Goal: Task Accomplishment & Management: Complete application form

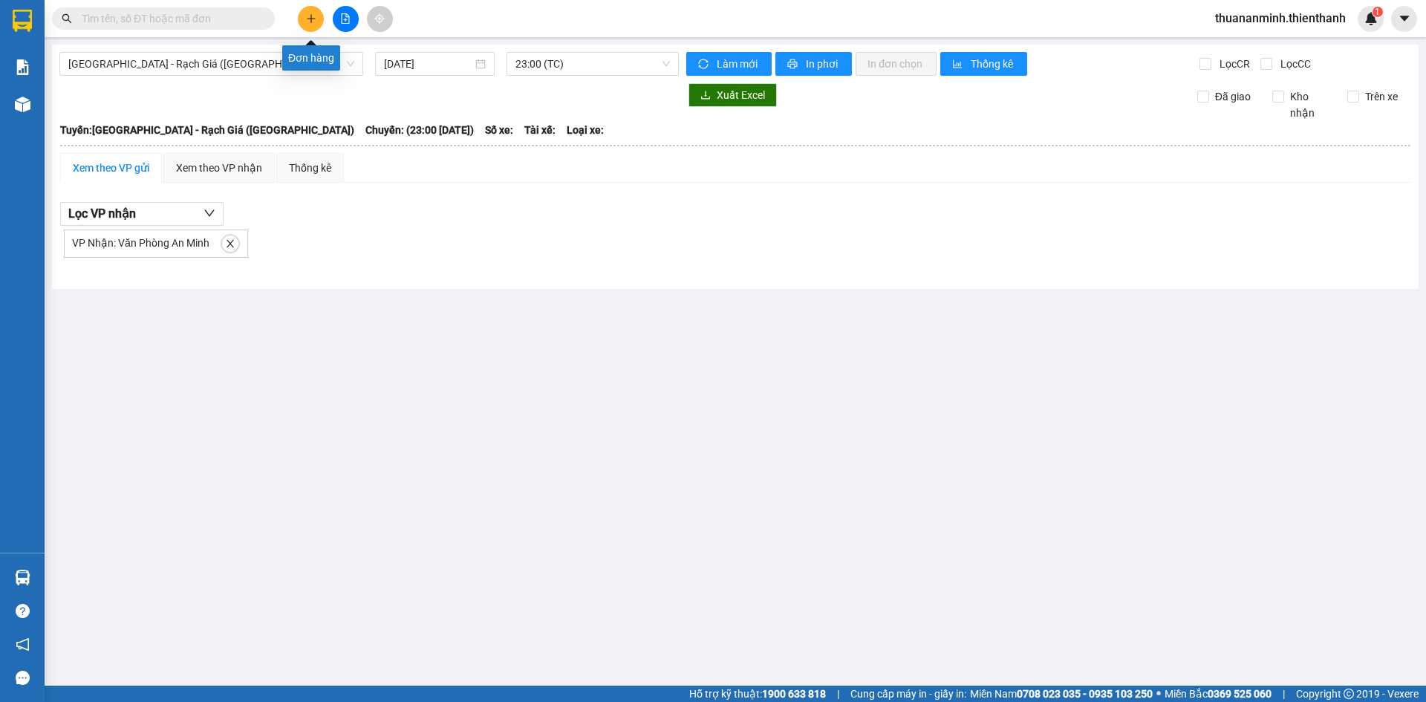
click at [307, 16] on icon "plus" at bounding box center [311, 18] width 10 height 10
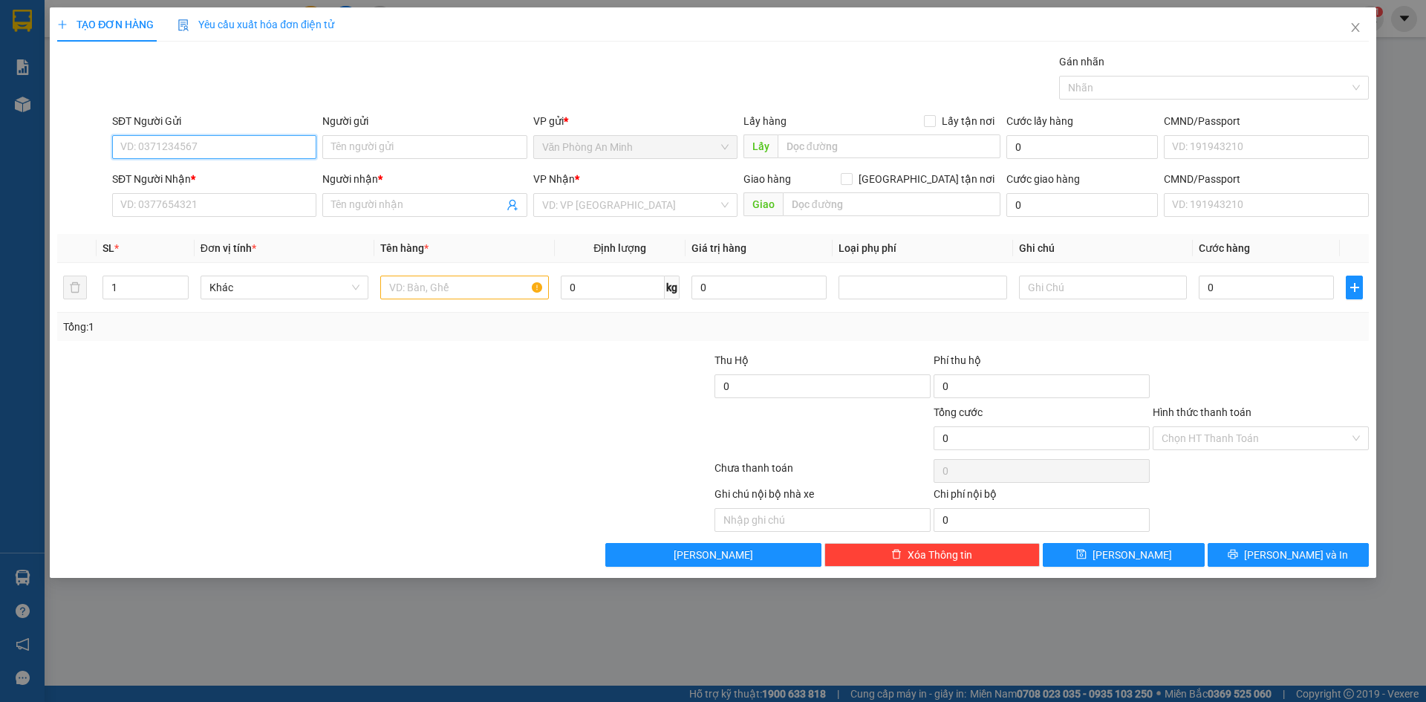
paste input "0977205859"
click at [226, 144] on input "0977205859" at bounding box center [214, 147] width 204 height 24
click at [209, 140] on input "0977205859" at bounding box center [214, 147] width 204 height 24
type input "0977205859"
click at [417, 150] on input "Người gửi" at bounding box center [424, 147] width 204 height 24
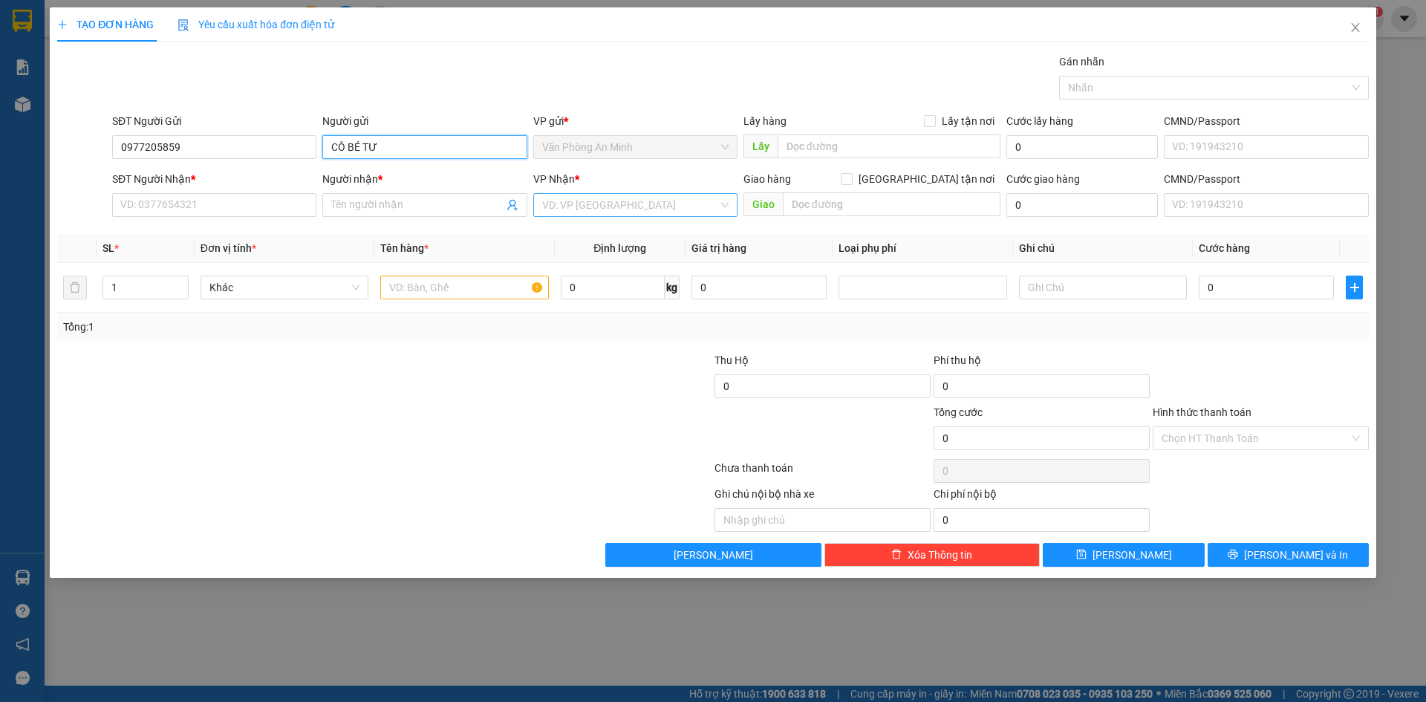
type input "CÔ BÉ TƯ"
drag, startPoint x: 564, startPoint y: 194, endPoint x: 571, endPoint y: 200, distance: 9.5
click at [565, 195] on input "search" at bounding box center [630, 205] width 176 height 22
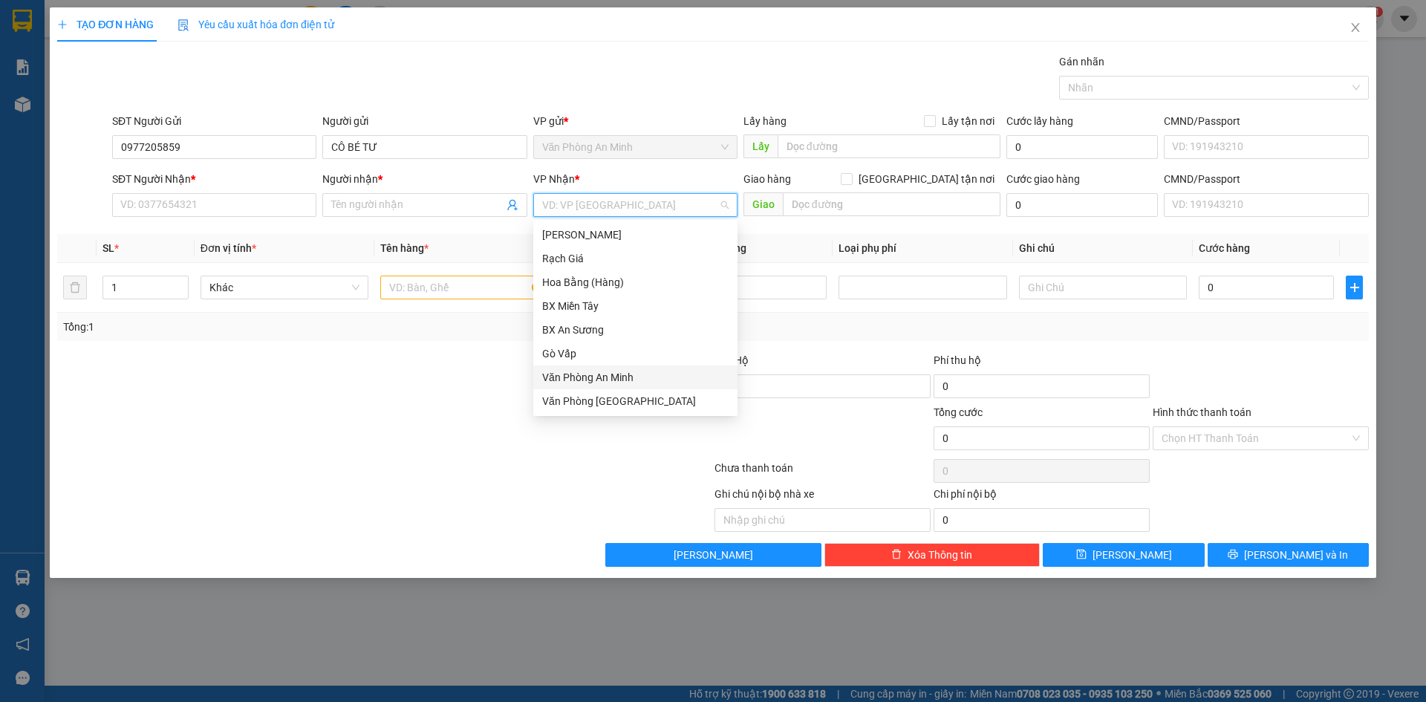
click at [621, 373] on div "Văn Phòng An Minh" at bounding box center [635, 377] width 186 height 16
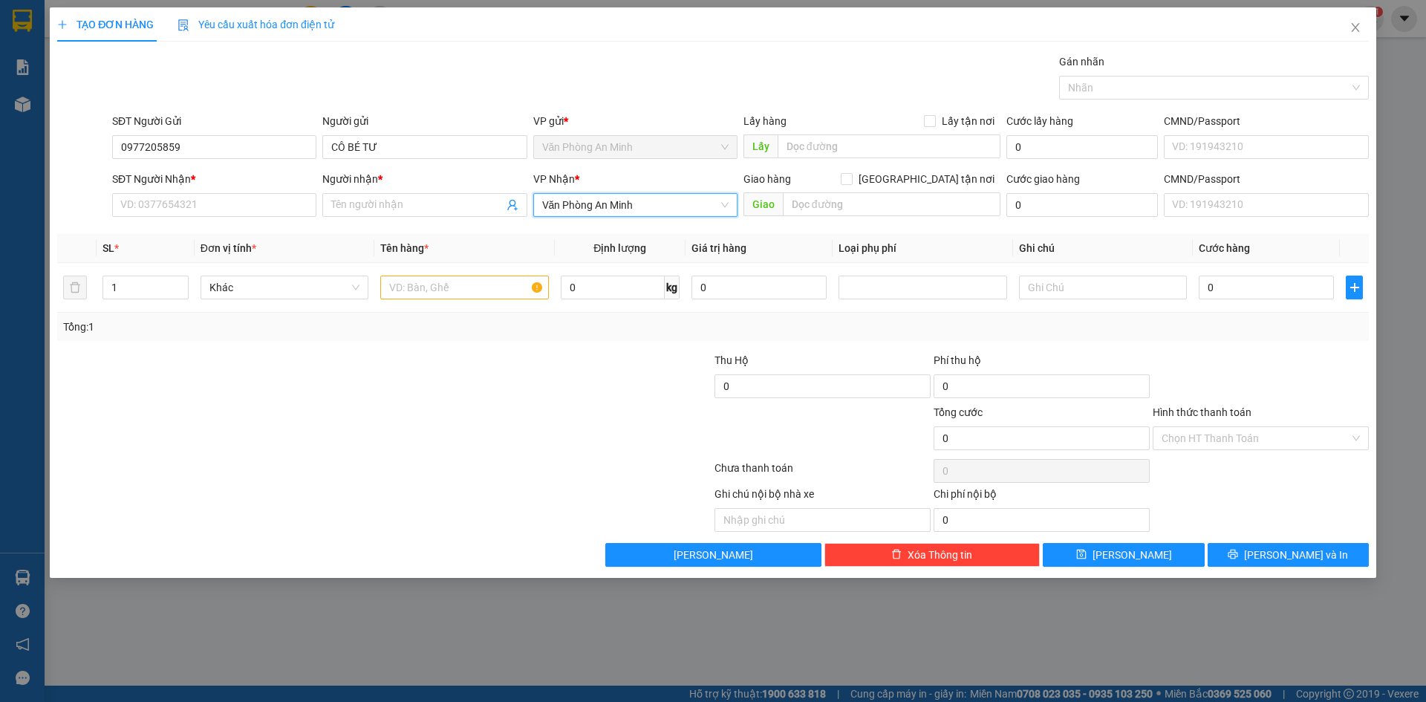
click at [656, 207] on span "Văn Phòng An Minh" at bounding box center [635, 205] width 186 height 22
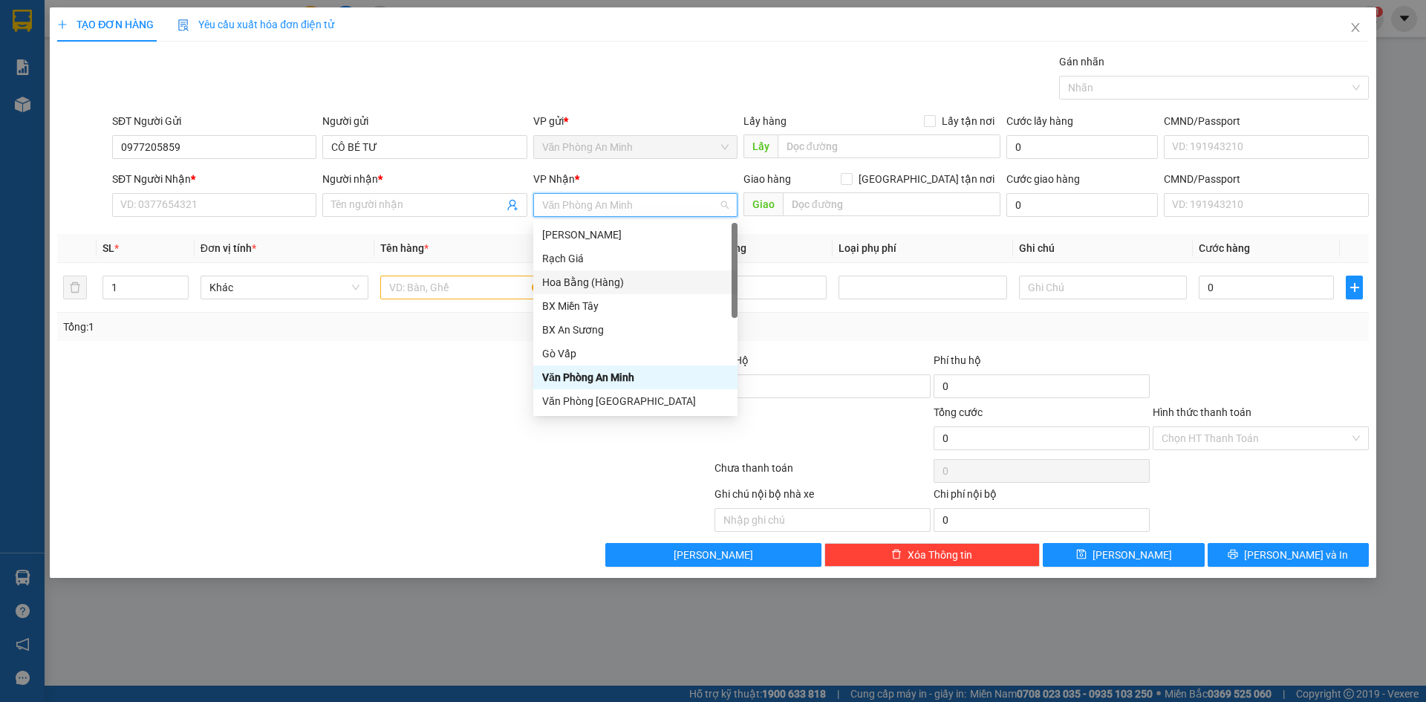
click at [623, 287] on div "Hoa Bằng (Hàng)" at bounding box center [635, 282] width 186 height 16
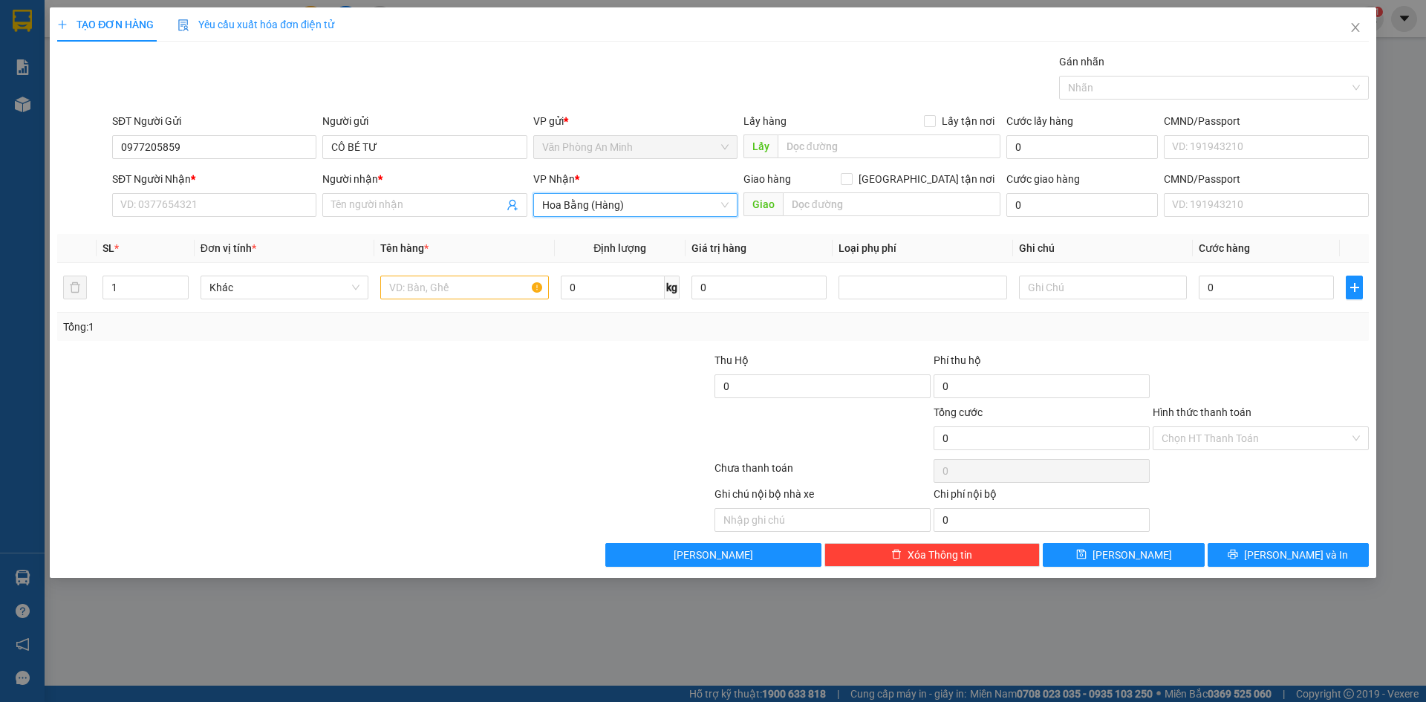
click at [488, 412] on div at bounding box center [275, 430] width 438 height 52
drag, startPoint x: 176, startPoint y: 200, endPoint x: 403, endPoint y: 288, distance: 243.5
click at [177, 200] on input "SĐT Người Nhận *" at bounding box center [214, 205] width 204 height 24
paste input "0394426207"
type input "0394426207"
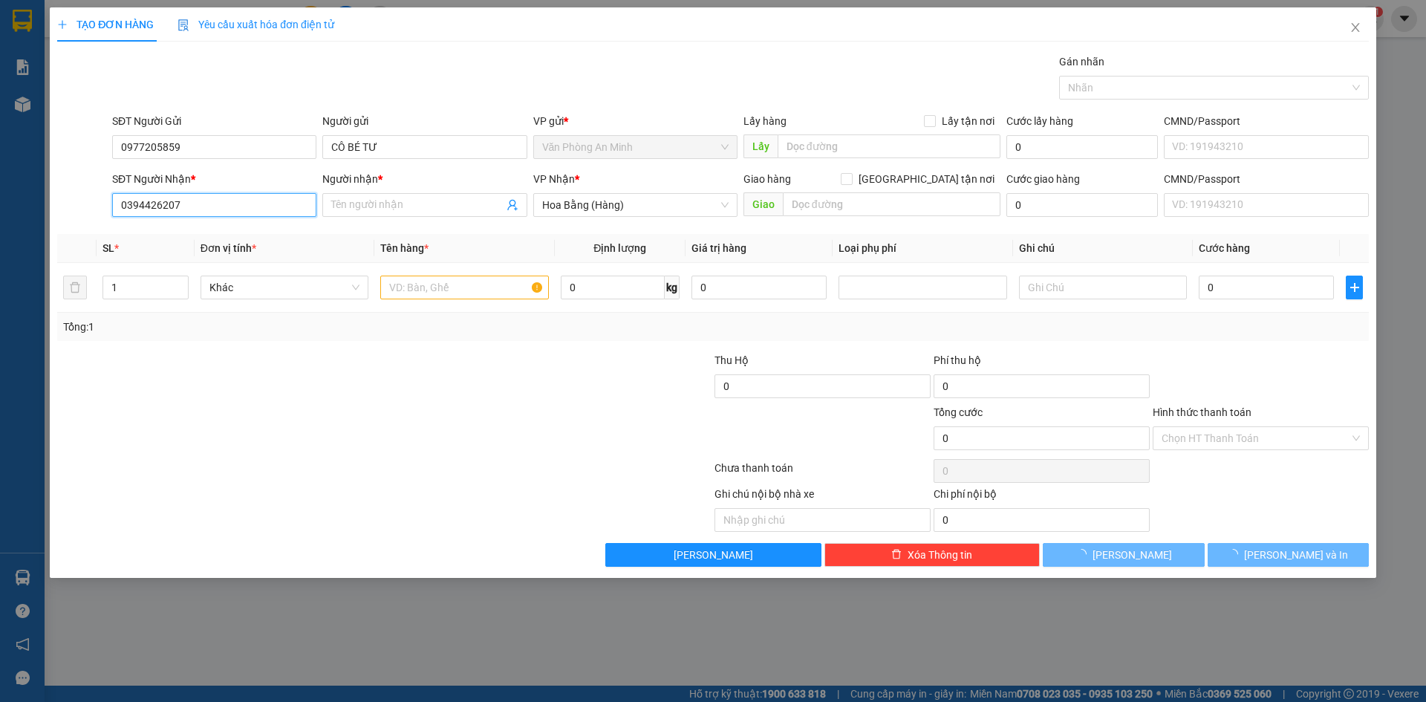
click at [215, 209] on input "0394426207" at bounding box center [214, 205] width 204 height 24
click at [252, 200] on input "0394426207" at bounding box center [214, 205] width 204 height 24
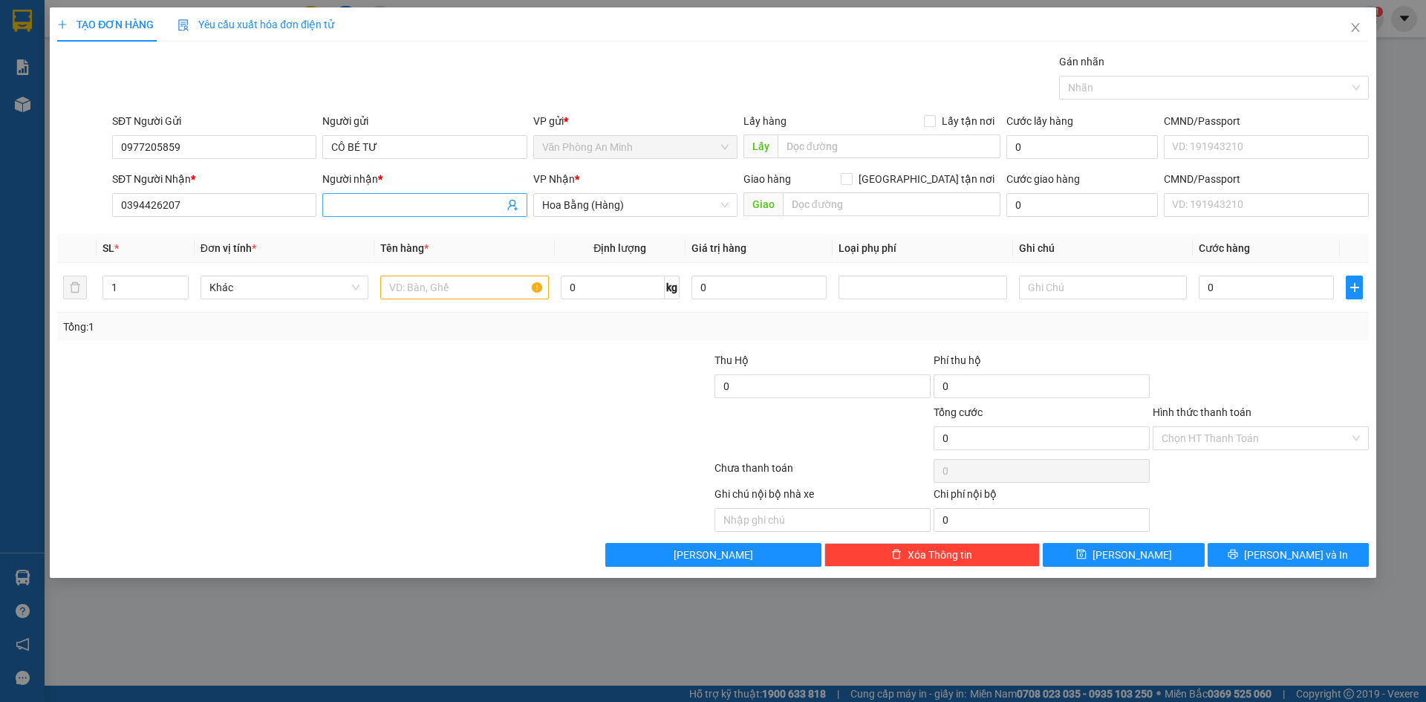
click at [376, 206] on input "Người nhận *" at bounding box center [417, 205] width 172 height 16
click at [431, 195] on span at bounding box center [424, 205] width 204 height 24
type input "CHỊ [PERSON_NAME]"
click at [1238, 275] on div "0" at bounding box center [1265, 287] width 135 height 30
click at [1238, 287] on input "0" at bounding box center [1265, 287] width 135 height 24
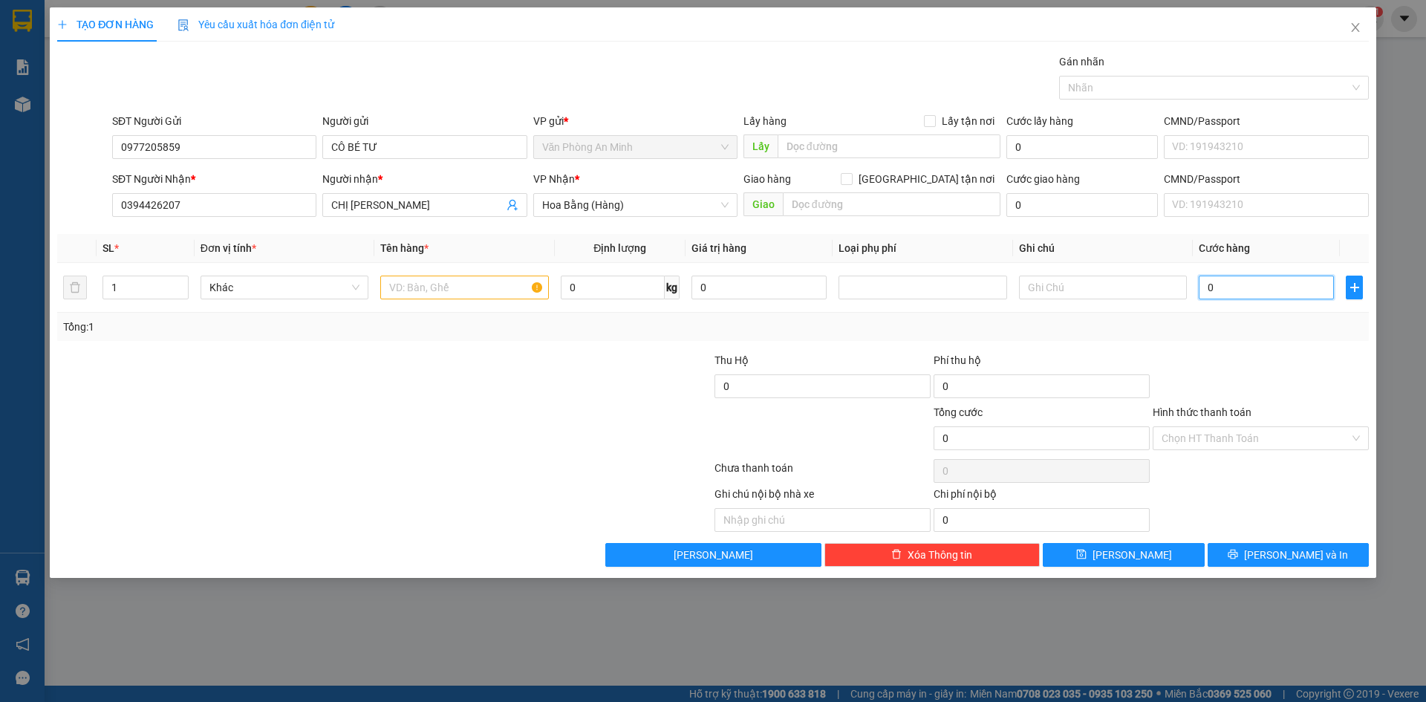
type input "70"
type input "700"
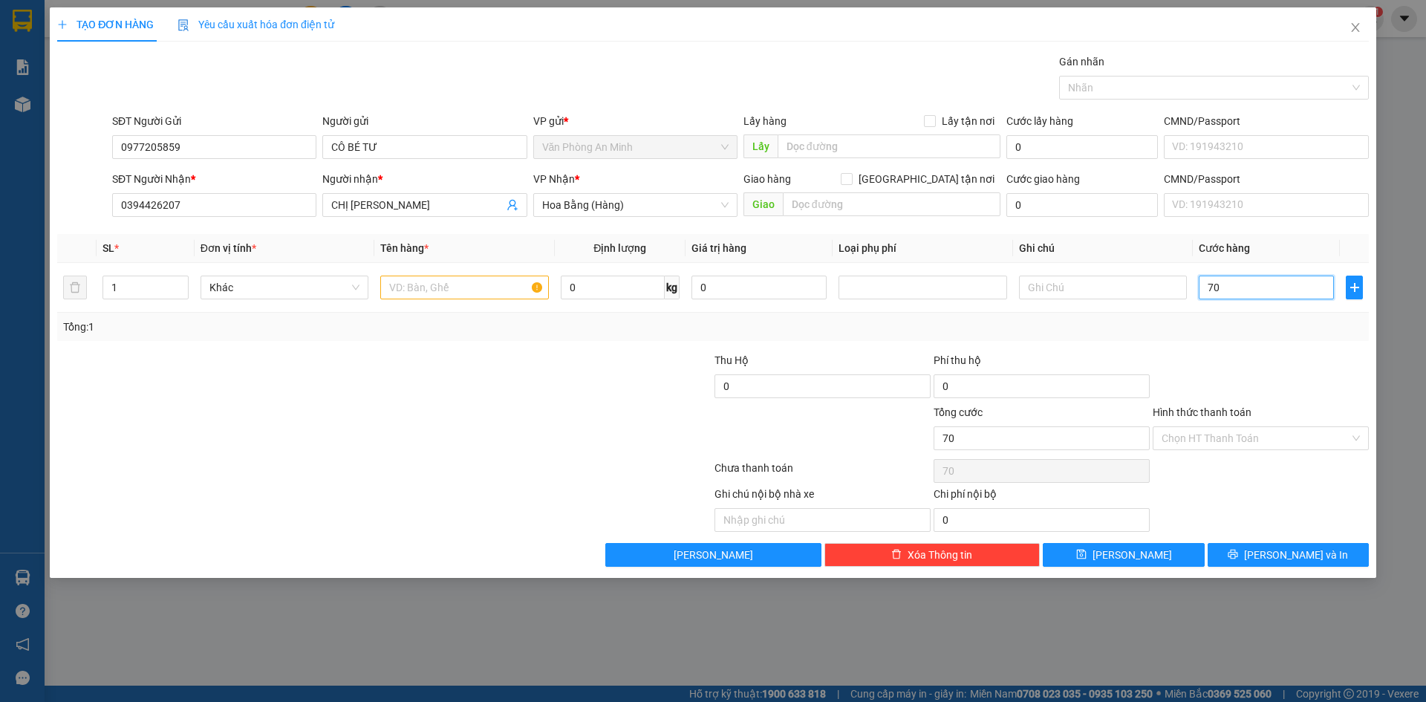
type input "700"
type input "7.000"
type input "70.000"
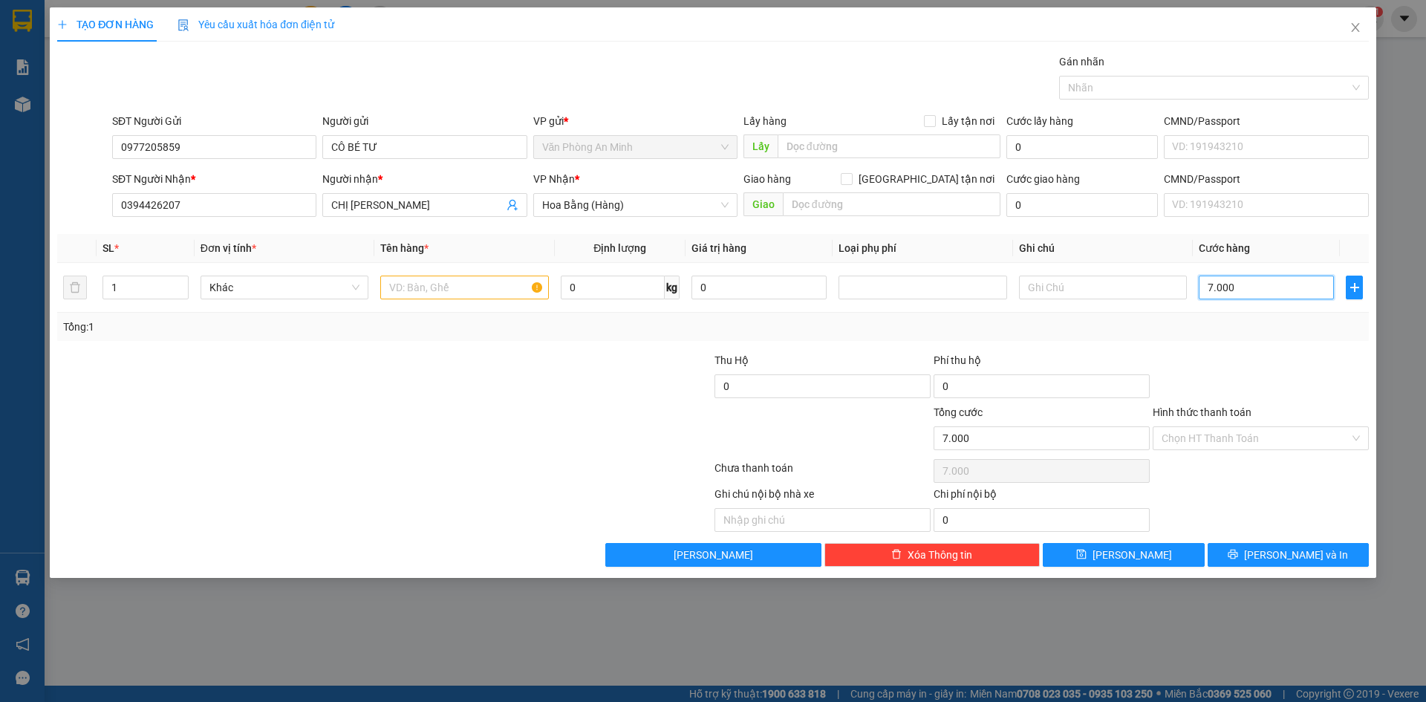
type input "70.000"
click at [552, 377] on div at bounding box center [603, 378] width 219 height 52
click at [437, 287] on input "text" at bounding box center [464, 287] width 168 height 24
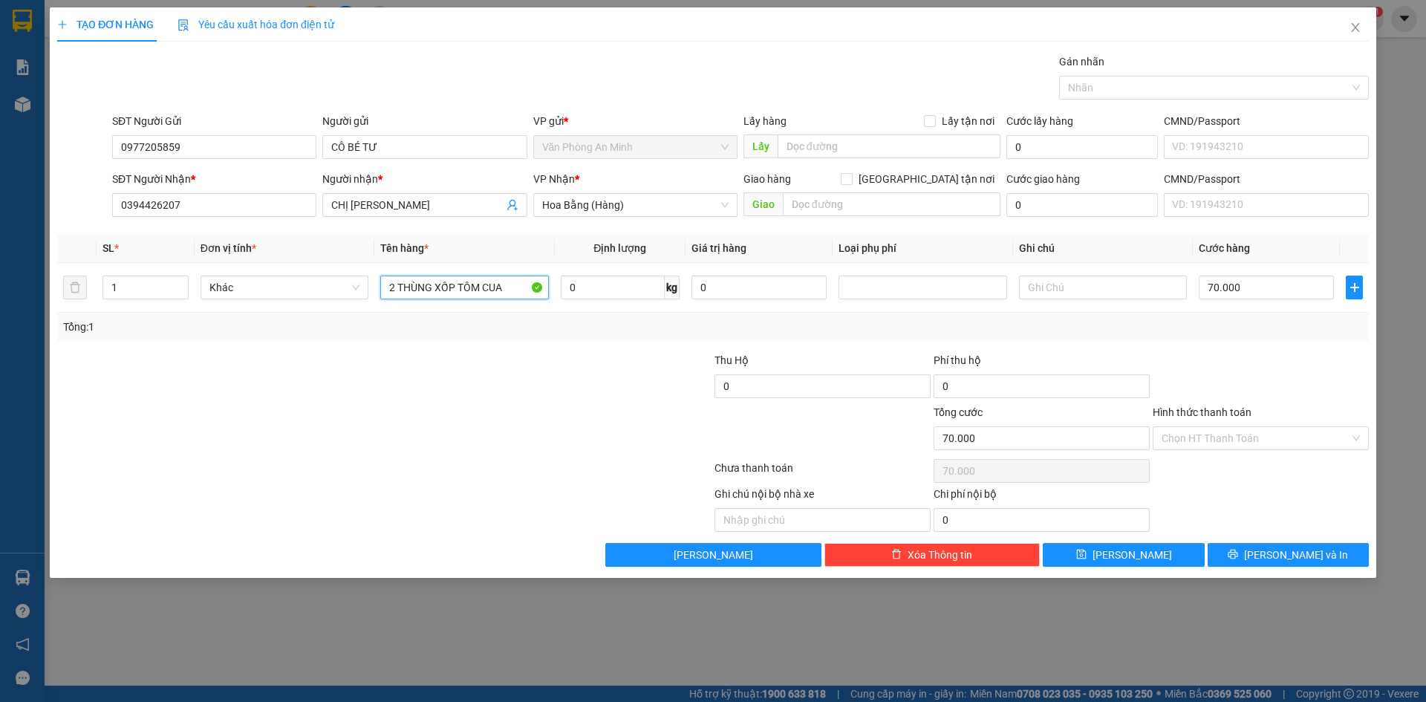
type input "2 THÙNG XỐP TÔM CUA"
click at [512, 419] on div at bounding box center [603, 430] width 219 height 52
click at [503, 368] on div at bounding box center [603, 378] width 219 height 52
drag, startPoint x: 410, startPoint y: 441, endPoint x: 420, endPoint y: 372, distance: 69.8
click at [411, 437] on div at bounding box center [275, 430] width 438 height 52
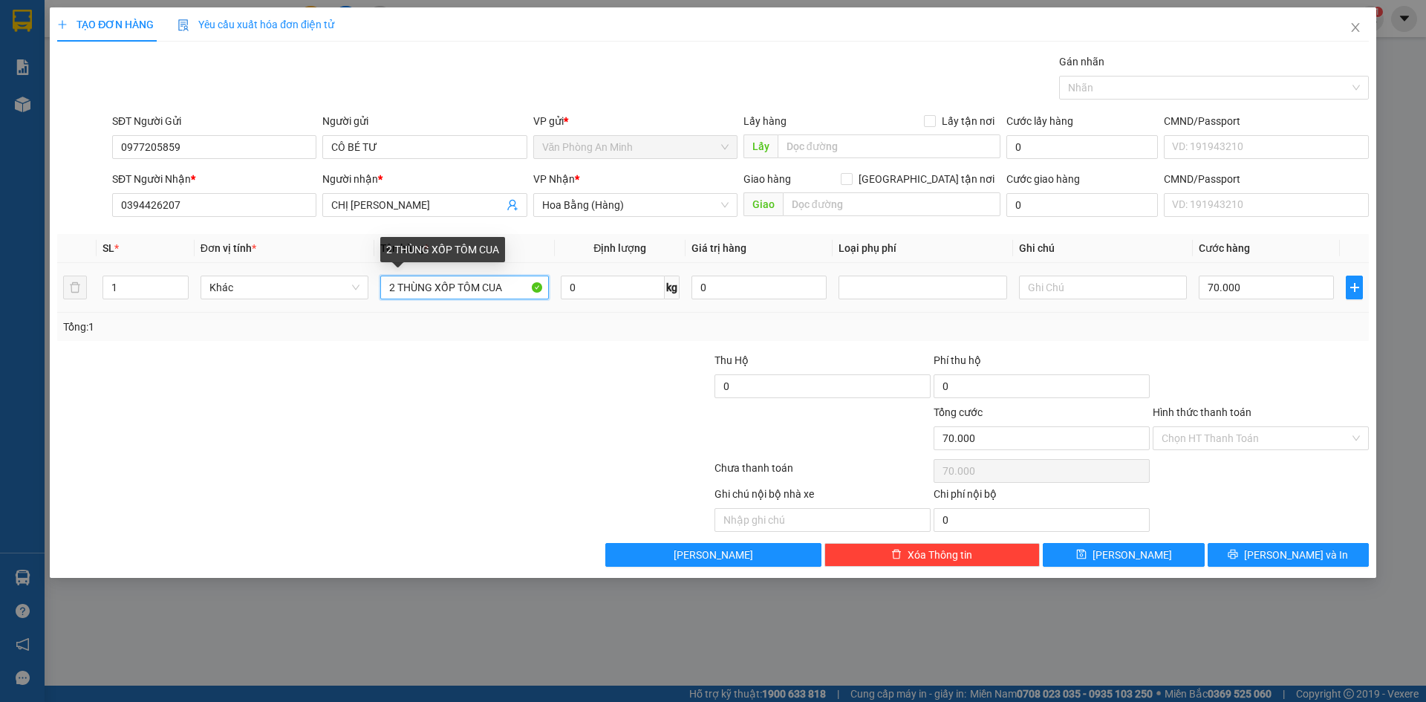
click at [395, 287] on input "2 THÙNG XỐP TÔM CUA" at bounding box center [464, 287] width 168 height 24
click at [457, 286] on input "2 THÙNG XỐP TÔM CUA" at bounding box center [464, 287] width 168 height 24
type input "1"
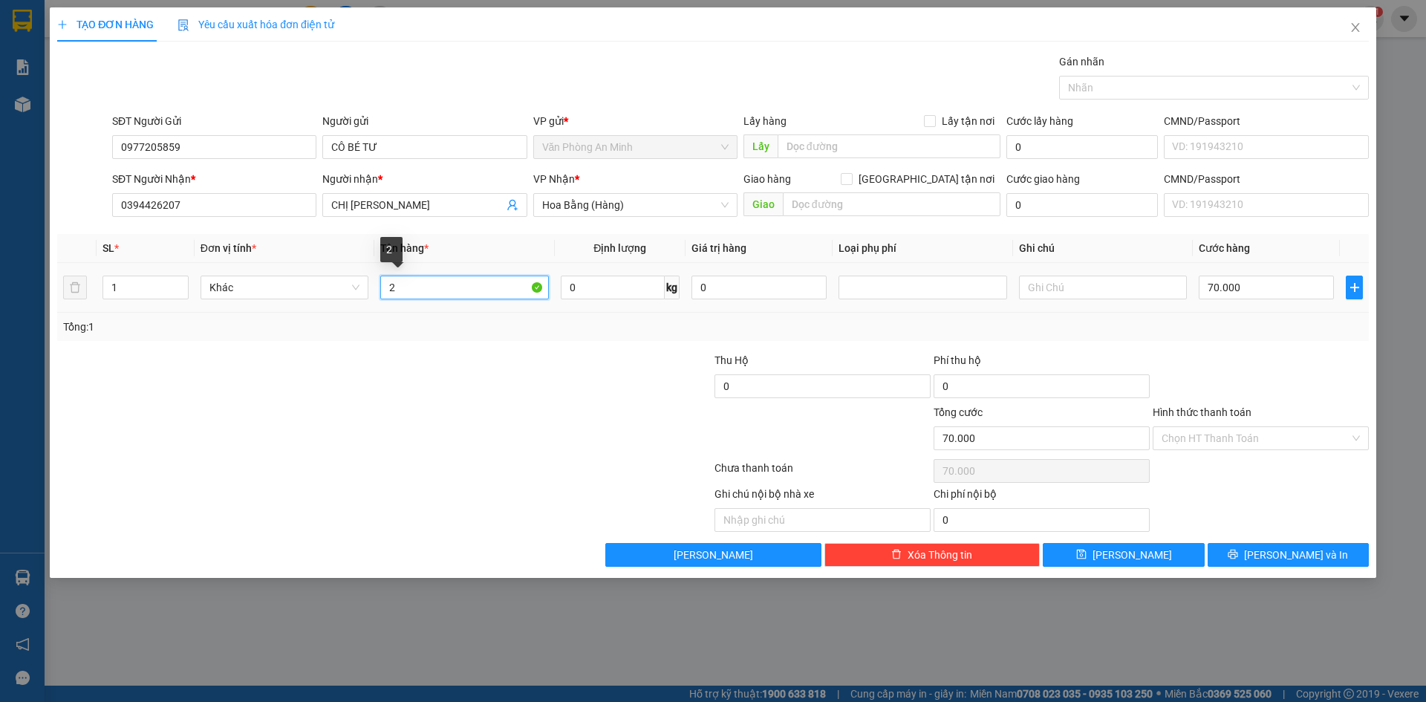
type input "2"
type input "1 KIỆN 2 THÙNG XỐP TRẮNG"
click at [492, 395] on div at bounding box center [275, 378] width 438 height 52
click at [1238, 382] on div at bounding box center [1260, 378] width 219 height 52
click at [1311, 556] on span "Lưu và In" at bounding box center [1296, 554] width 104 height 16
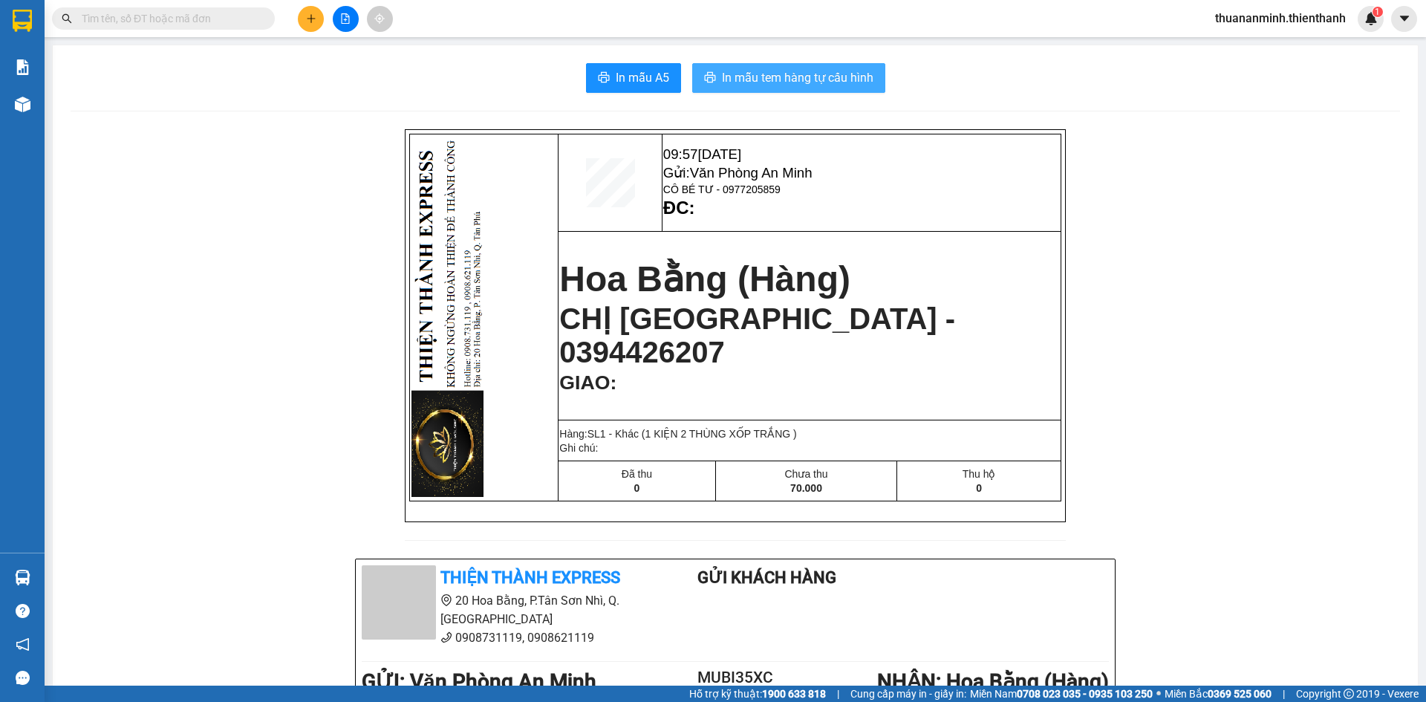
click at [787, 82] on span "In mẫu tem hàng tự cấu hình" at bounding box center [797, 77] width 151 height 19
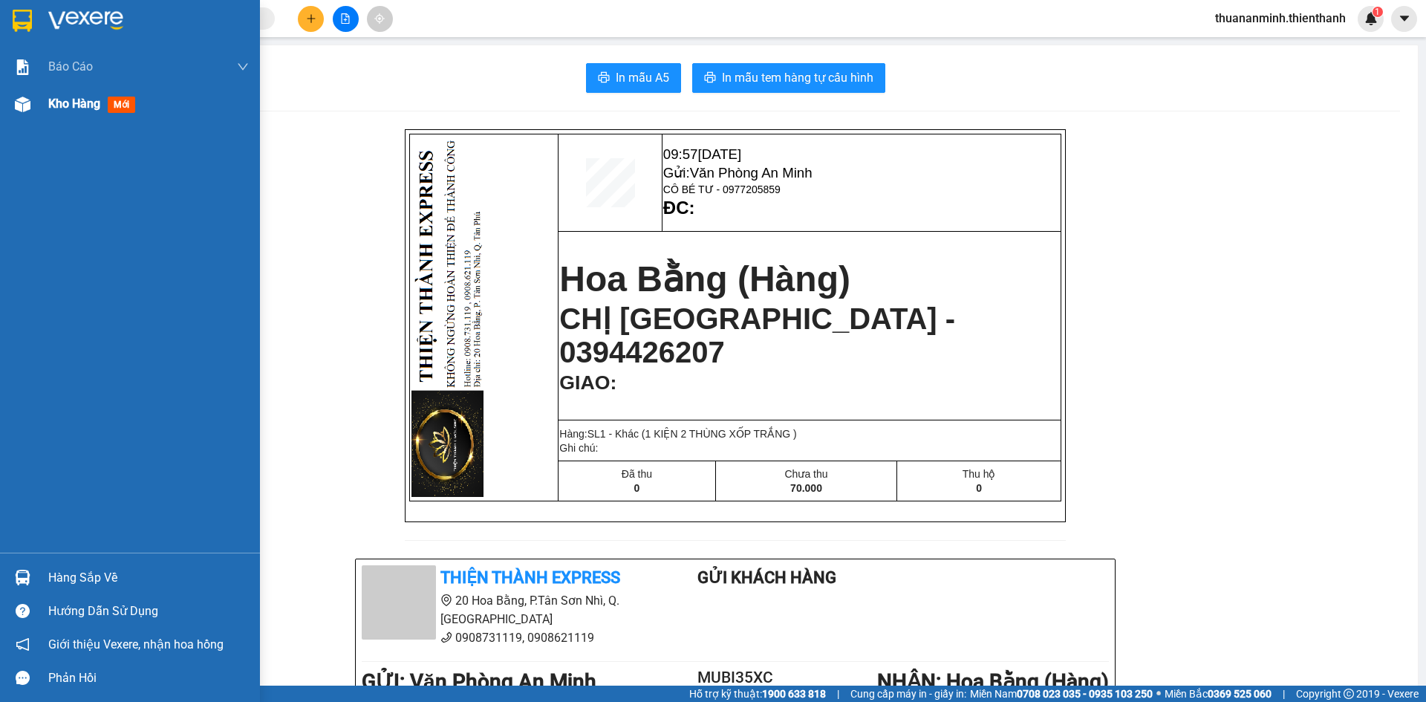
click at [42, 102] on div "Kho hàng mới" at bounding box center [130, 103] width 260 height 37
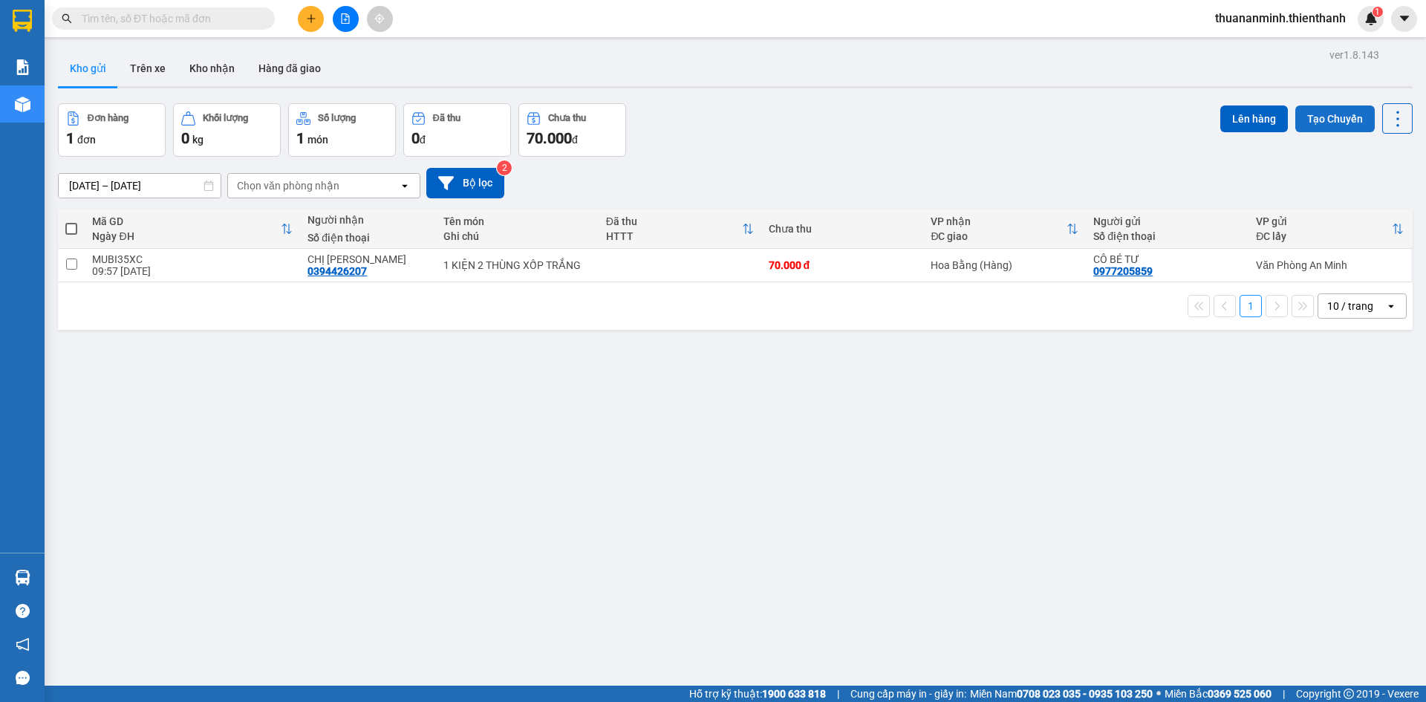
click at [1332, 118] on button "Tạo Chuyến" at bounding box center [1334, 118] width 79 height 27
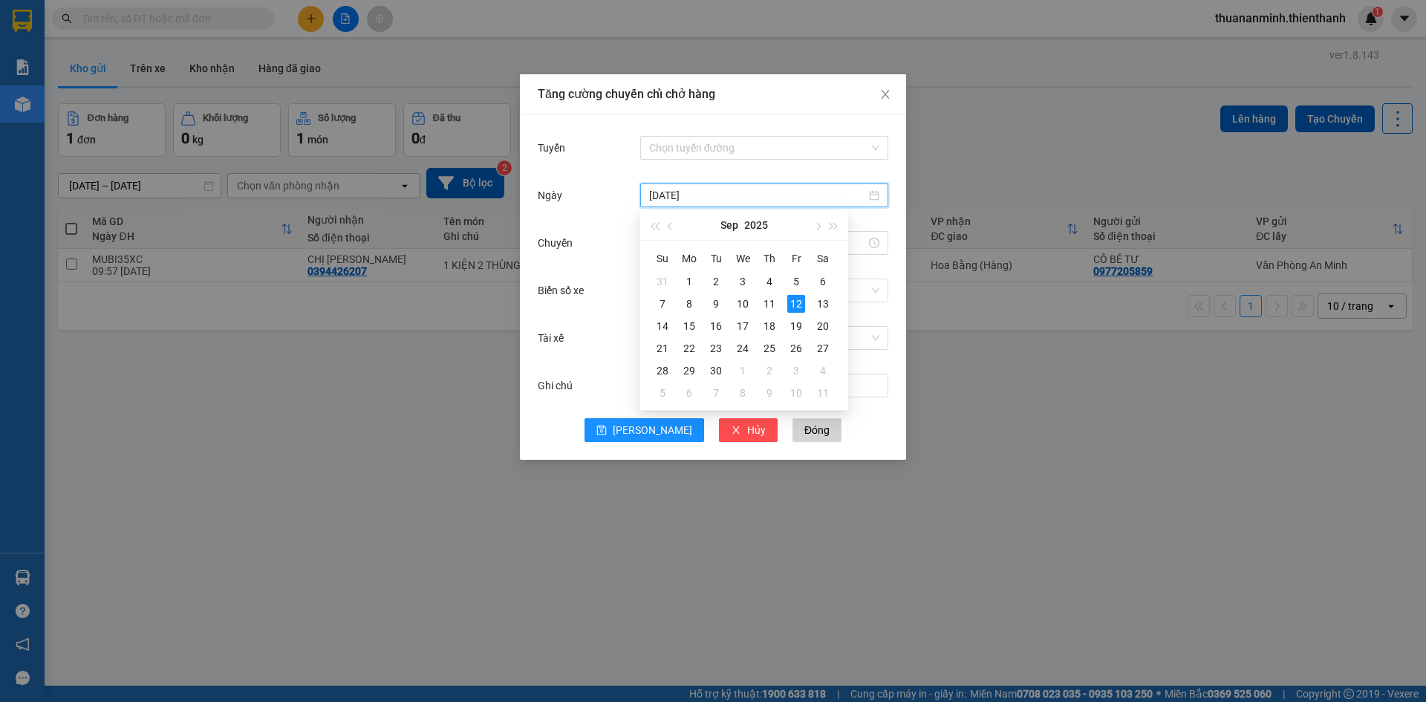
click at [702, 196] on input "[DATE]" at bounding box center [757, 195] width 217 height 16
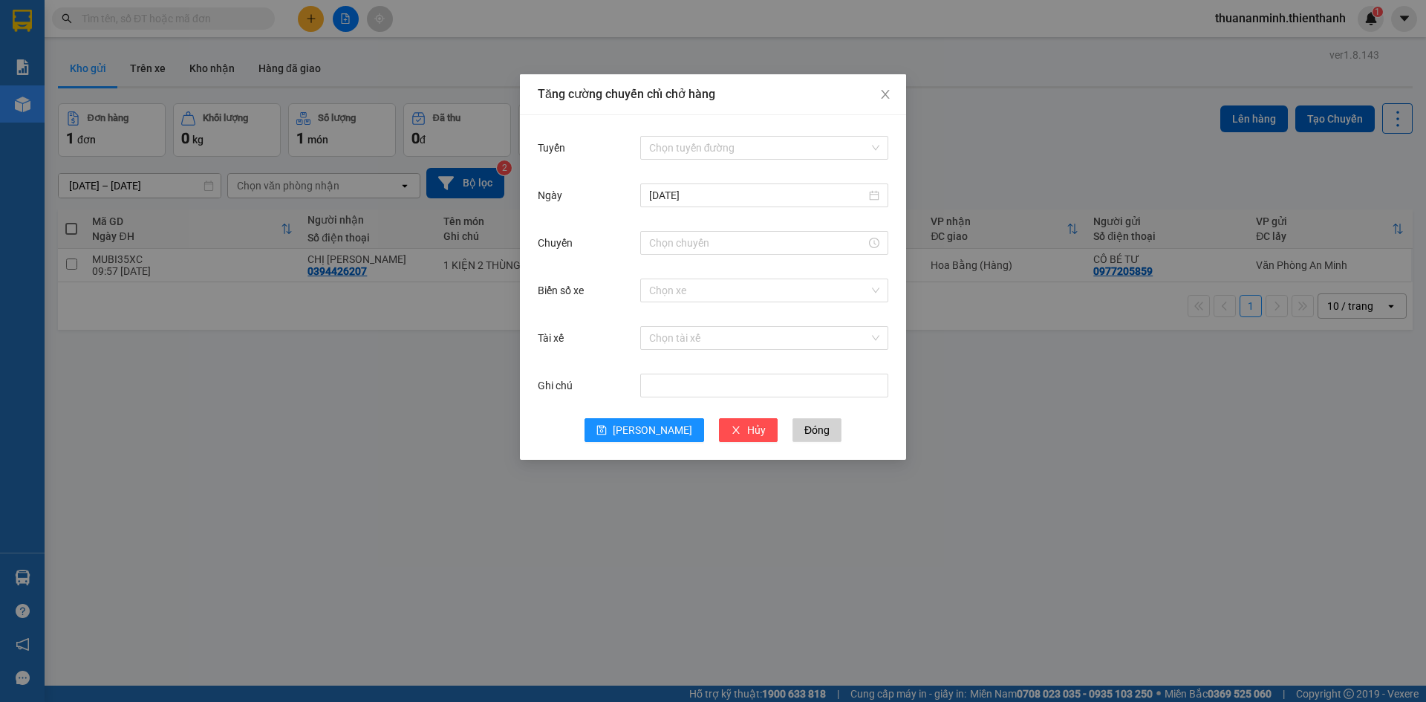
drag, startPoint x: 590, startPoint y: 232, endPoint x: 623, endPoint y: 193, distance: 51.6
click at [598, 221] on form "Tuyến Chọn tuyến đường [DATE] Chuyến Biển số xe Chọn xe Tài xế Chọn tài xế Ghi …" at bounding box center [713, 287] width 350 height 309
click at [698, 145] on input "Tuyến" at bounding box center [759, 148] width 220 height 22
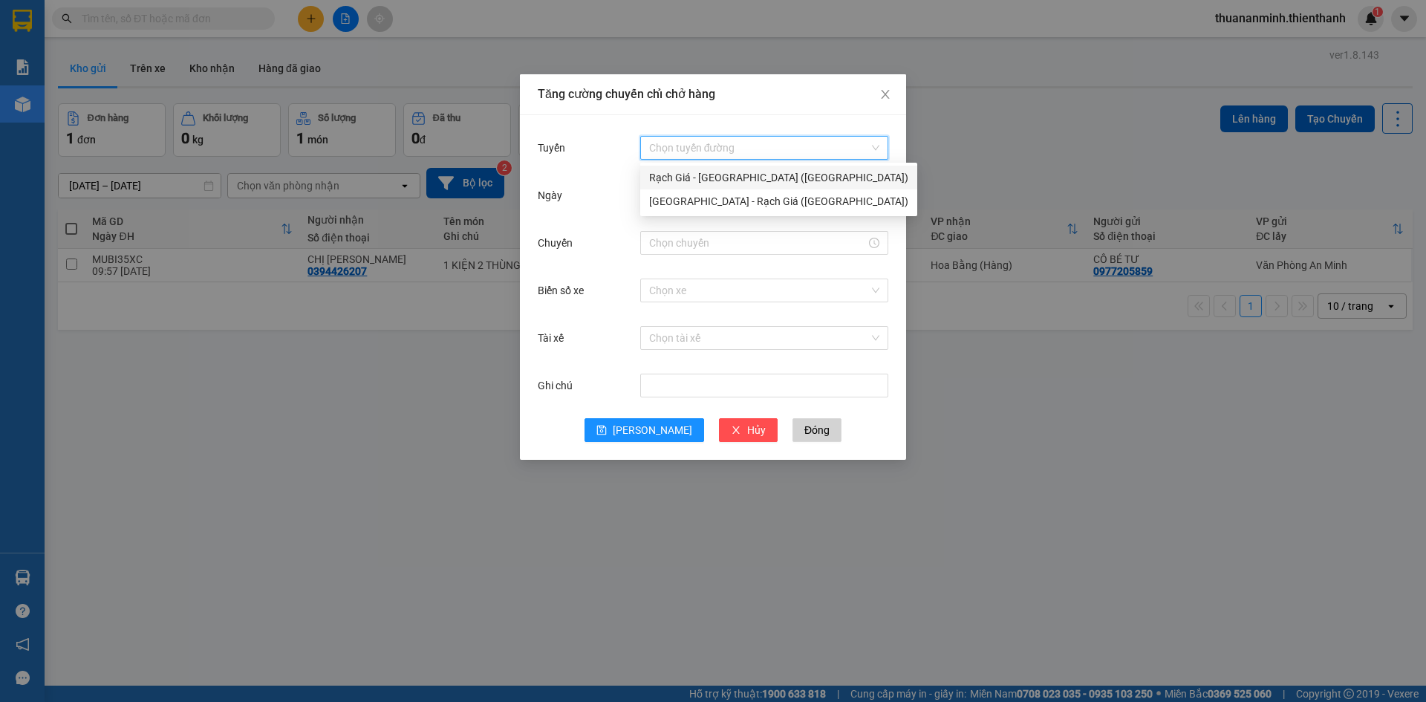
click at [711, 169] on div "Rạch Giá - [GEOGRAPHIC_DATA] ([GEOGRAPHIC_DATA])" at bounding box center [778, 177] width 259 height 16
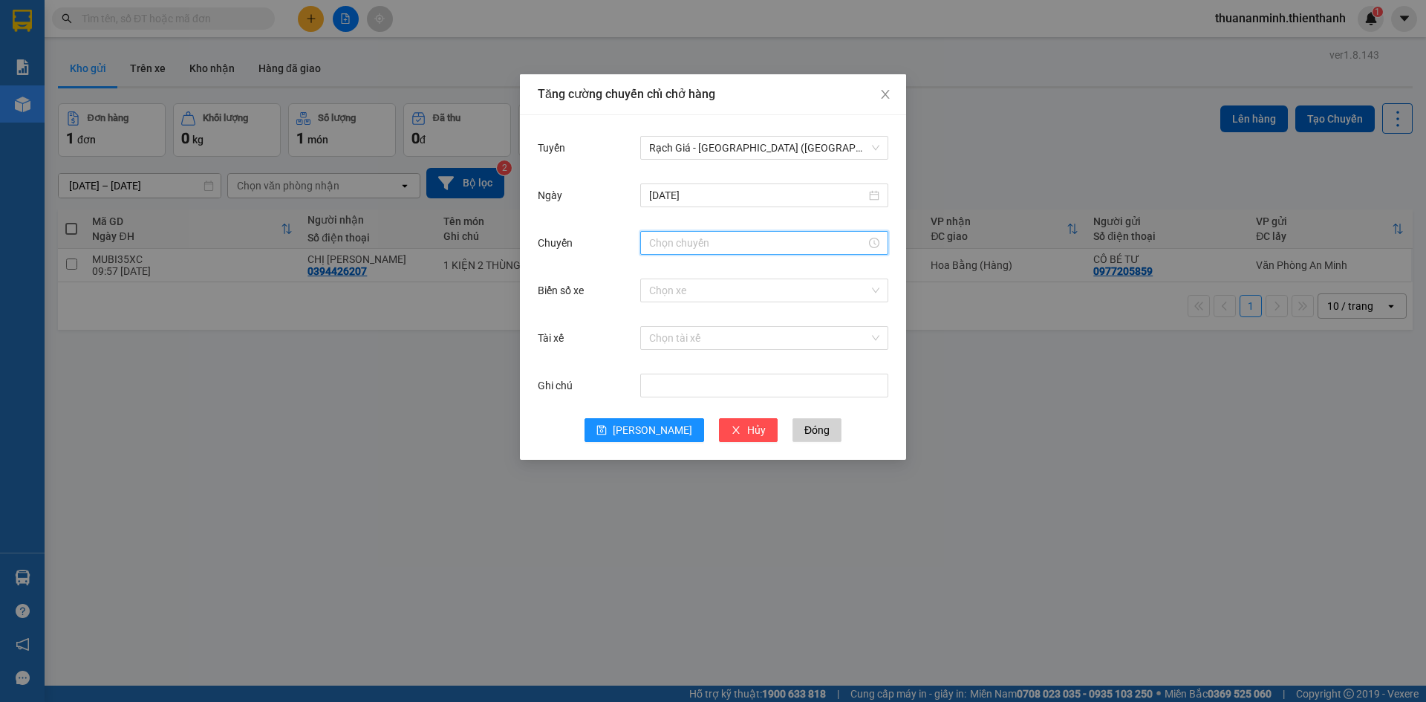
click at [698, 241] on input "Chuyến" at bounding box center [757, 243] width 217 height 16
click at [881, 98] on icon "close" at bounding box center [885, 94] width 12 height 12
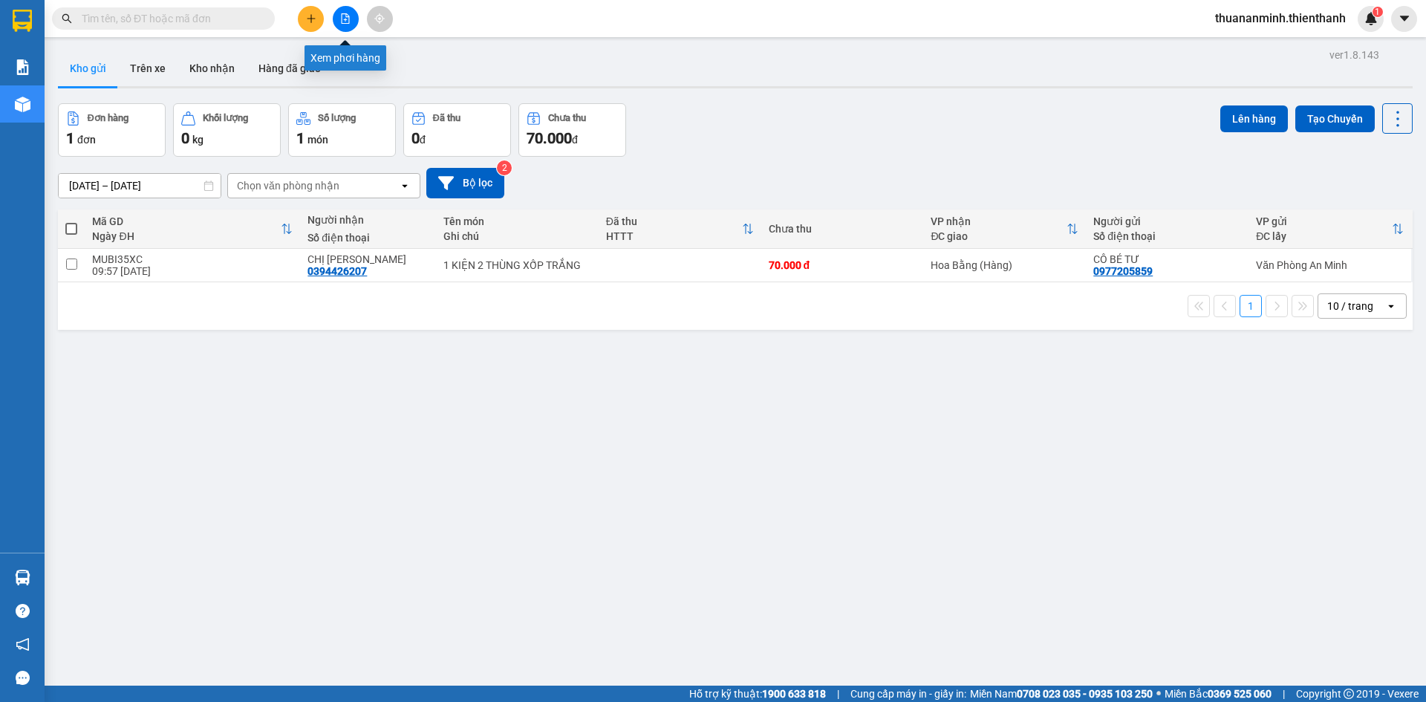
click at [346, 14] on icon "file-add" at bounding box center [346, 18] width 8 height 10
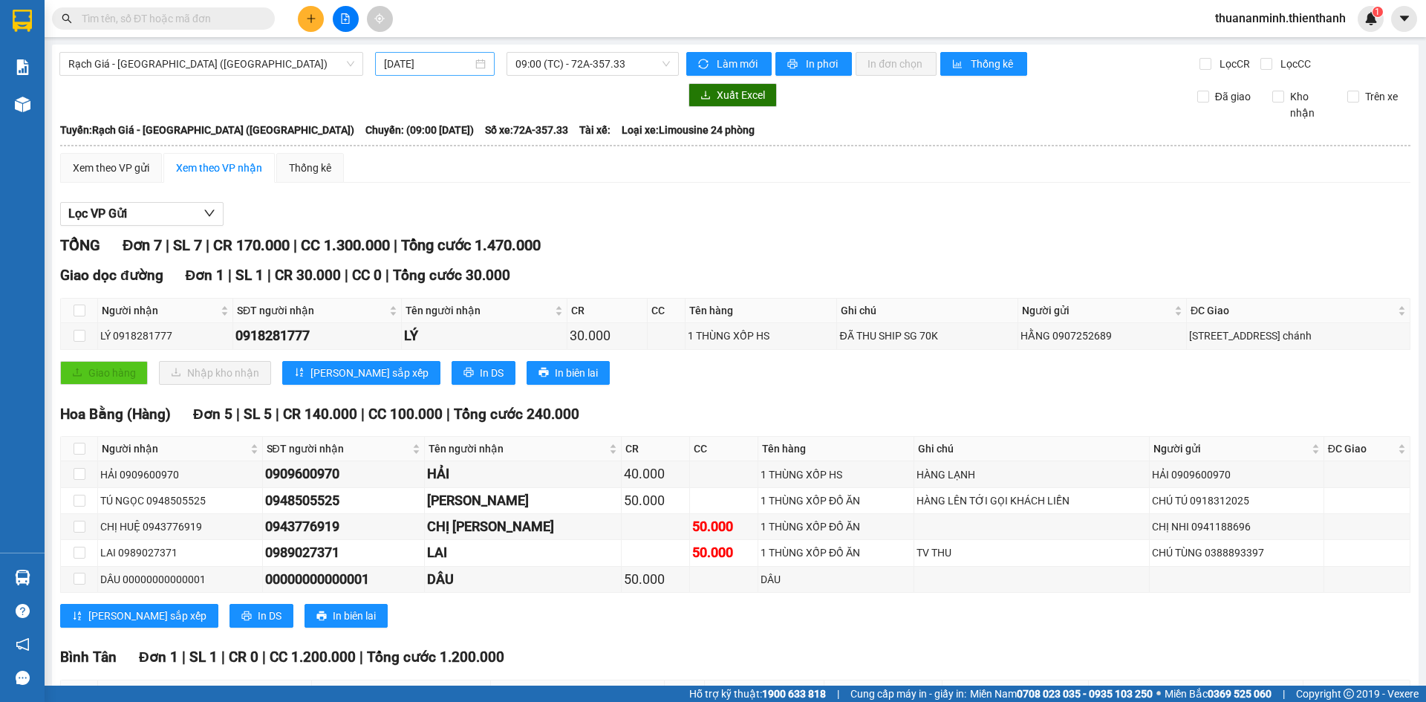
drag, startPoint x: 440, startPoint y: 58, endPoint x: 449, endPoint y: 76, distance: 19.9
click at [443, 64] on input "[DATE]" at bounding box center [428, 64] width 88 height 16
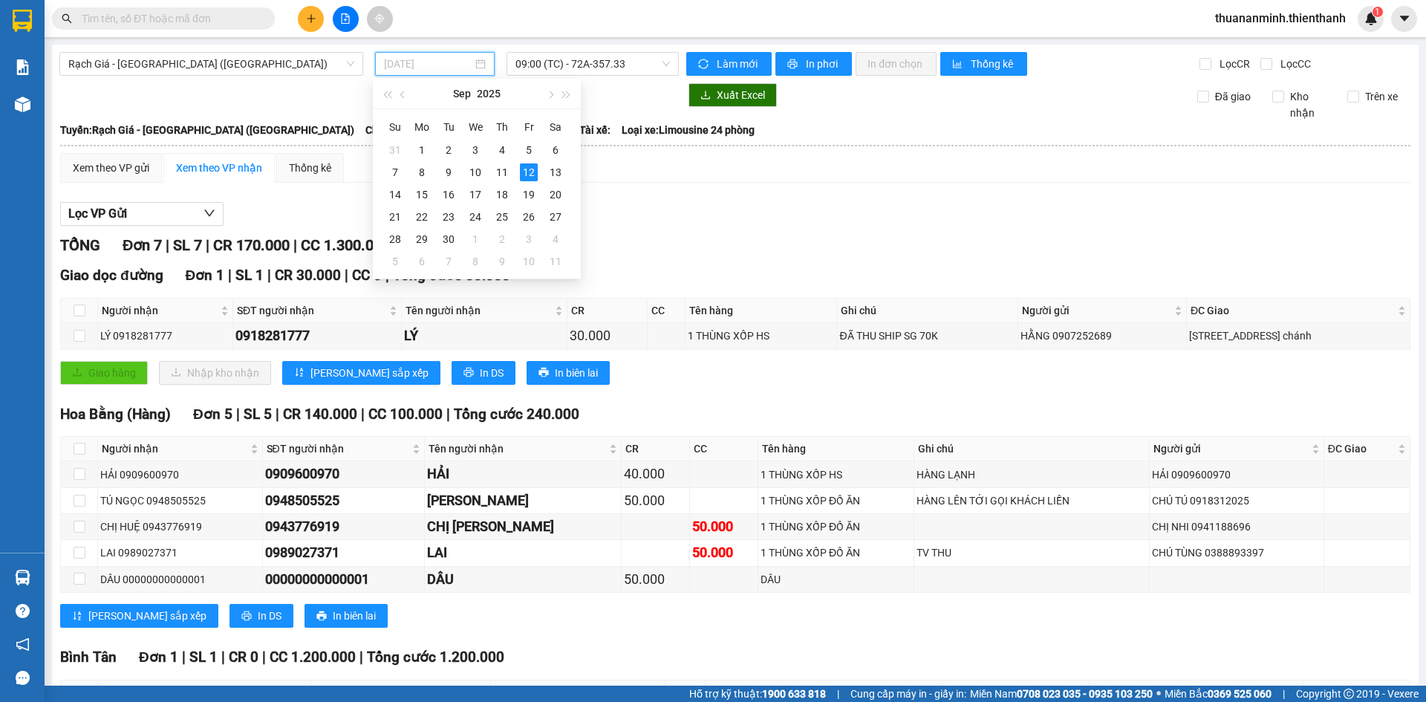
type input "[DATE]"
click at [548, 71] on span "09:00 (TC) - 72A-357.33" at bounding box center [592, 64] width 154 height 22
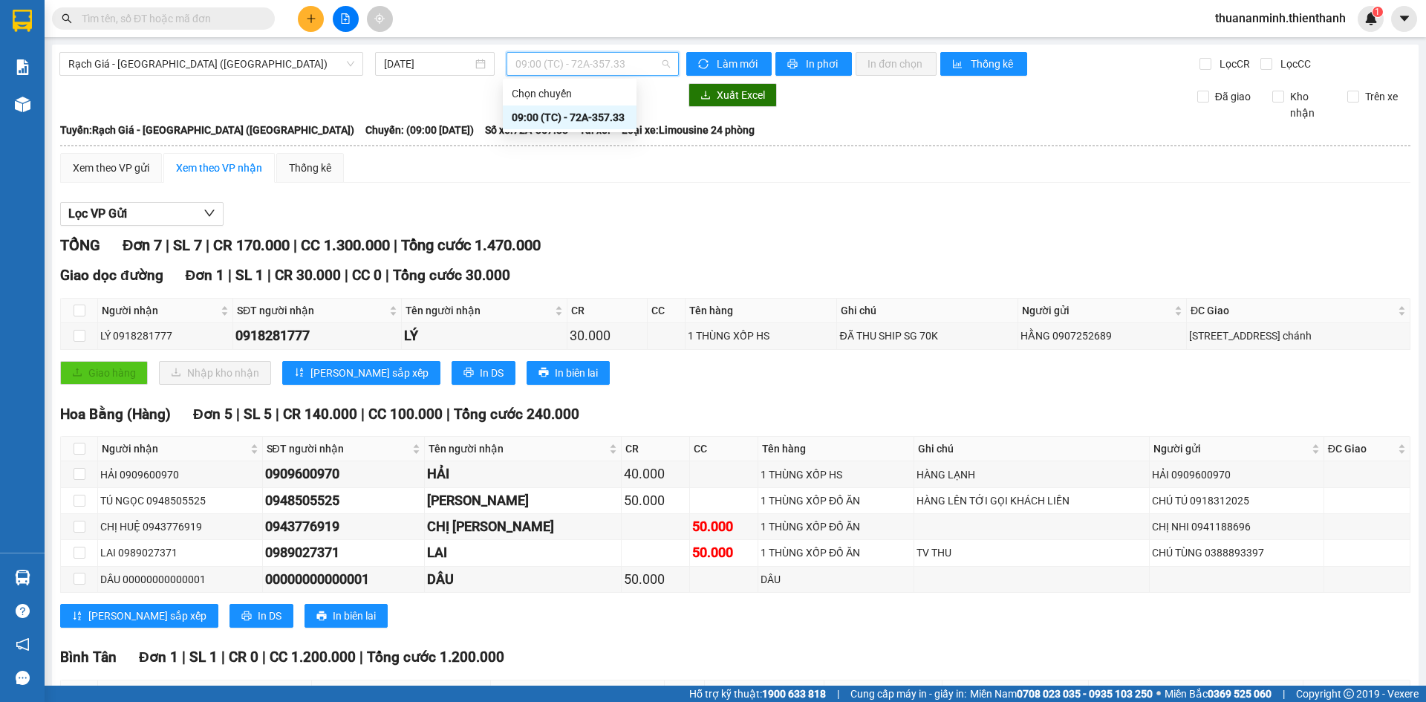
click at [591, 194] on div "Xem theo VP gửi Xem theo VP nhận Thống kê Lọc VP Gửi TỔNG Đơn 7 | SL 7 | CR 17…" at bounding box center [735, 468] width 1350 height 631
click at [698, 62] on icon "sync" at bounding box center [703, 64] width 10 height 10
click at [556, 60] on span "09:00 (TC) - 72A-357.33" at bounding box center [592, 64] width 154 height 22
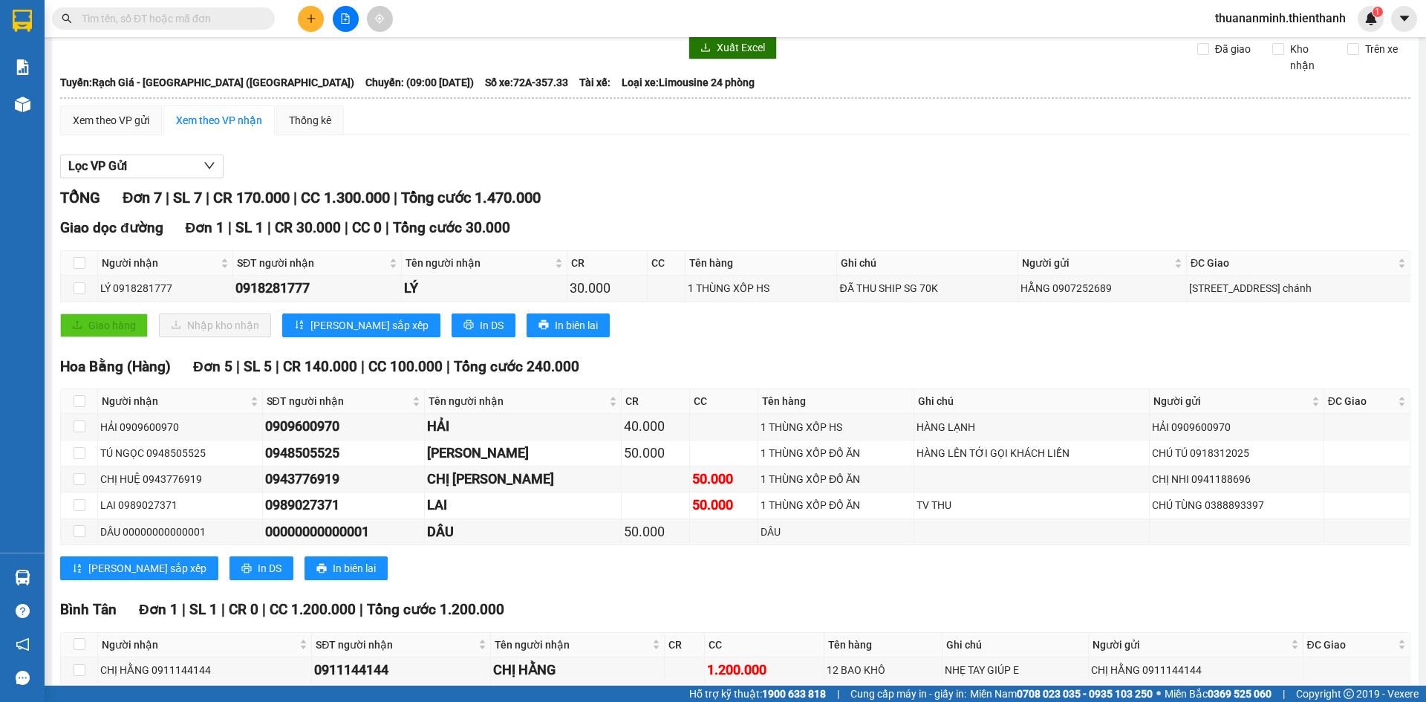
click at [792, 175] on div "Lọc VP Gửi" at bounding box center [735, 166] width 1350 height 25
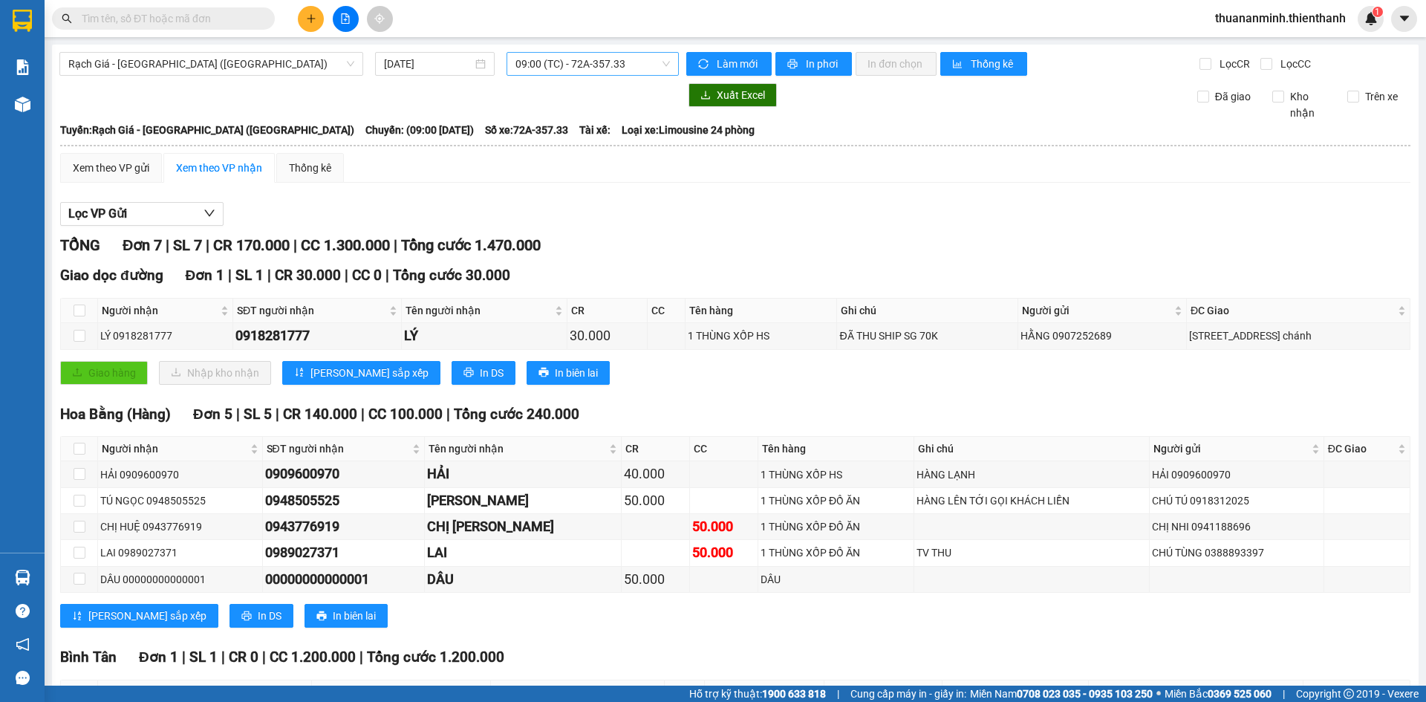
drag, startPoint x: 544, startPoint y: 50, endPoint x: 546, endPoint y: 60, distance: 9.9
click at [544, 54] on div "Rạch Giá - [GEOGRAPHIC_DATA] ([GEOGRAPHIC_DATA]) [DATE] 09:00 (TC) - 72A-357.33…" at bounding box center [735, 422] width 1366 height 755
click at [549, 71] on span "09:00 (TC) - 72A-357.33" at bounding box center [592, 64] width 154 height 22
click at [693, 219] on div "Lọc VP Gửi" at bounding box center [735, 214] width 1350 height 25
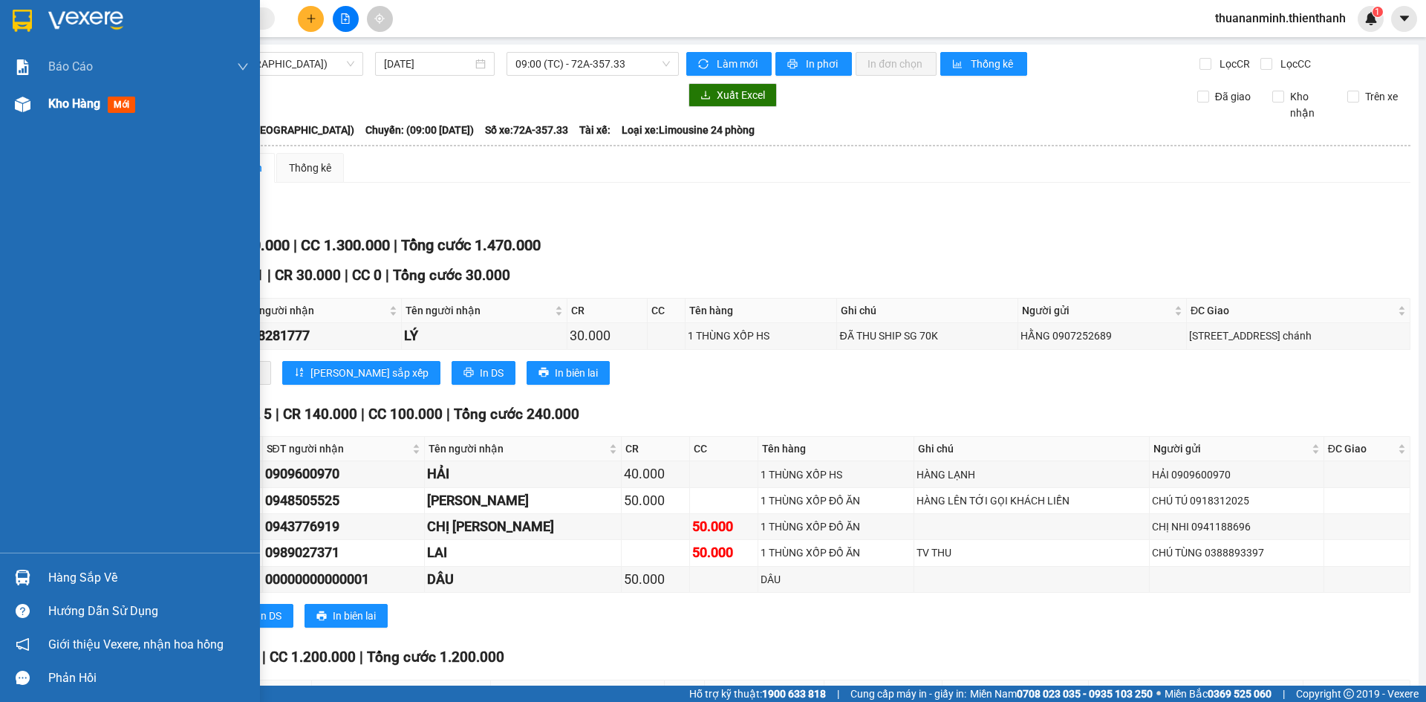
click at [25, 109] on img at bounding box center [23, 105] width 16 height 16
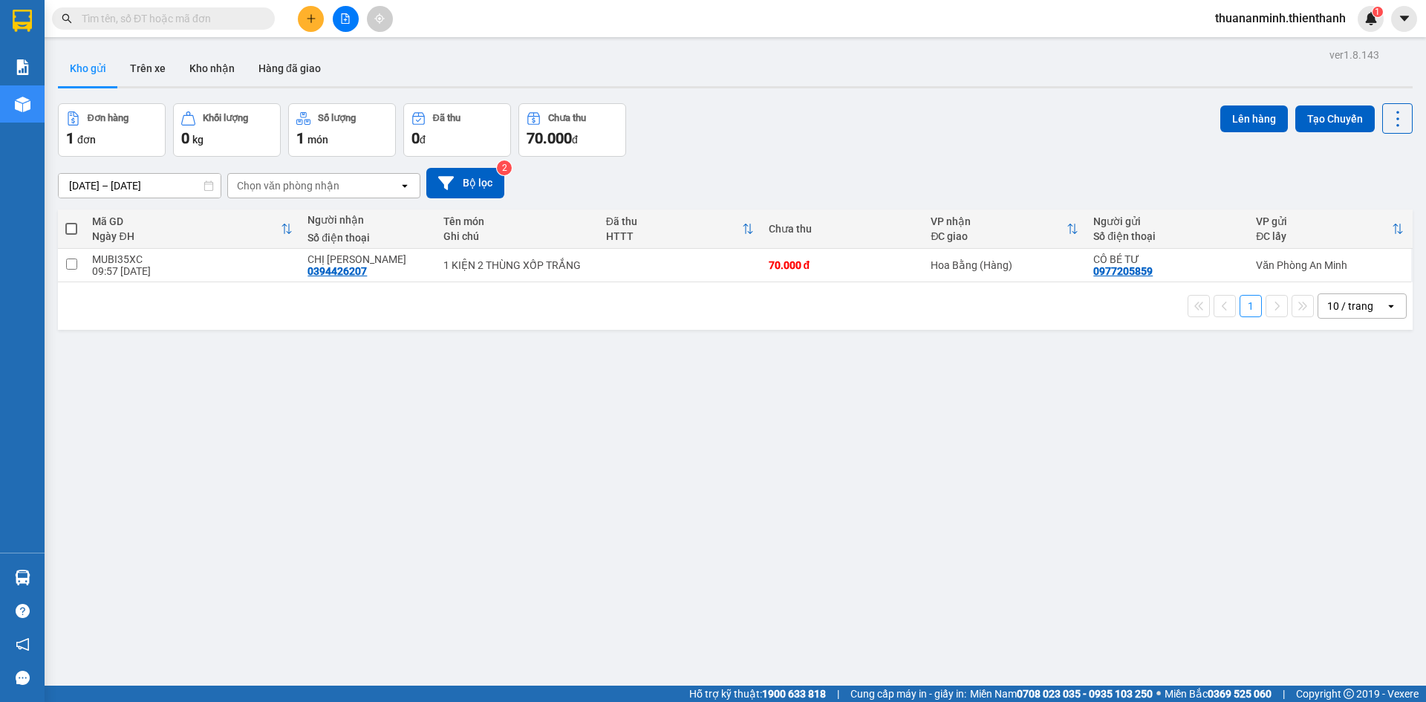
click at [774, 435] on div "ver 1.8.143 Kho gửi Trên xe Kho nhận Hàng đã giao Đơn hàng 1 đơn Khối lượng 0 k…" at bounding box center [735, 396] width 1366 height 702
click at [1300, 117] on button "Tạo Chuyến" at bounding box center [1334, 118] width 79 height 27
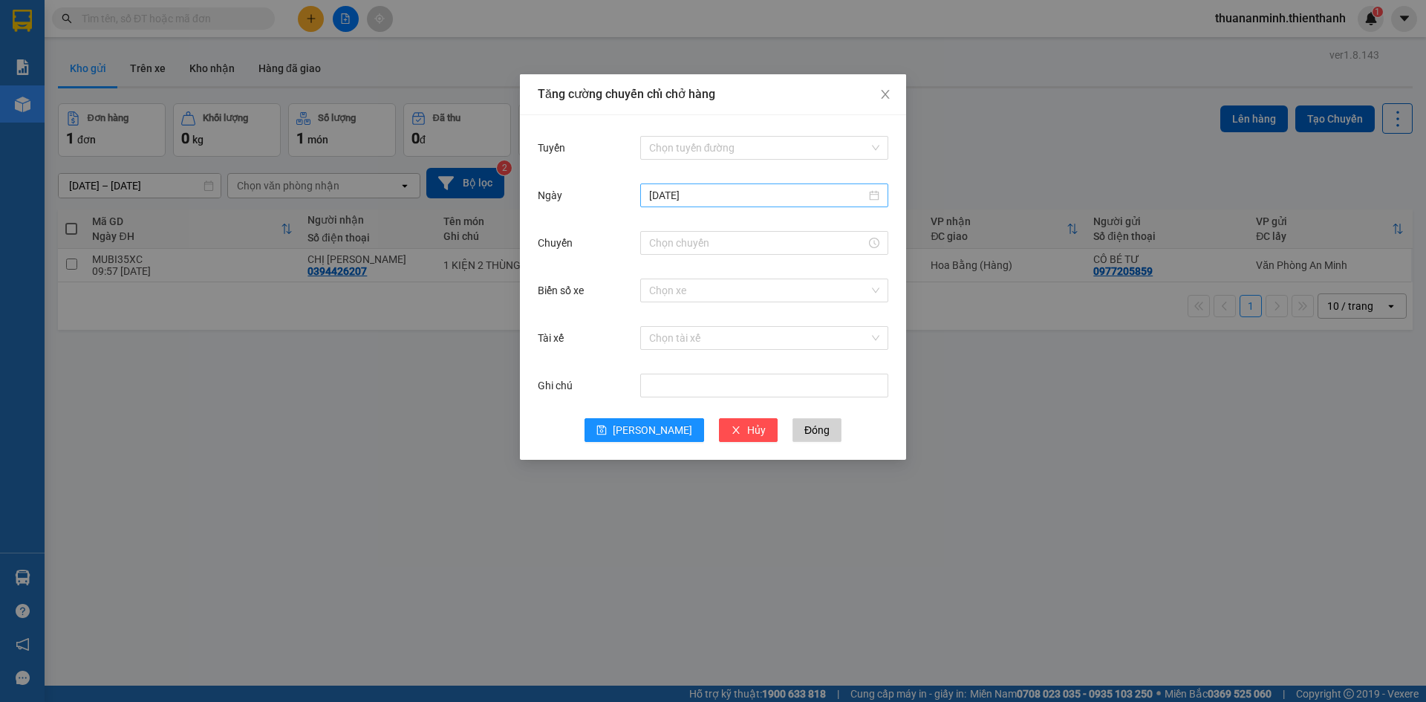
drag, startPoint x: 685, startPoint y: 193, endPoint x: 688, endPoint y: 201, distance: 9.0
click at [685, 194] on input "[DATE]" at bounding box center [757, 195] width 217 height 16
click at [687, 151] on input "Tuyến" at bounding box center [759, 148] width 220 height 22
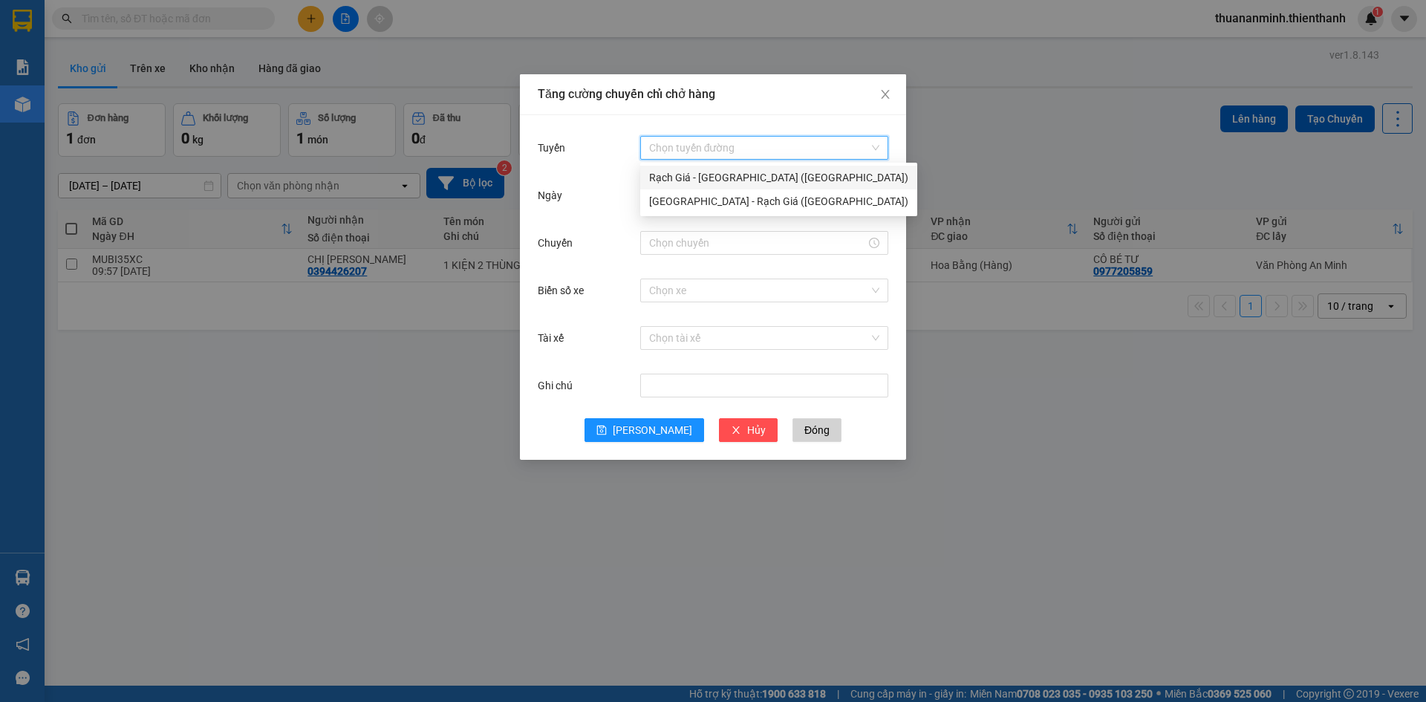
click at [699, 170] on div "Rạch Giá - [GEOGRAPHIC_DATA] ([GEOGRAPHIC_DATA])" at bounding box center [778, 177] width 259 height 16
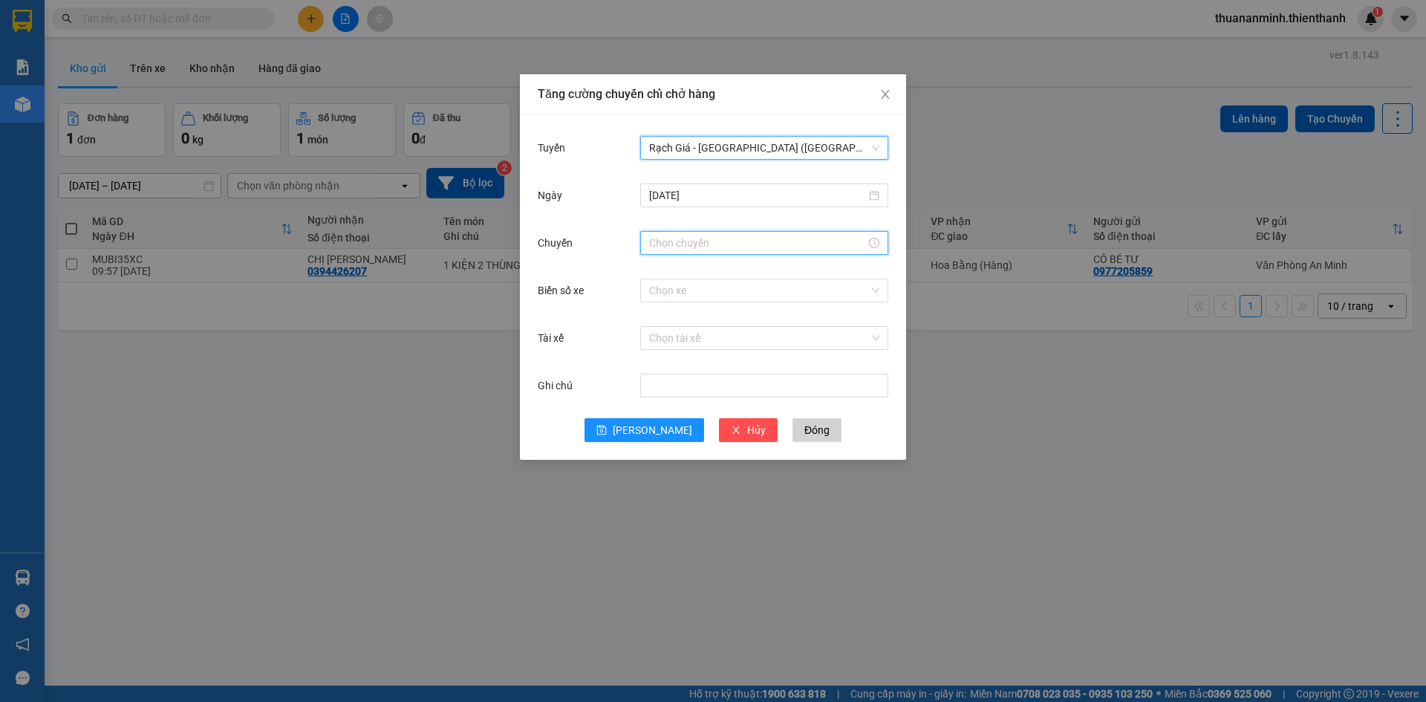
click at [686, 240] on input "Chuyến" at bounding box center [757, 243] width 217 height 16
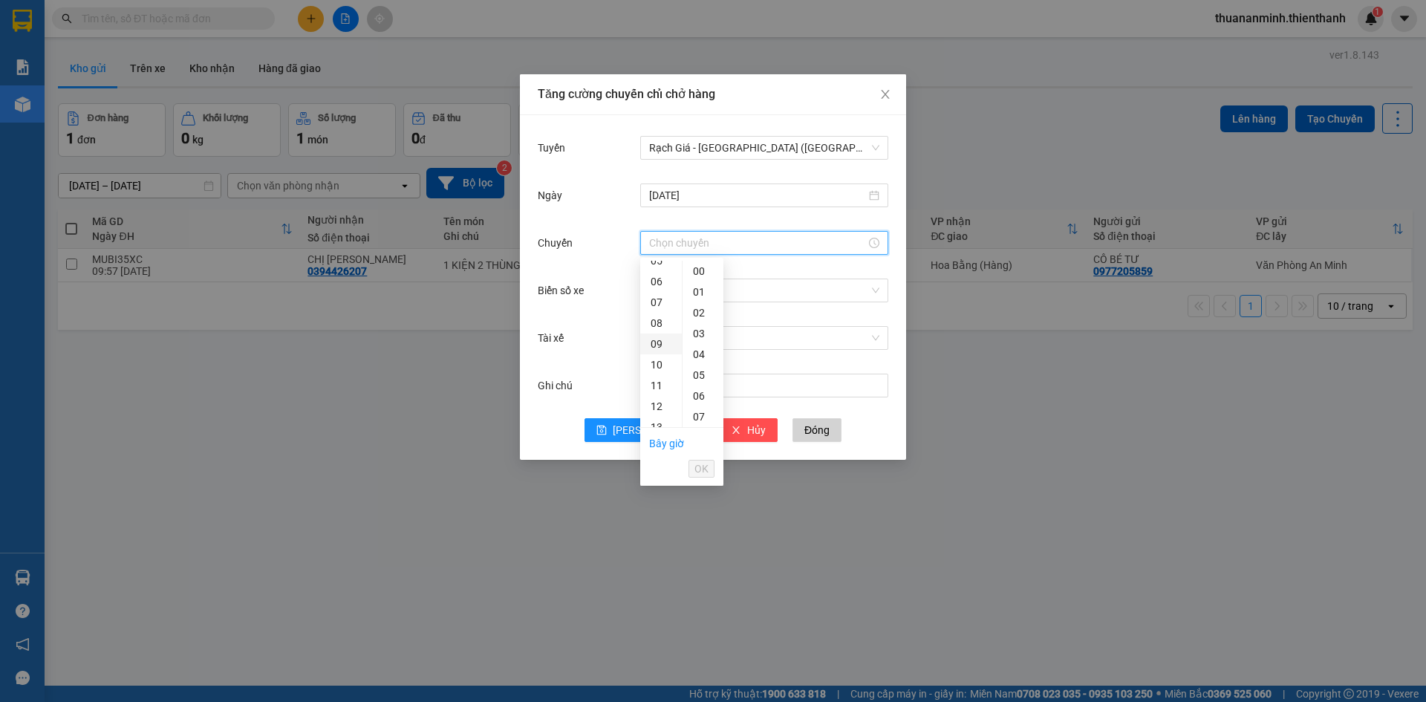
scroll to position [148, 0]
click at [662, 391] on div "13" at bounding box center [661, 392] width 42 height 21
type input "13:00"
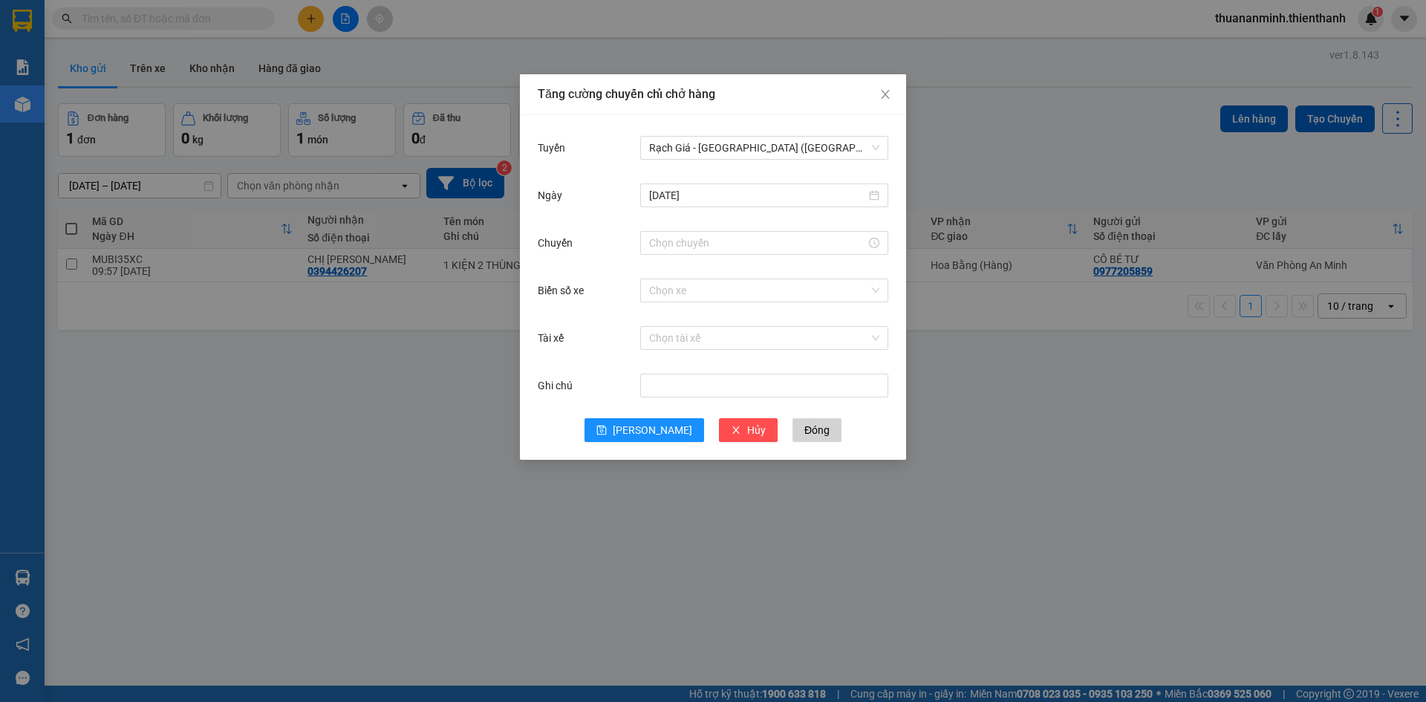
click at [603, 204] on div "Ngày" at bounding box center [589, 195] width 102 height 30
click at [679, 239] on input "Chuyến" at bounding box center [757, 243] width 217 height 16
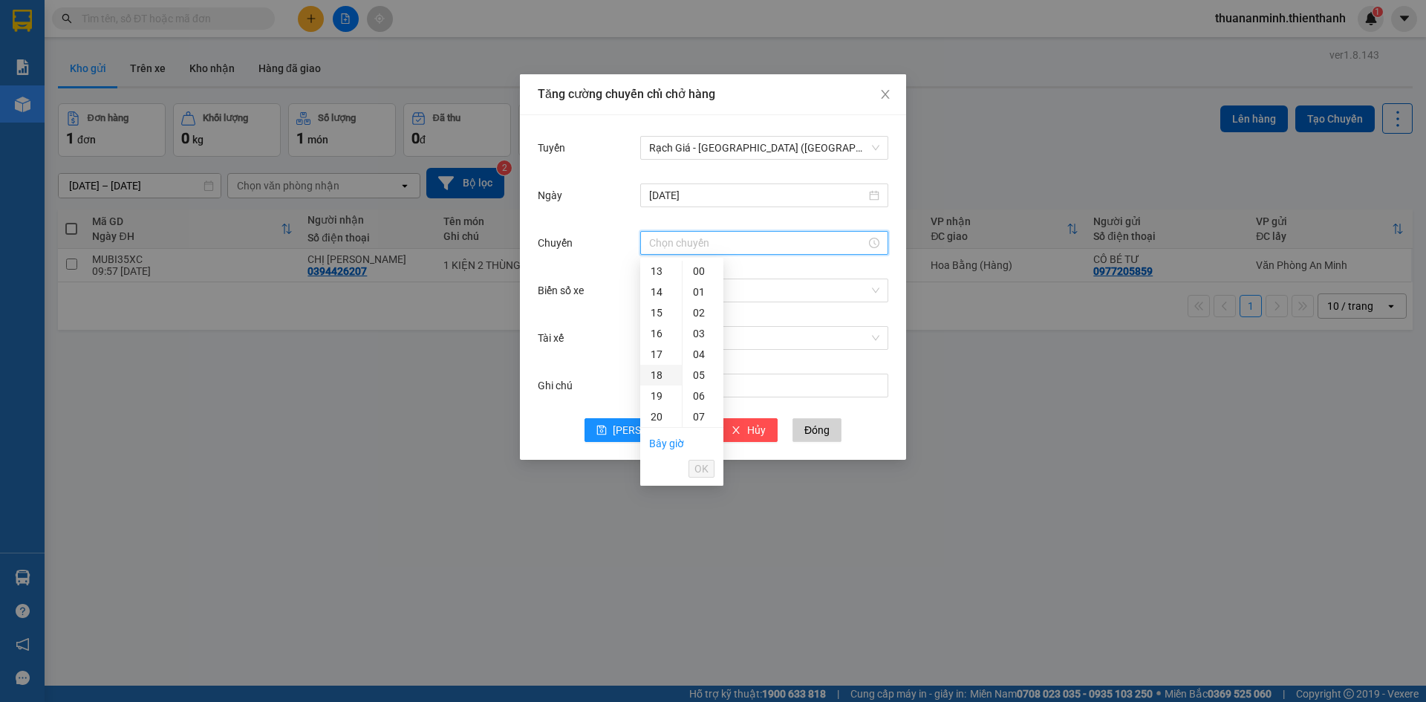
scroll to position [196, 0]
click at [659, 304] on div "11" at bounding box center [661, 303] width 42 height 21
type input "11:00"
click at [699, 461] on span "OK" at bounding box center [701, 468] width 14 height 16
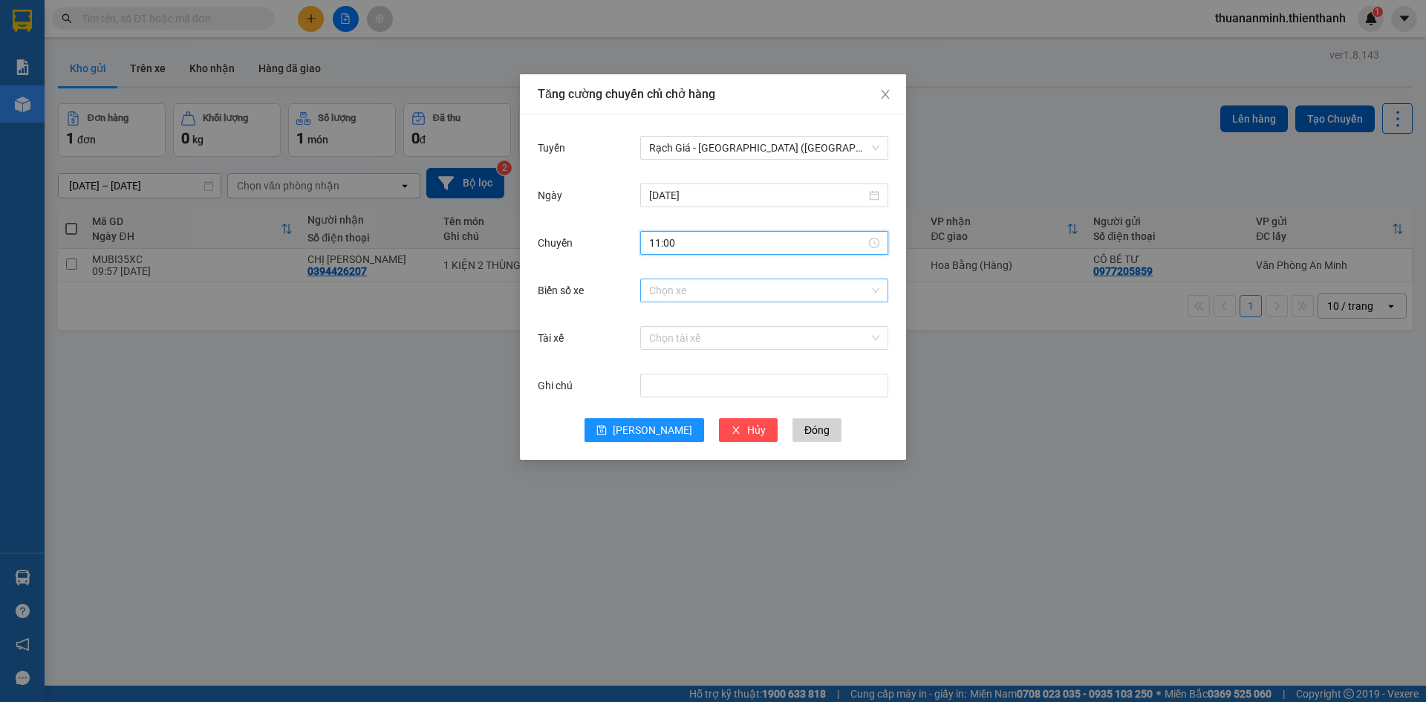
click at [710, 294] on input "Biển số xe" at bounding box center [759, 290] width 220 height 22
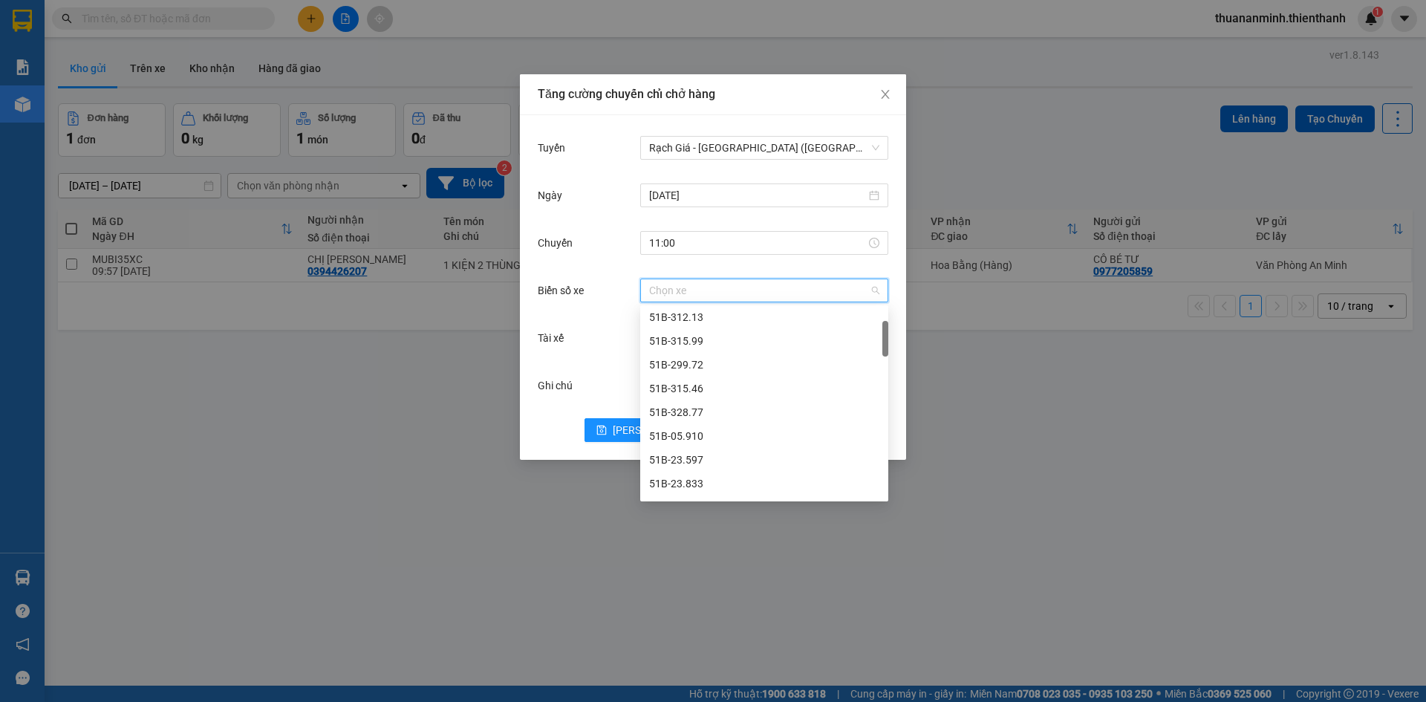
scroll to position [0, 0]
click at [589, 290] on label "Biển số xe" at bounding box center [564, 290] width 53 height 12
click at [649, 290] on input "Biển số xe" at bounding box center [759, 290] width 220 height 22
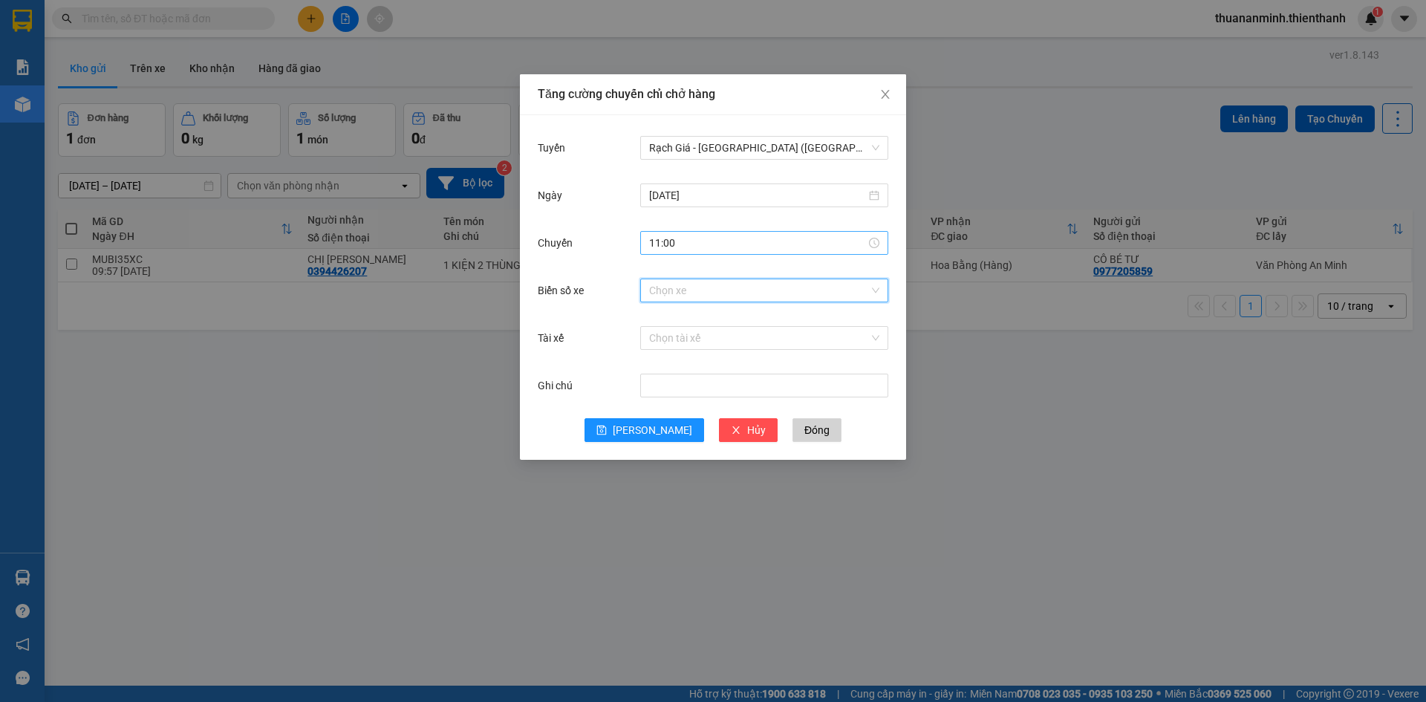
click at [700, 241] on input "11:00" at bounding box center [757, 243] width 217 height 16
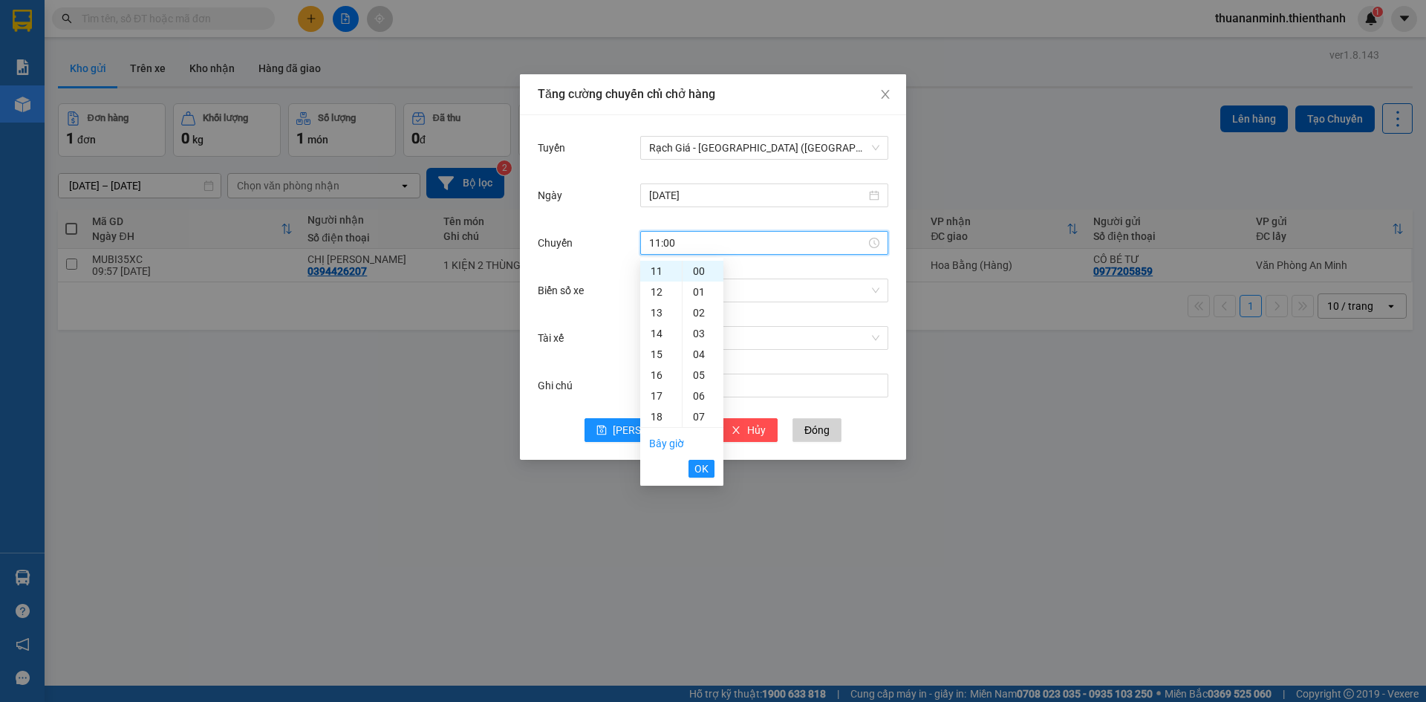
click at [700, 241] on input "11:00" at bounding box center [757, 243] width 217 height 16
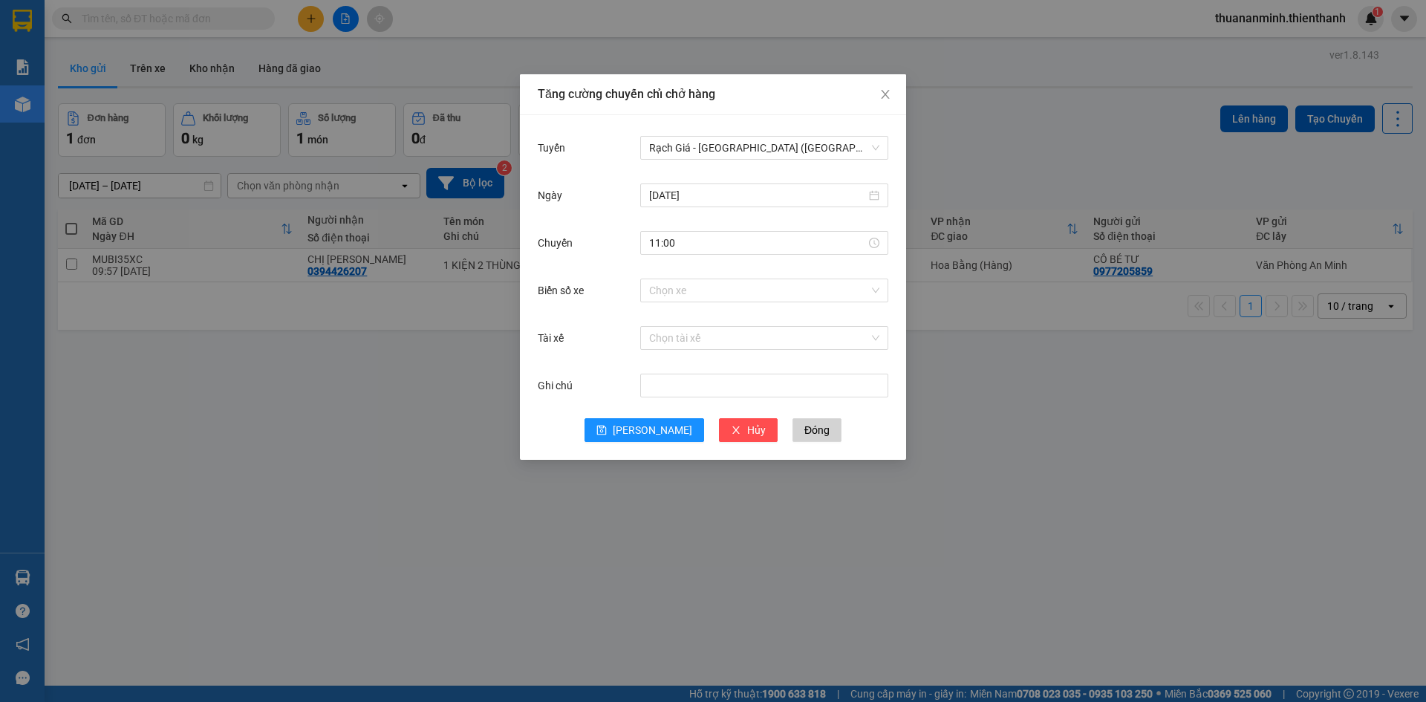
click at [575, 229] on div "Chuyến" at bounding box center [589, 243] width 102 height 30
drag, startPoint x: 669, startPoint y: 293, endPoint x: 679, endPoint y: 300, distance: 12.4
click at [670, 295] on input "Biển số xe" at bounding box center [759, 290] width 220 height 22
click at [703, 298] on input "Biển số xe" at bounding box center [759, 290] width 220 height 22
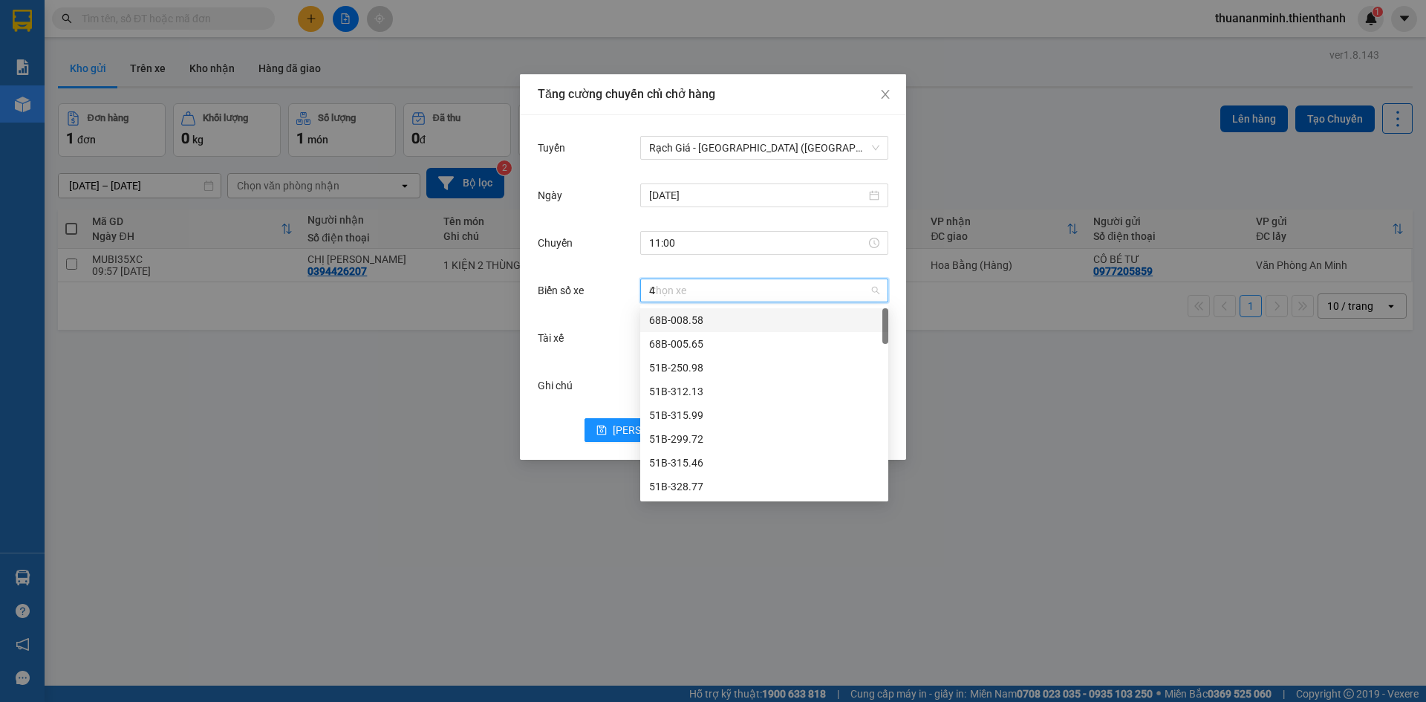
type input "49"
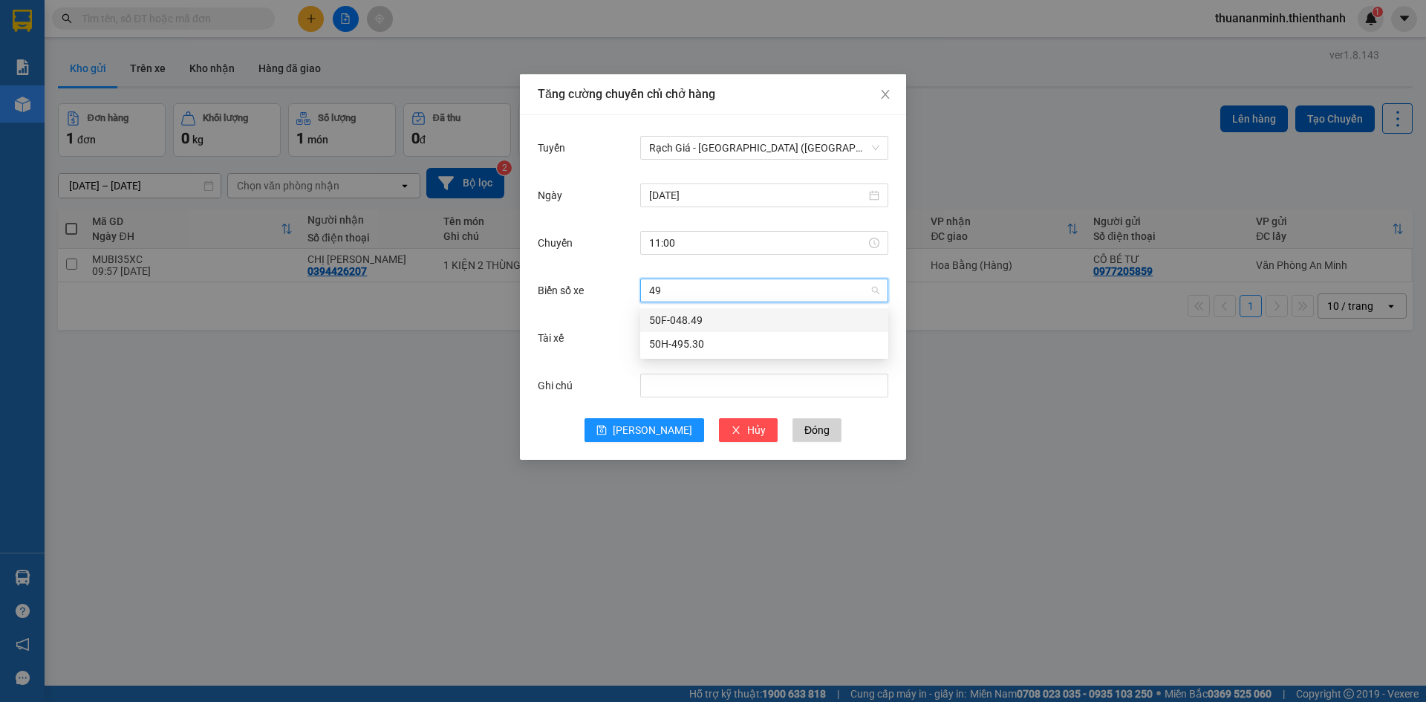
click at [714, 317] on div "50F-048.49" at bounding box center [764, 320] width 230 height 16
click at [590, 330] on div "Tài xế" at bounding box center [589, 338] width 102 height 30
click at [555, 382] on label "Ghi chú" at bounding box center [559, 385] width 42 height 12
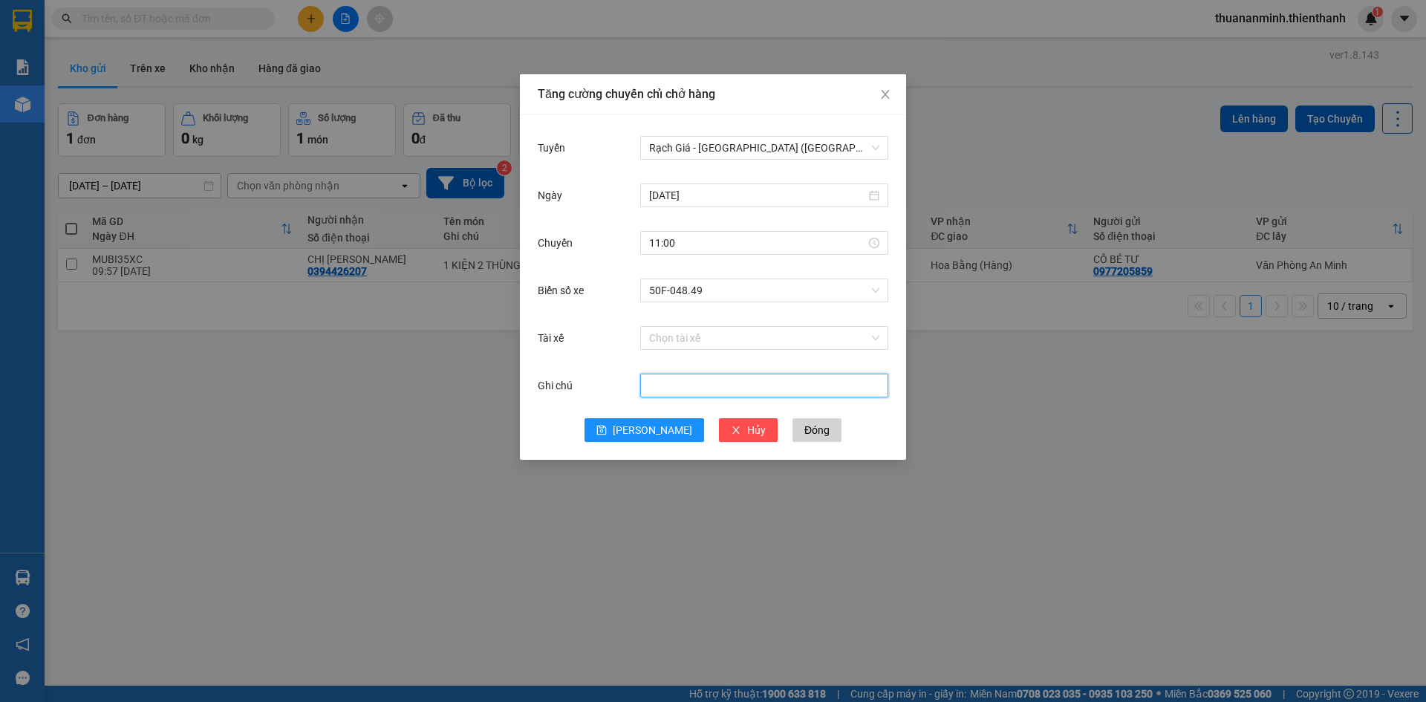
click at [640, 382] on input "Ghi chú" at bounding box center [764, 385] width 248 height 24
click at [646, 434] on span "[PERSON_NAME]" at bounding box center [652, 430] width 79 height 16
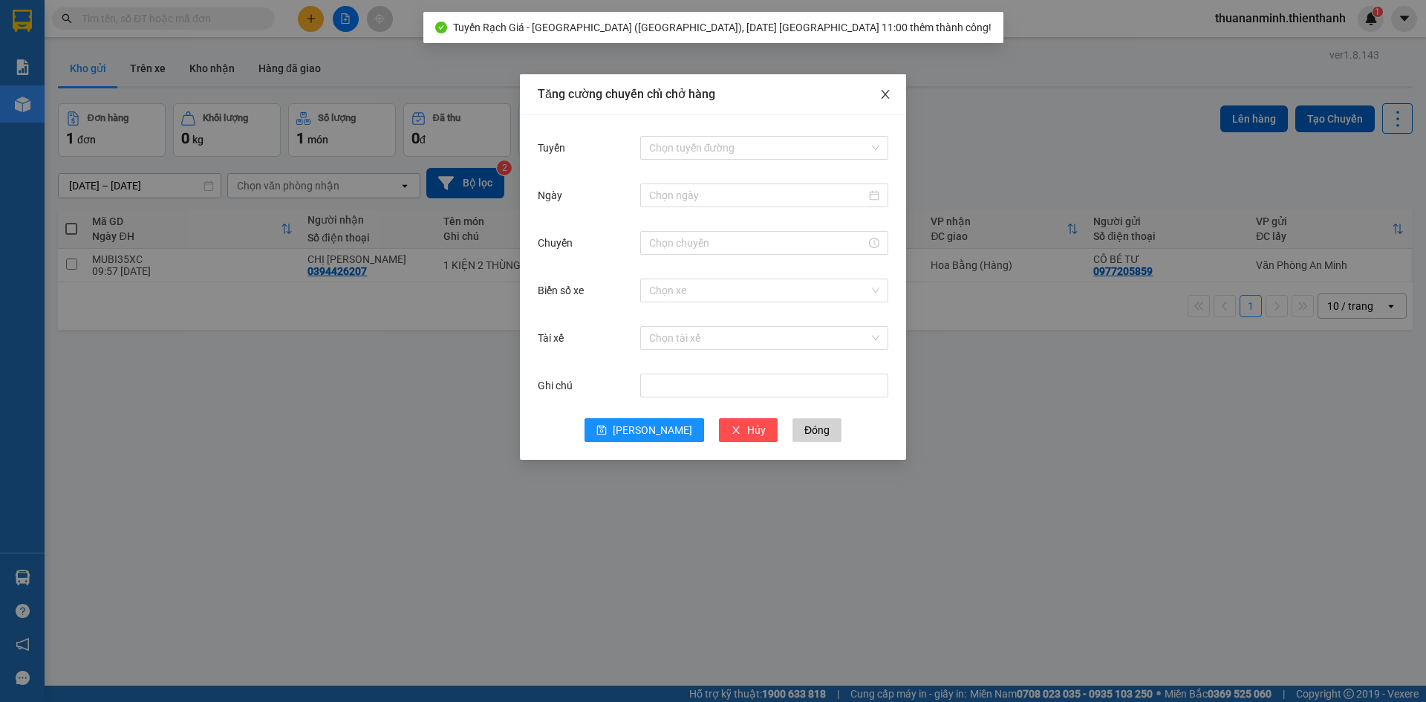
click at [885, 92] on icon "close" at bounding box center [885, 94] width 12 height 12
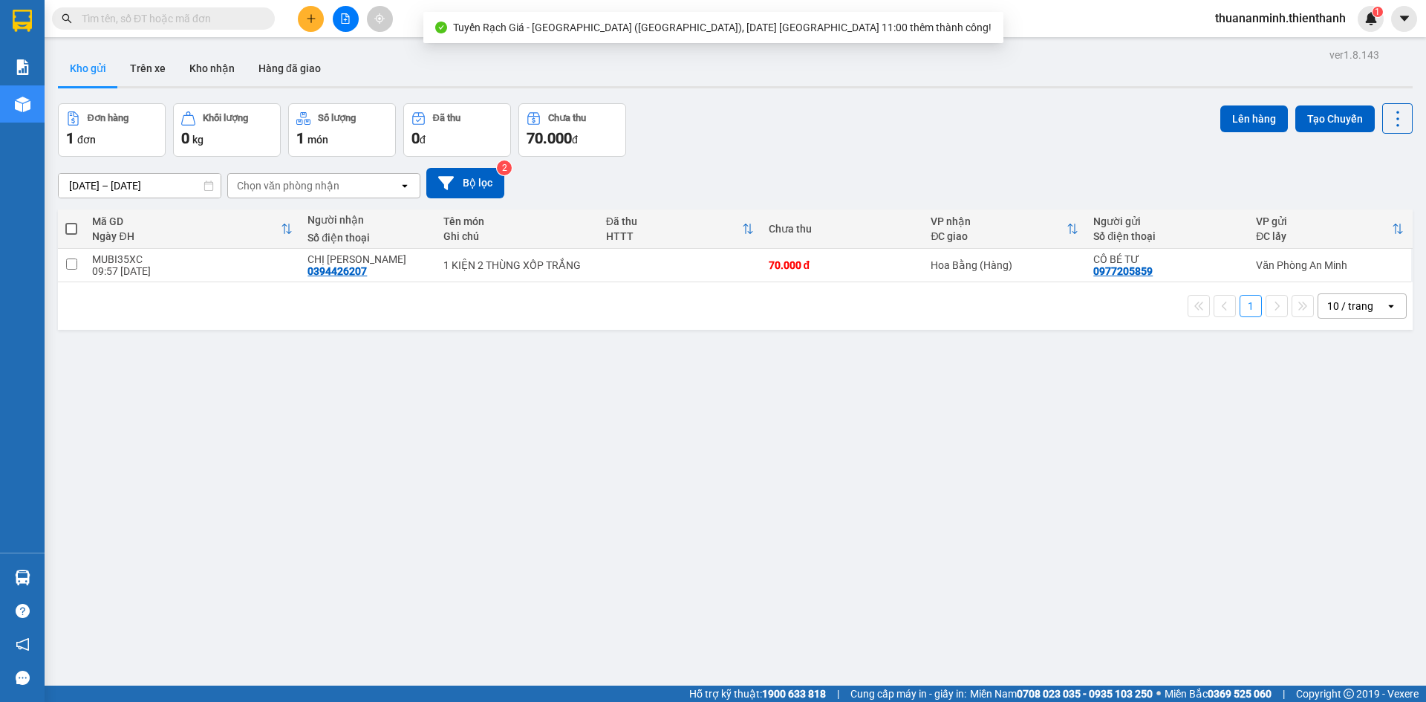
click at [876, 395] on div "ver 1.8.143 Kho gửi Trên xe Kho nhận Hàng đã giao Đơn hàng 1 đơn Khối lượng 0 k…" at bounding box center [735, 396] width 1366 height 702
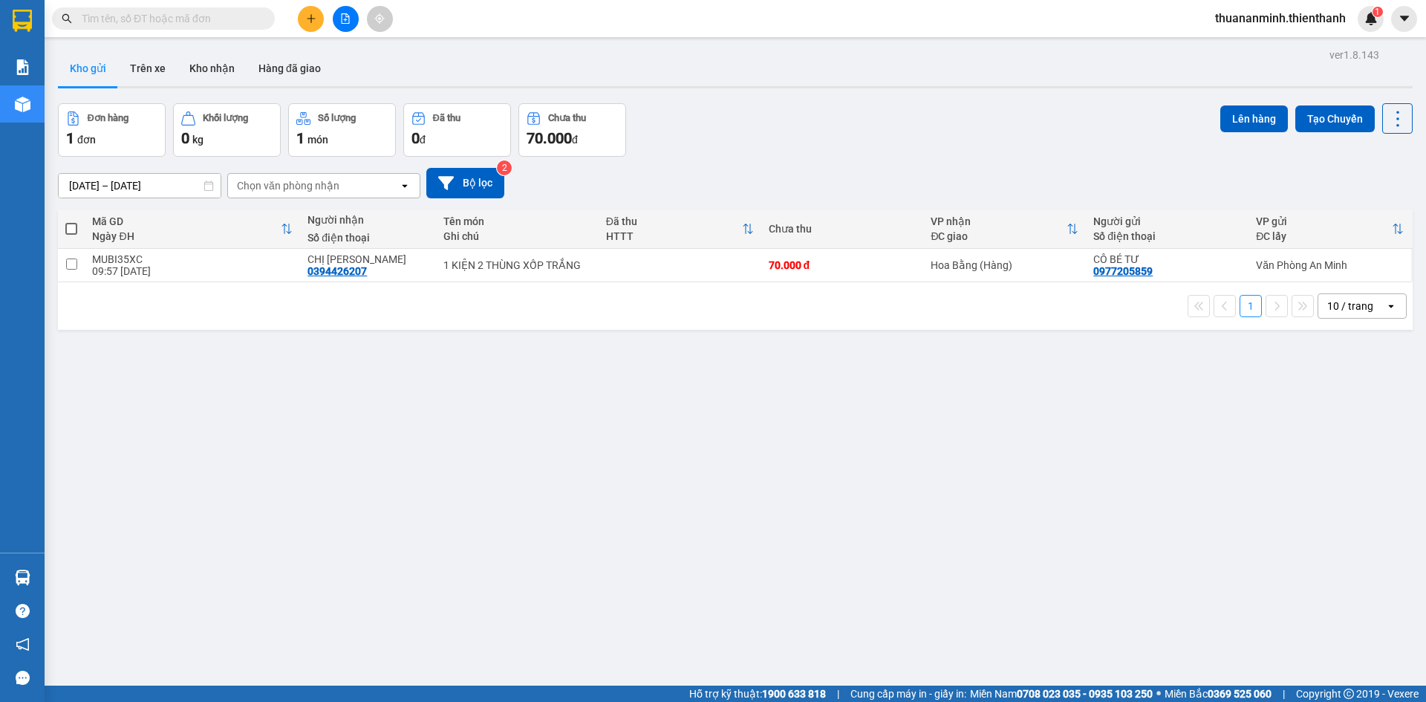
click at [979, 384] on div "ver 1.8.143 Kho gửi Trên xe Kho nhận Hàng đã giao Đơn hàng 1 đơn Khối lượng 0 k…" at bounding box center [735, 396] width 1366 height 702
click at [808, 423] on div "ver 1.8.143 Kho gửi Trên xe Kho nhận Hàng đã giao Đơn hàng 1 đơn Khối lượng 0 k…" at bounding box center [735, 396] width 1366 height 702
click at [524, 371] on div "ver 1.8.143 Kho gửi Trên xe Kho nhận Hàng đã giao Đơn hàng 1 đơn Khối lượng 0 k…" at bounding box center [735, 396] width 1366 height 702
click at [345, 13] on button at bounding box center [346, 19] width 26 height 26
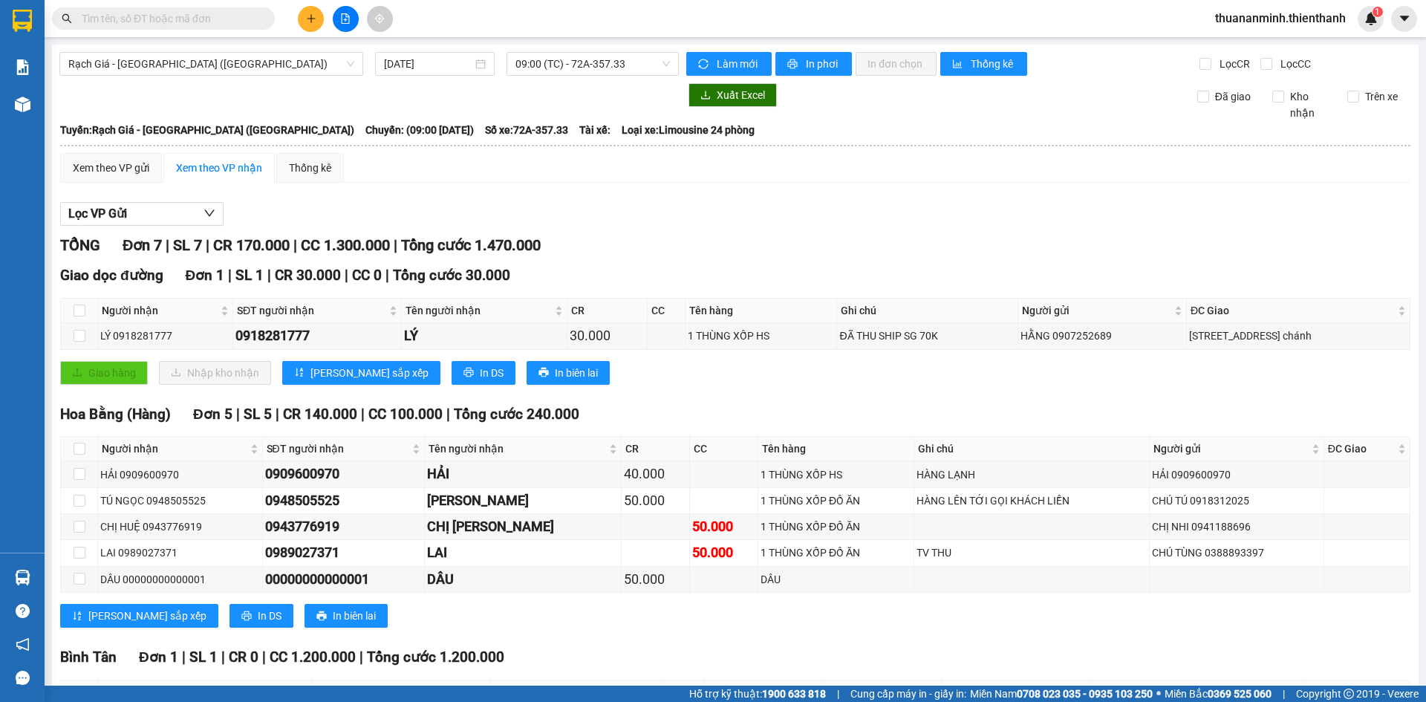
click at [781, 206] on div "Lọc VP Gửi" at bounding box center [735, 214] width 1350 height 25
click at [623, 64] on span "09:00 (TC) - 72A-357.33" at bounding box center [592, 64] width 154 height 22
click at [606, 69] on span "09:00 (TC) - 72A-357.33" at bounding box center [592, 64] width 154 height 22
click at [582, 137] on div "11:00 (TC) - 50F-048.49" at bounding box center [570, 141] width 116 height 16
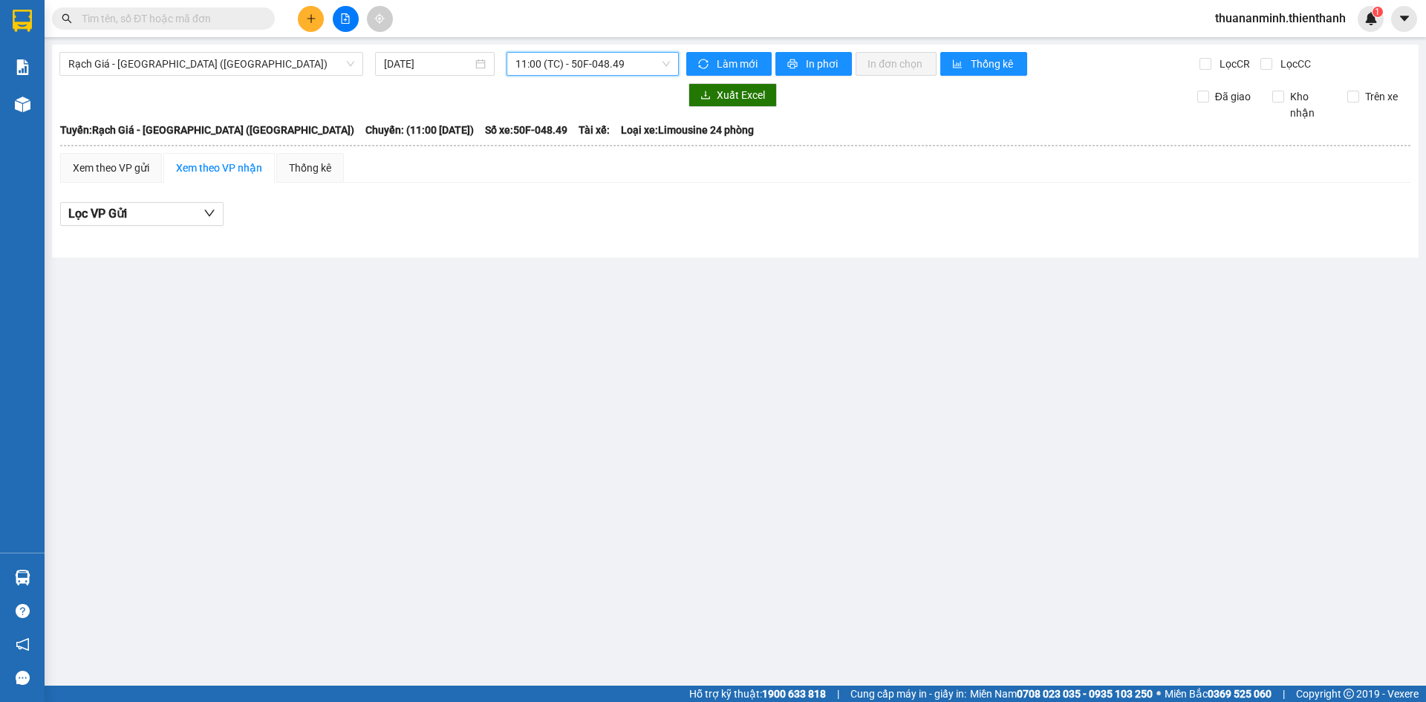
click at [809, 250] on div "Rạch Giá - [GEOGRAPHIC_DATA] ([GEOGRAPHIC_DATA]) [DATE] 11:00 11:00 (TC) - 50F-…" at bounding box center [735, 151] width 1366 height 213
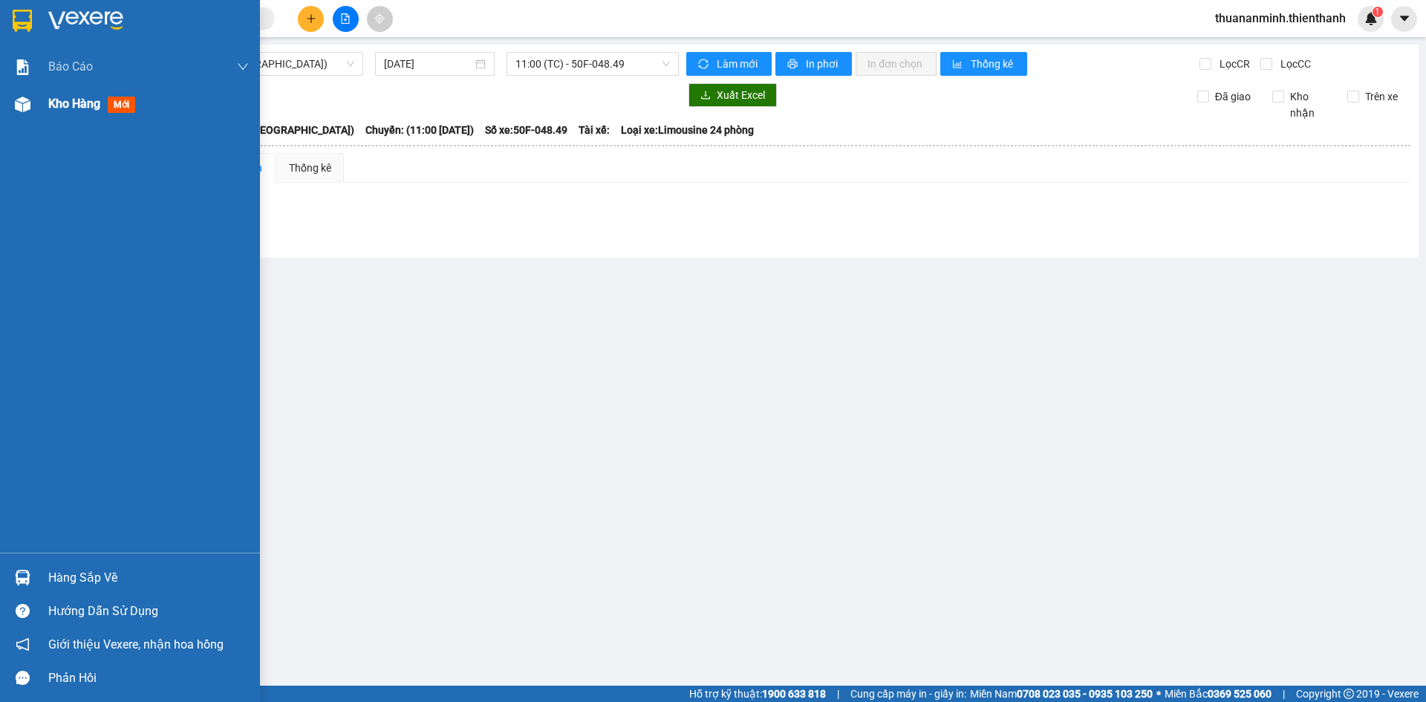
click at [16, 113] on div at bounding box center [23, 104] width 26 height 26
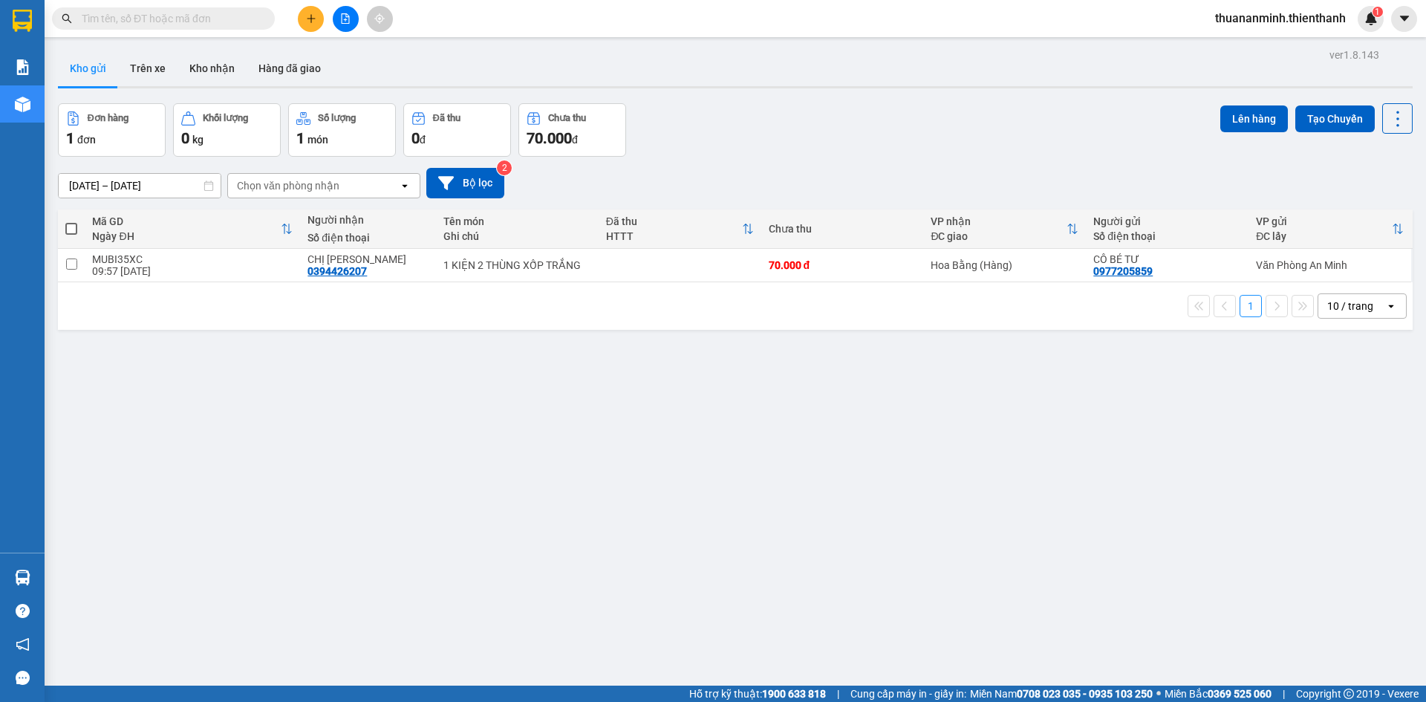
click at [440, 423] on div "ver 1.8.143 Kho gửi Trên xe Kho nhận Hàng đã giao Đơn hàng 1 đơn Khối lượng 0 k…" at bounding box center [735, 396] width 1366 height 702
click at [74, 268] on input "checkbox" at bounding box center [71, 263] width 11 height 11
checkbox input "true"
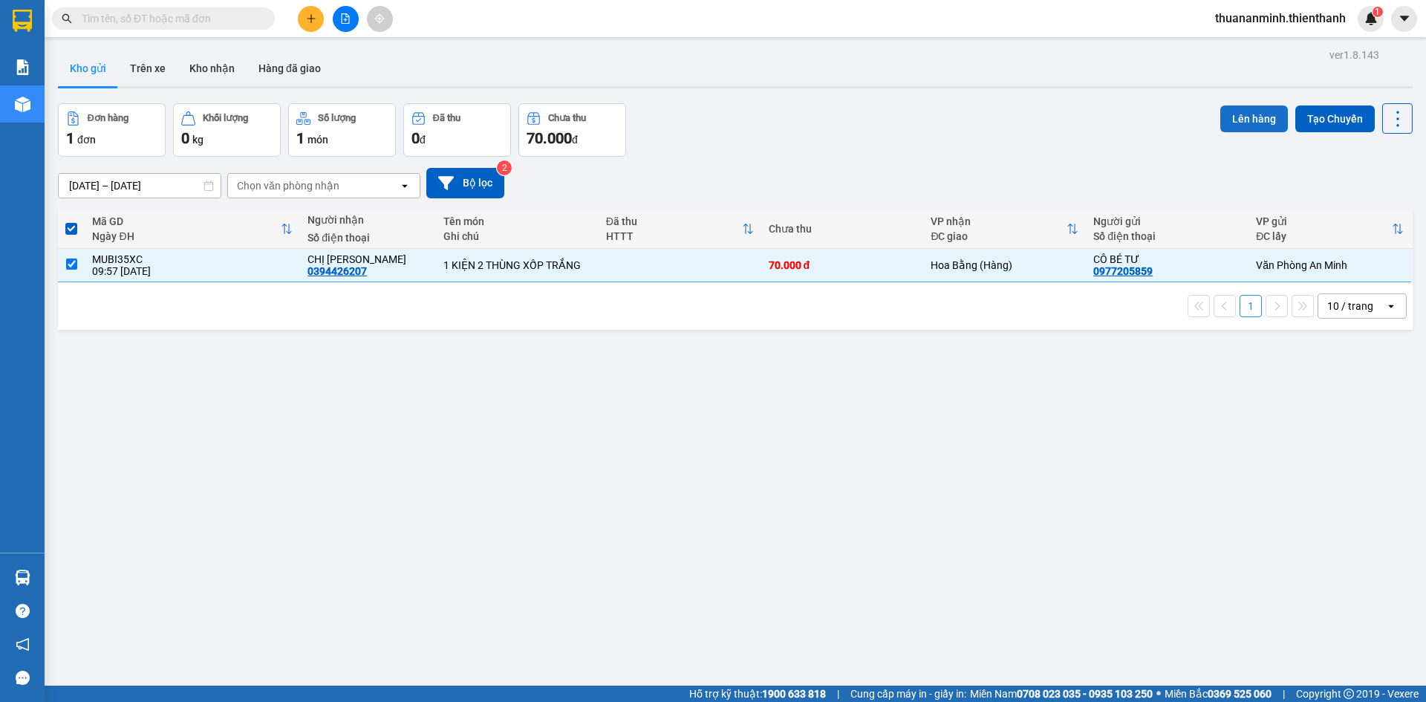
click at [1262, 127] on button "Lên hàng" at bounding box center [1254, 118] width 68 height 27
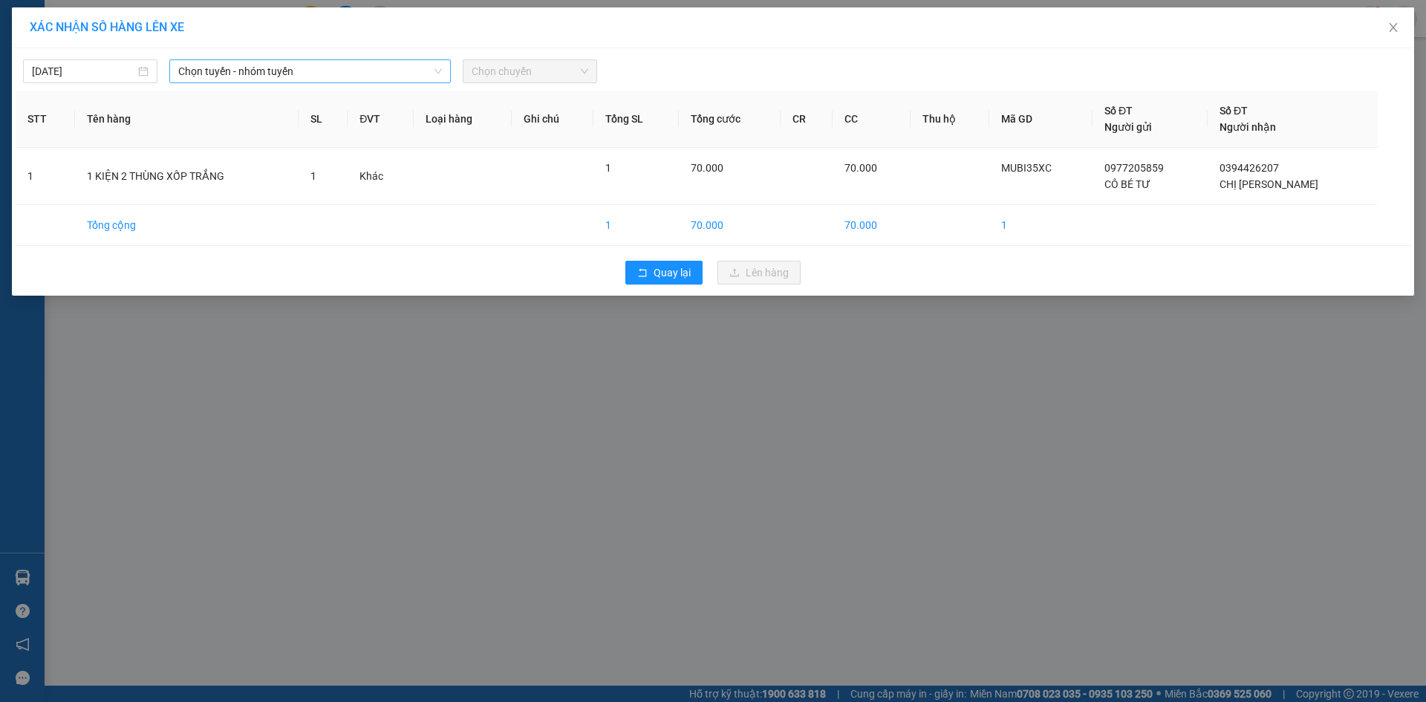
click at [347, 72] on span "Chọn tuyến - nhóm tuyến" at bounding box center [310, 71] width 264 height 22
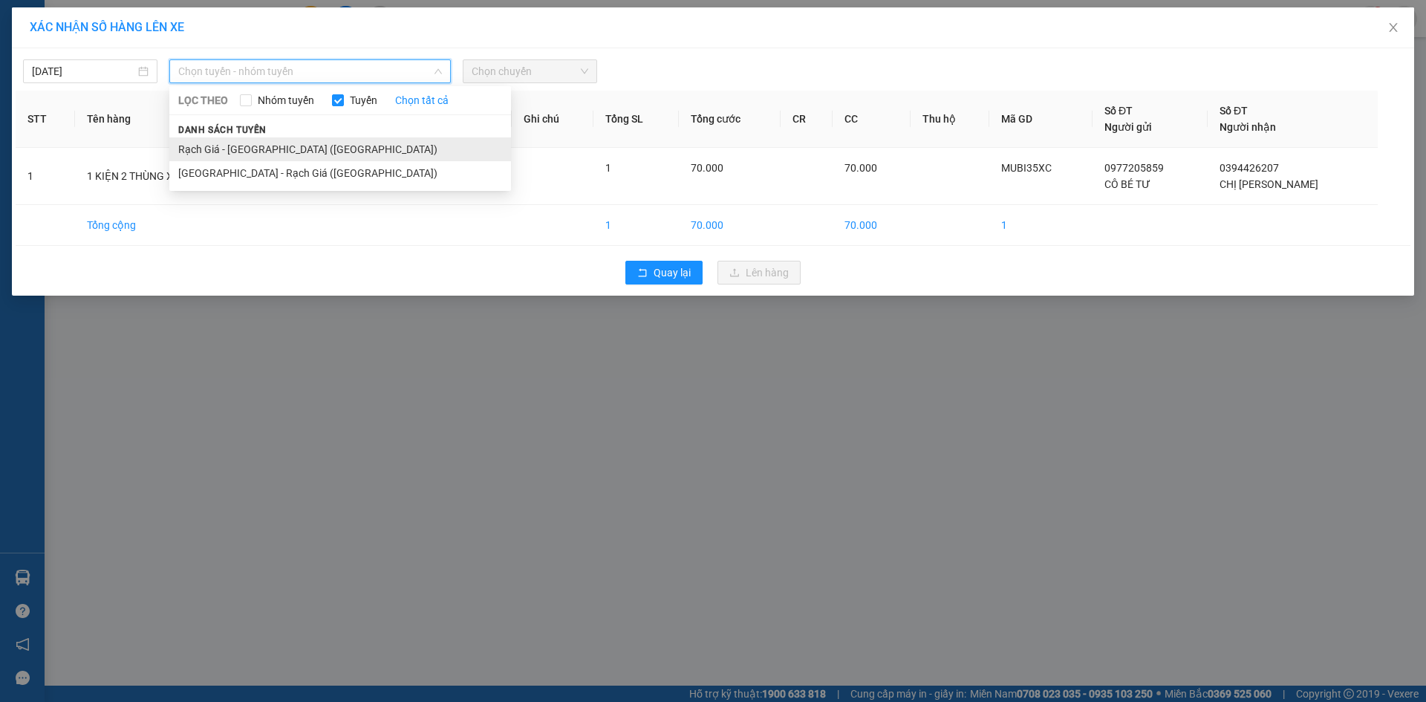
click at [261, 157] on li "Rạch Giá - [GEOGRAPHIC_DATA] ([GEOGRAPHIC_DATA])" at bounding box center [340, 149] width 342 height 24
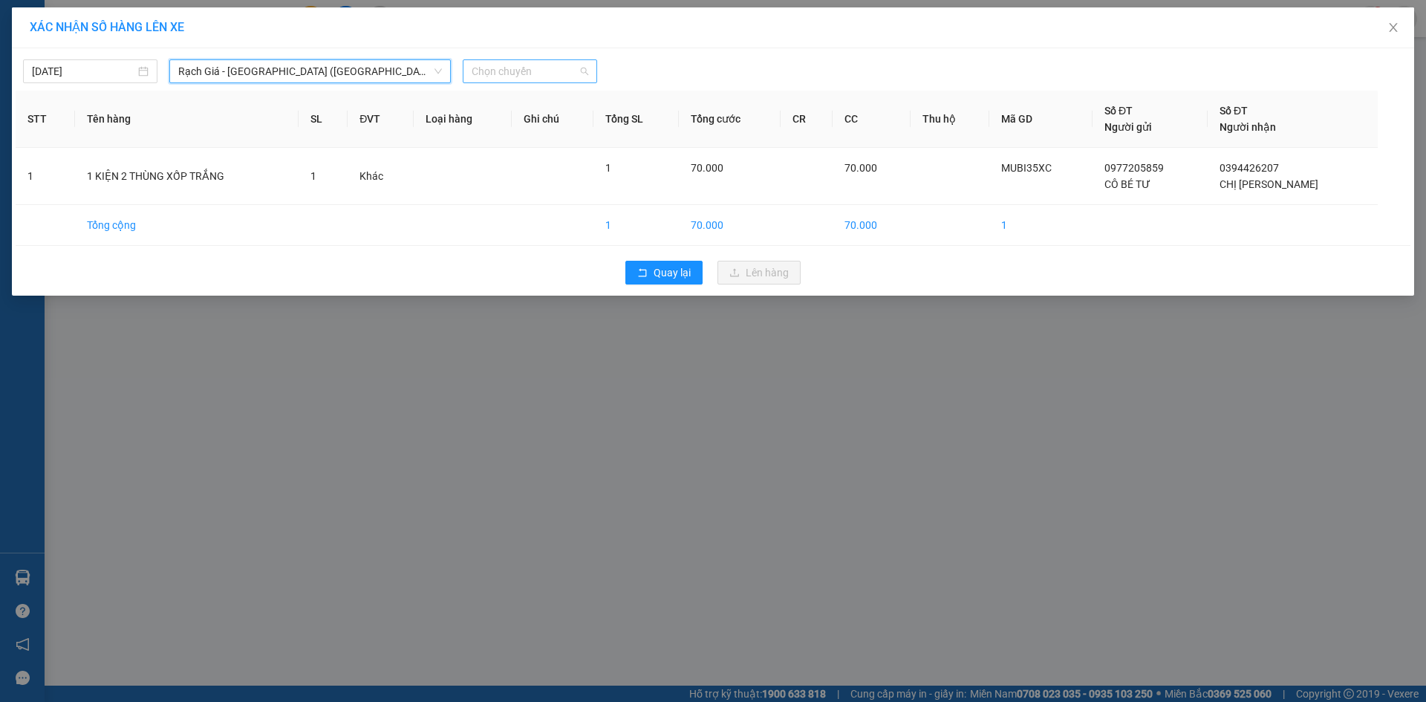
click at [486, 68] on span "Chọn chuyến" at bounding box center [529, 71] width 117 height 22
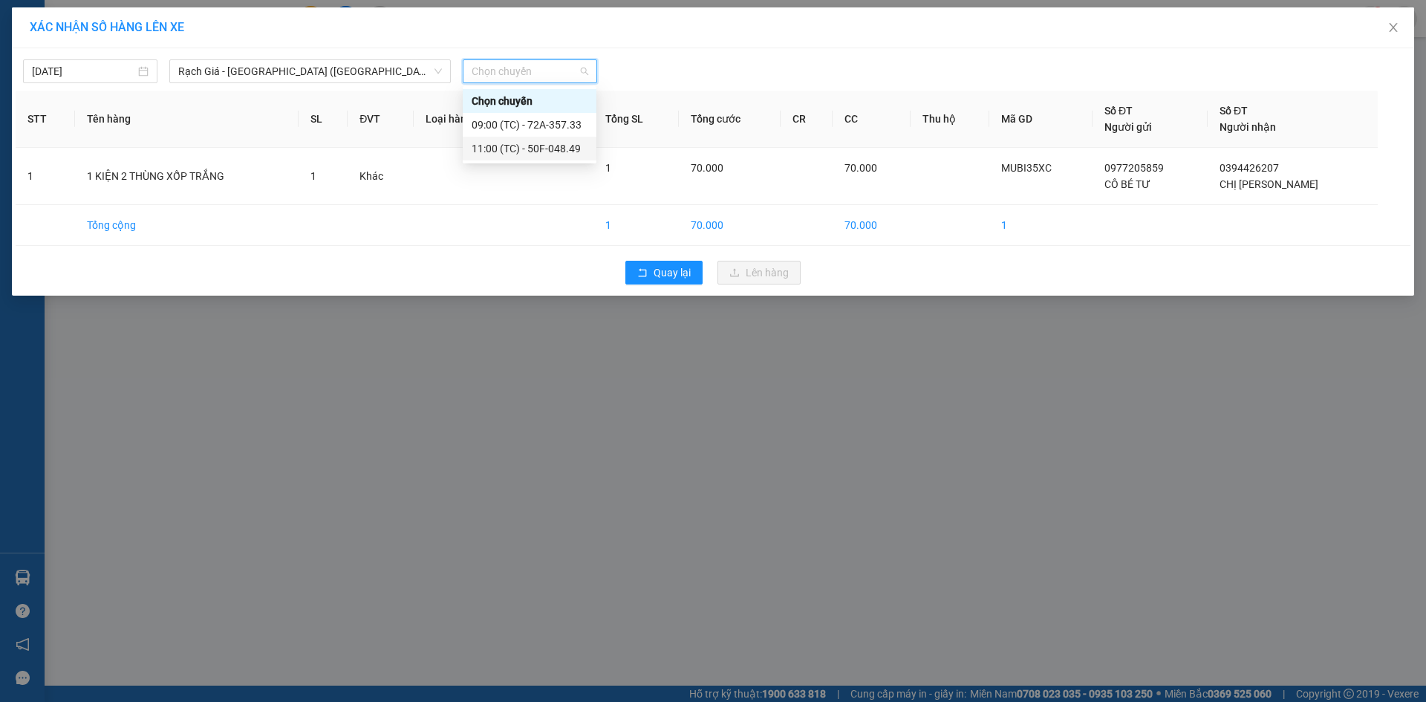
click at [506, 150] on div "11:00 (TC) - 50F-048.49" at bounding box center [529, 148] width 116 height 16
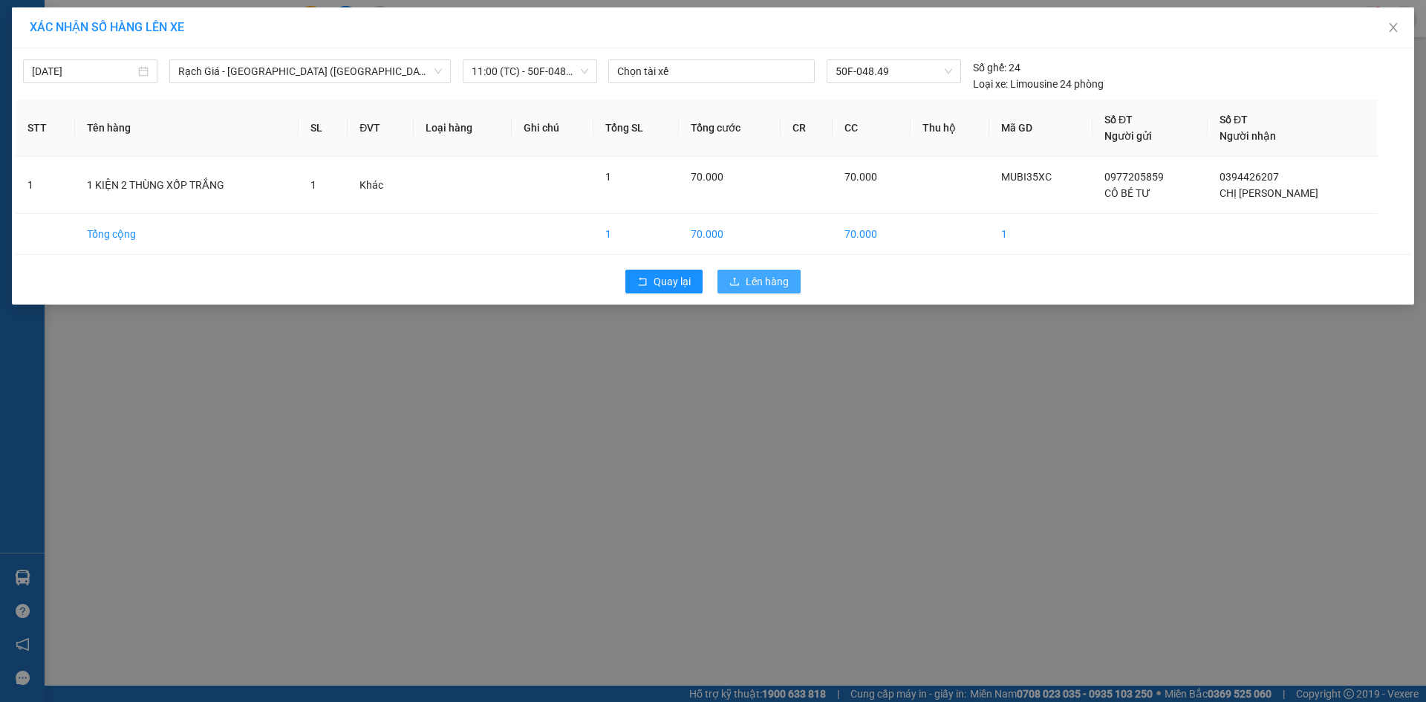
click at [761, 279] on span "Lên hàng" at bounding box center [766, 281] width 43 height 16
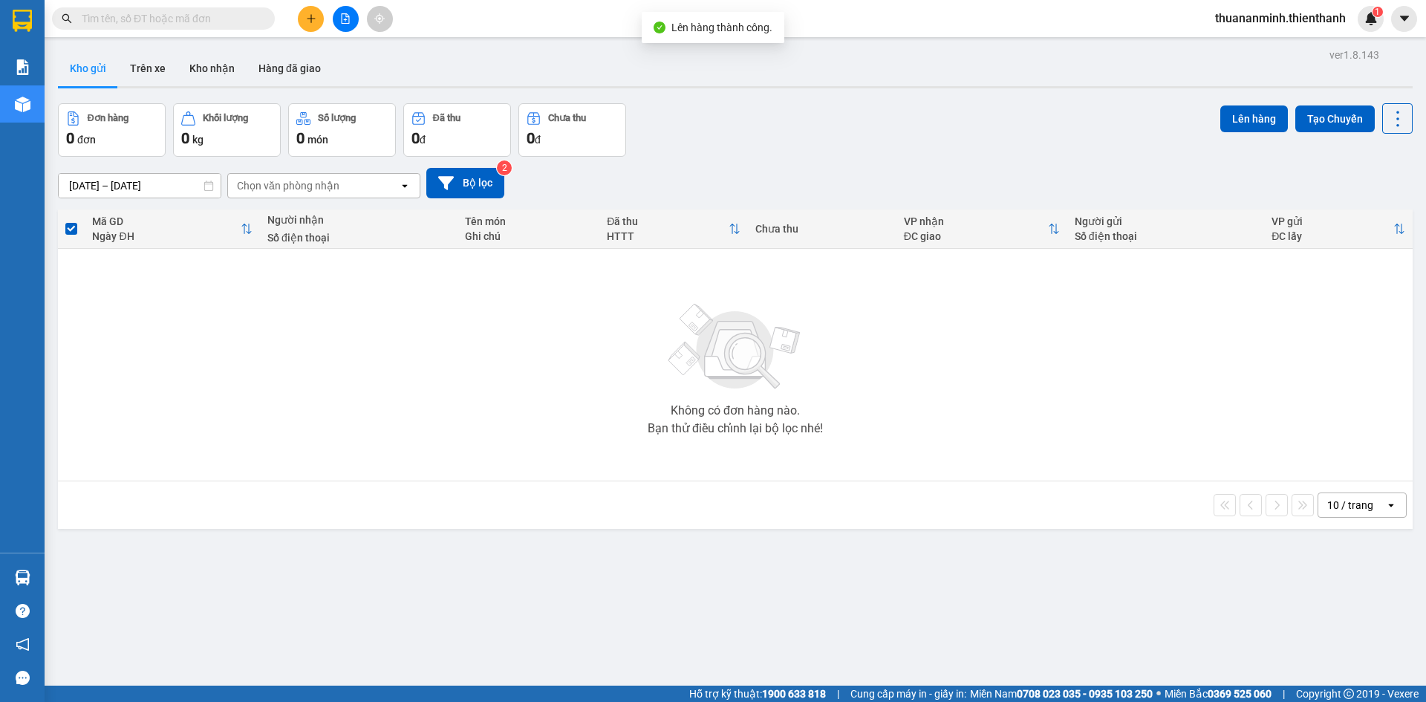
click at [911, 443] on div "Không có đơn hàng nào. Bạn thử điều chỉnh lại bộ lọc nhé!" at bounding box center [734, 364] width 1339 height 223
click at [339, 20] on button at bounding box center [346, 19] width 26 height 26
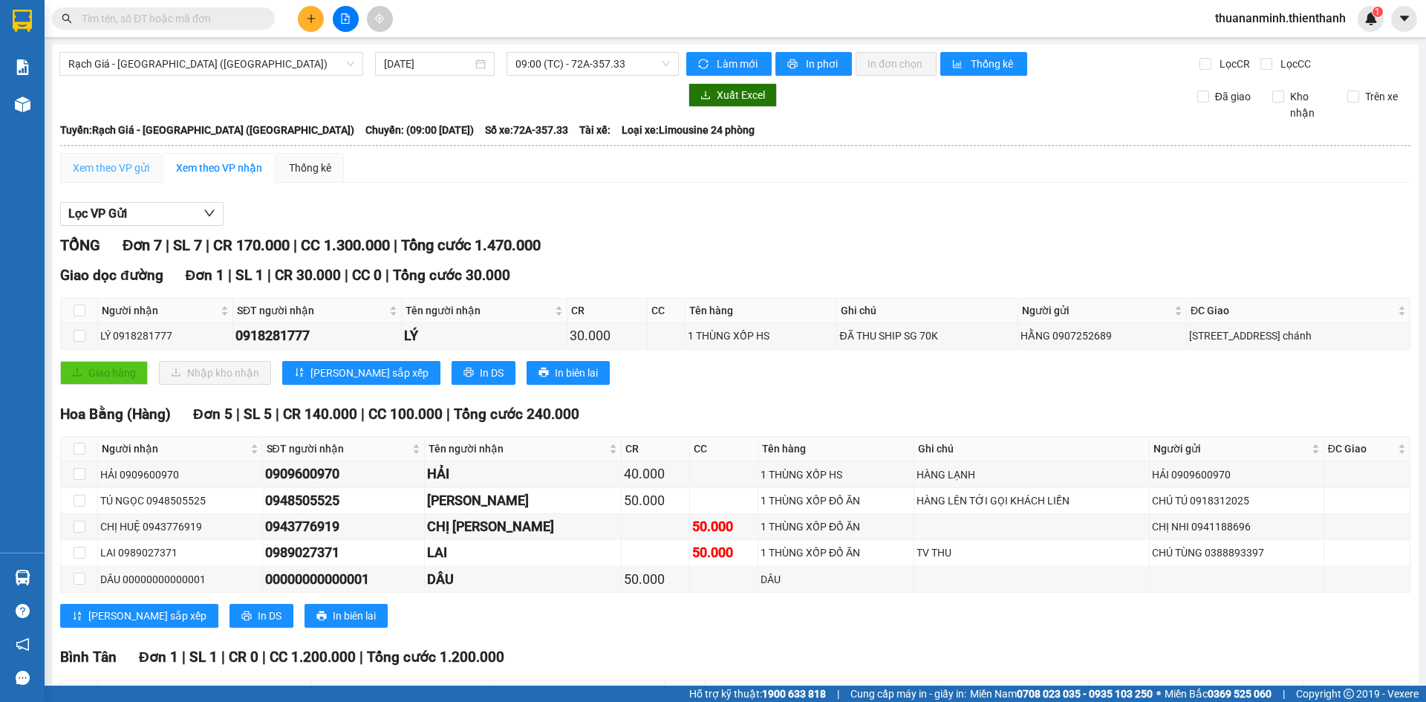
click at [142, 177] on div "Xem theo VP gửi" at bounding box center [111, 168] width 102 height 30
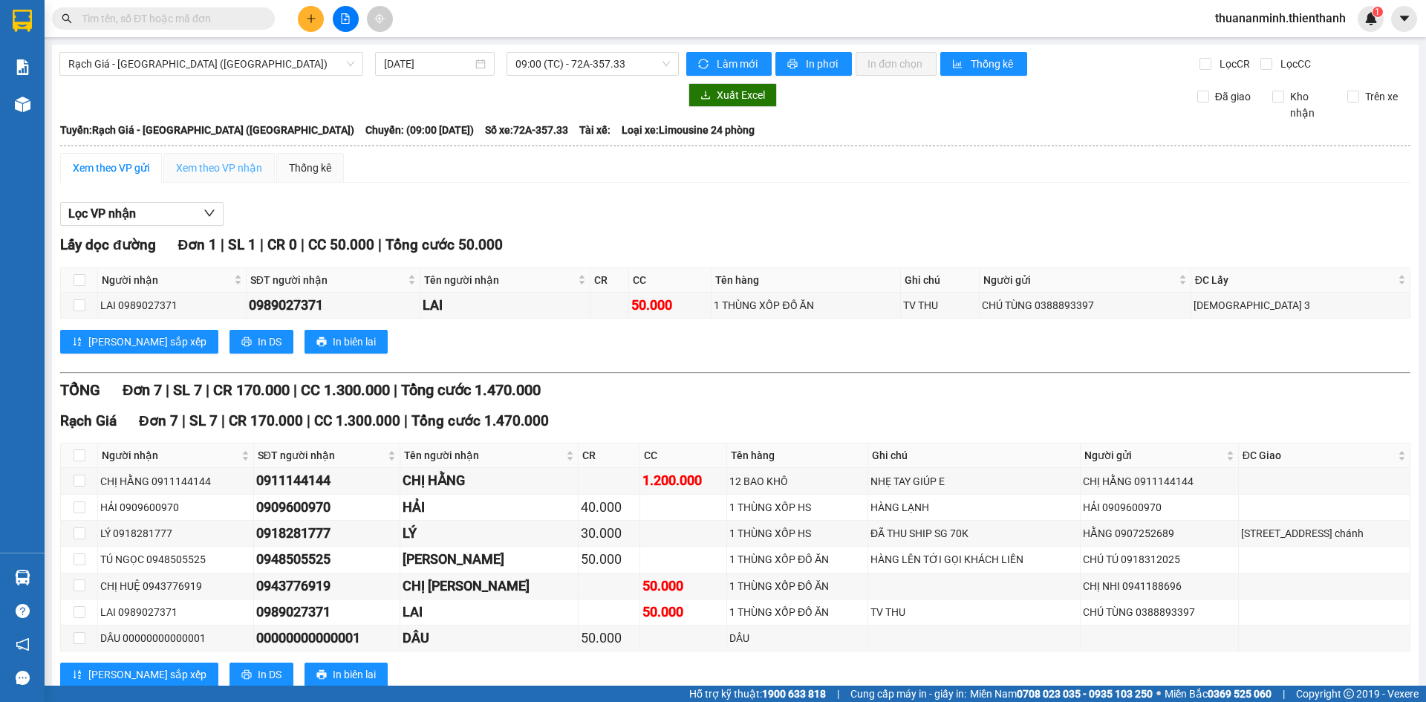
drag, startPoint x: 192, startPoint y: 148, endPoint x: 187, endPoint y: 171, distance: 22.9
click at [192, 155] on table "Thiện Thành Limousine 0908731119, 0908621119 [GEOGRAPHIC_DATA], Q. [GEOGRAPHIC_…" at bounding box center [734, 413] width 1351 height 584
click at [189, 169] on div "Xem theo VP nhận" at bounding box center [219, 168] width 86 height 16
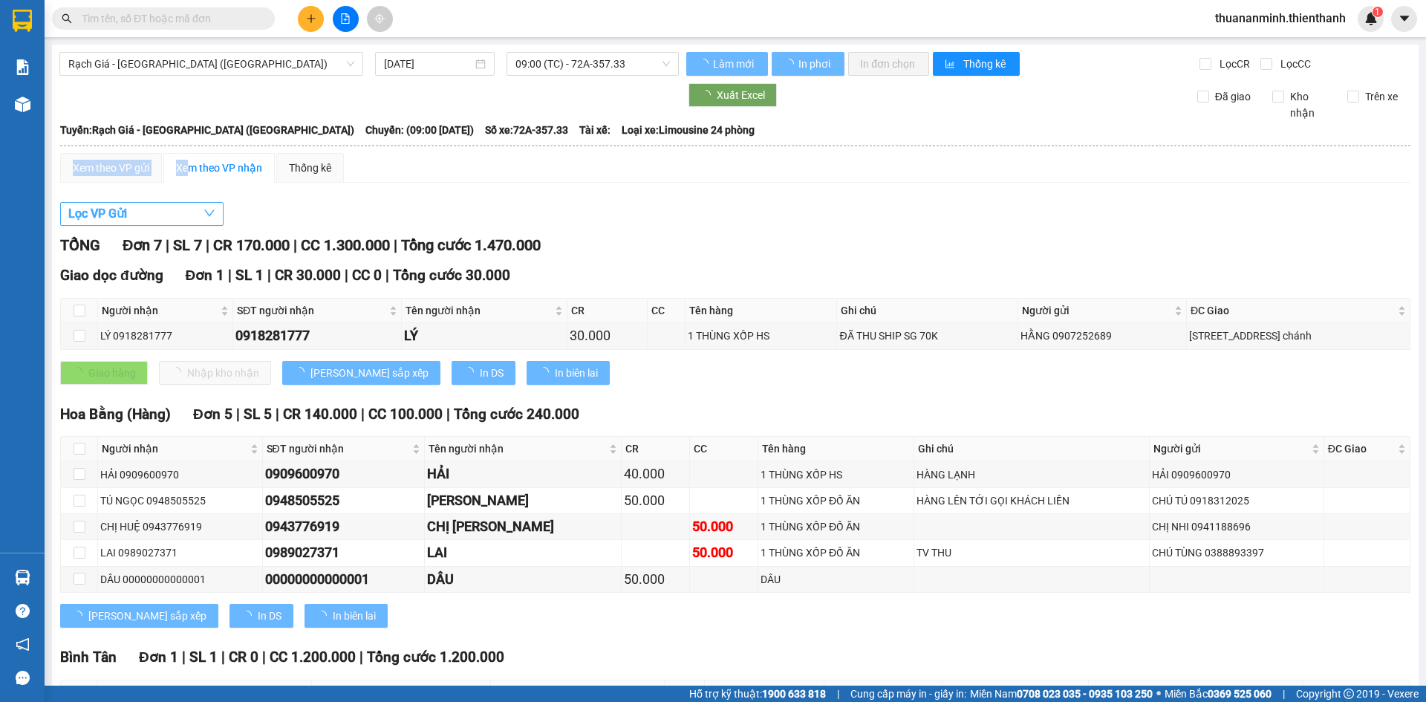
click at [165, 215] on button "Lọc VP Gửi" at bounding box center [141, 214] width 163 height 24
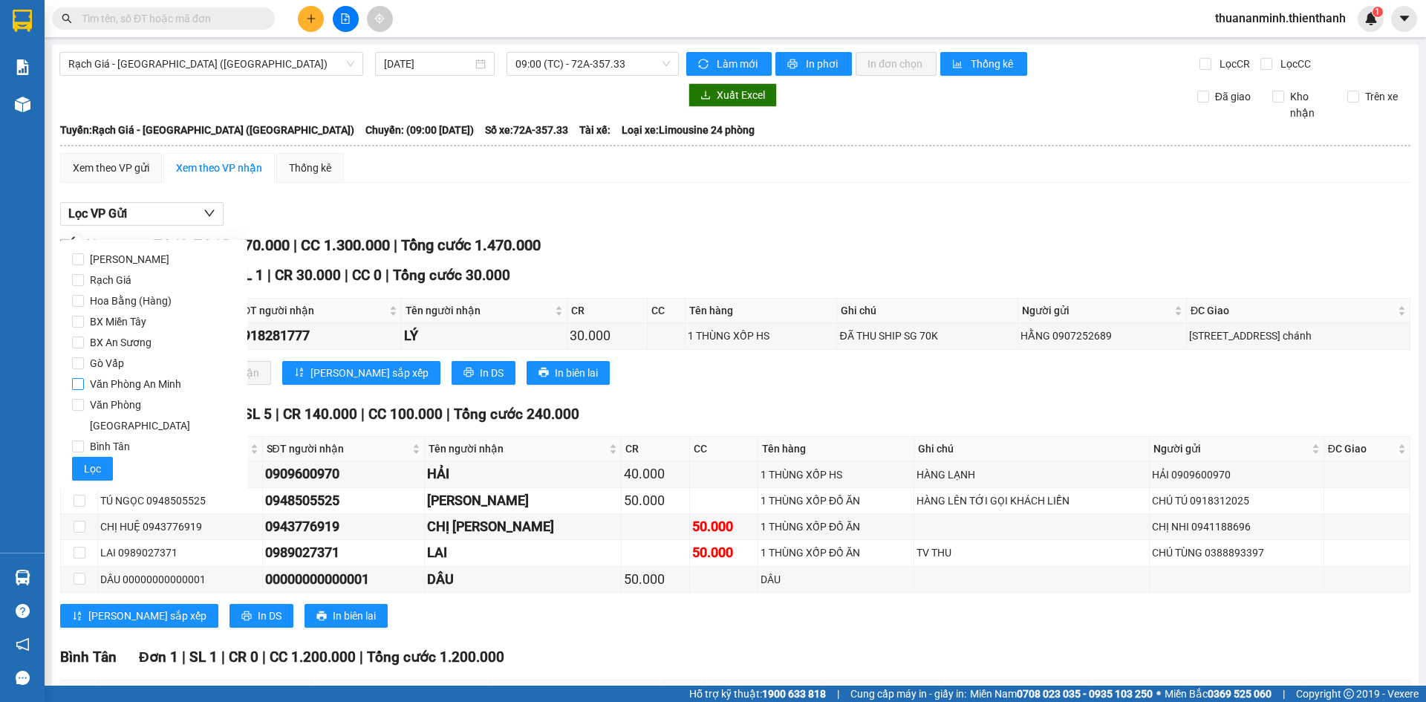
click at [157, 389] on span "Văn Phòng An Minh" at bounding box center [135, 383] width 103 height 21
click at [84, 389] on input "Văn Phòng An Minh" at bounding box center [78, 384] width 12 height 12
checkbox input "true"
click at [86, 458] on button "Lọc" at bounding box center [92, 469] width 41 height 24
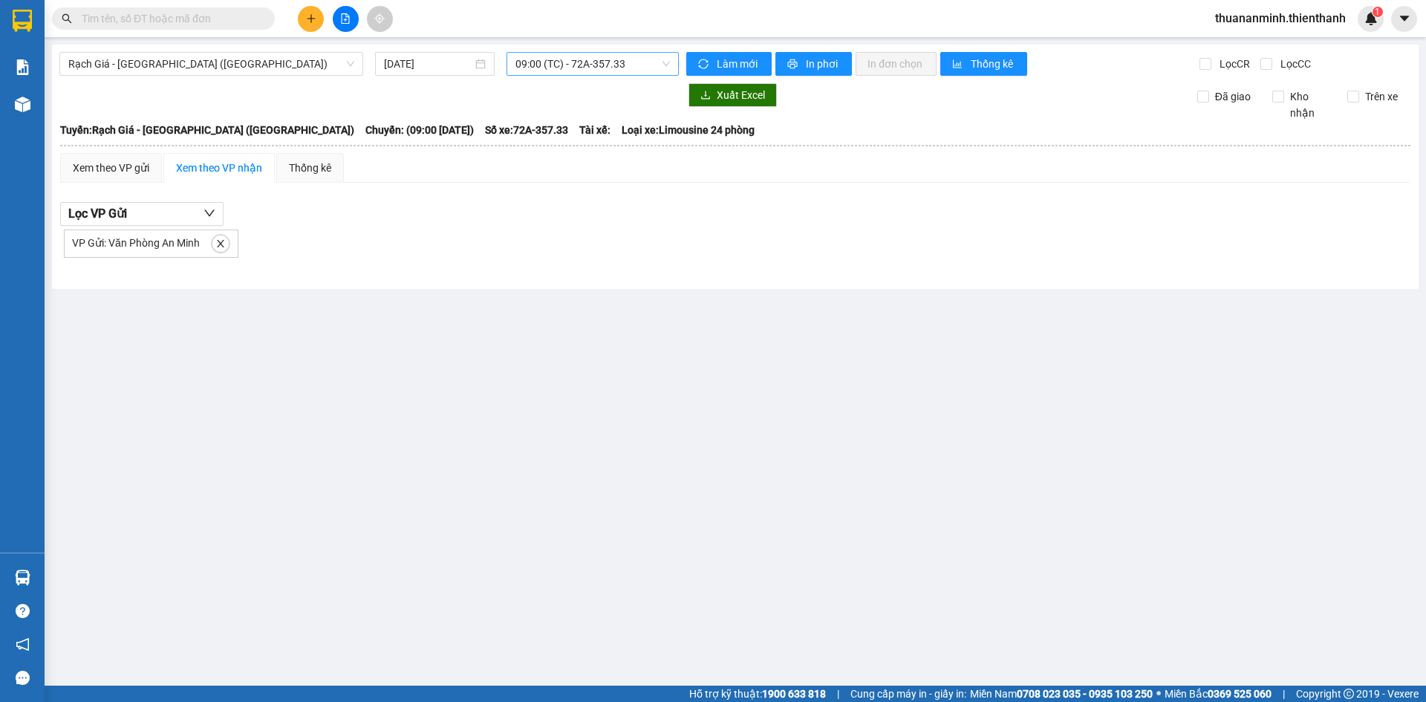
click at [512, 59] on div "09:00 (TC) - 72A-357.33" at bounding box center [592, 64] width 172 height 24
click at [561, 133] on div "11:00 (TC) - 50F-048.49" at bounding box center [573, 141] width 116 height 16
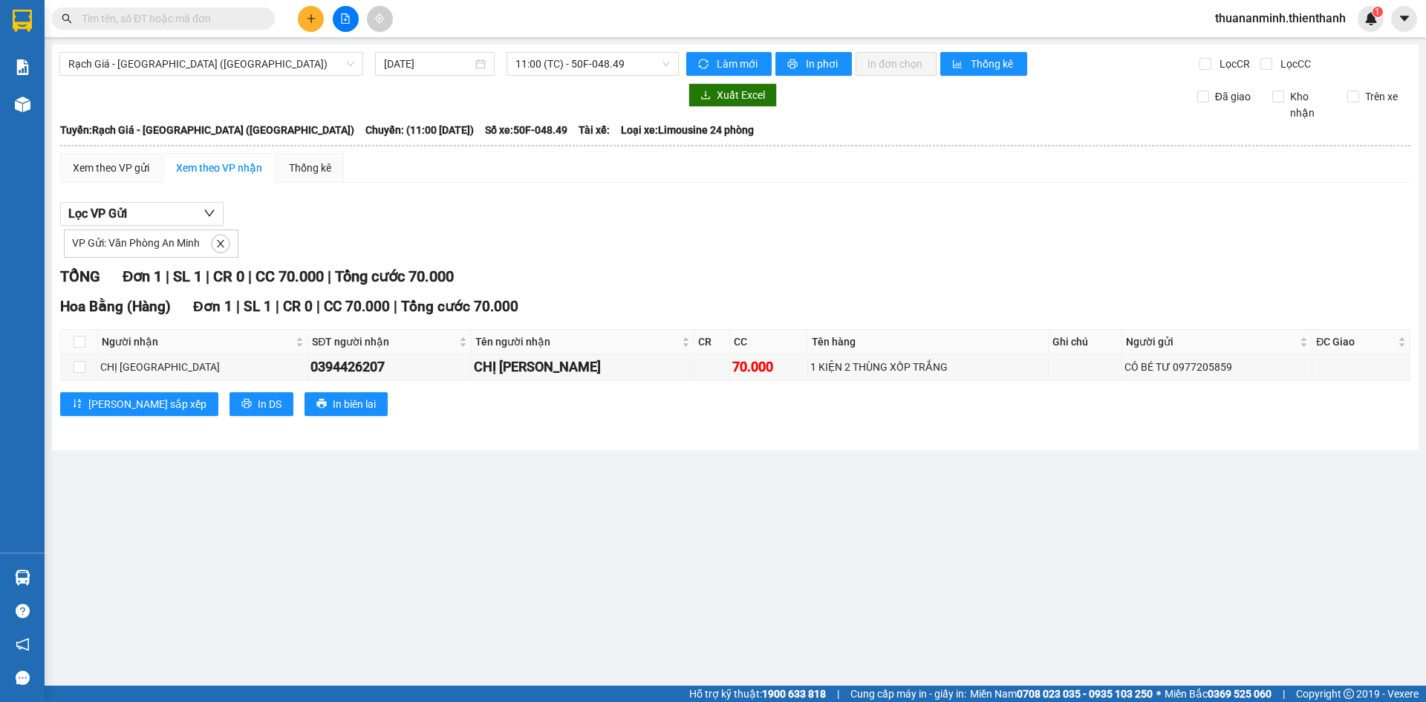
drag, startPoint x: 670, startPoint y: 391, endPoint x: 636, endPoint y: 454, distance: 72.8
click at [665, 414] on div "Hoa Bằng (Hàng) Đơn 1 | SL 1 | CR 0 | CC 70.000 | Tổng cước 70.000 Người nhận S…" at bounding box center [735, 361] width 1350 height 131
click at [630, 462] on main "Rạch Giá - [GEOGRAPHIC_DATA] ([GEOGRAPHIC_DATA]) [DATE] 11:00 (TC) - 50F-048.49…" at bounding box center [713, 342] width 1426 height 685
click at [223, 252] on span at bounding box center [220, 243] width 19 height 19
click at [223, 244] on icon "close" at bounding box center [220, 243] width 10 height 10
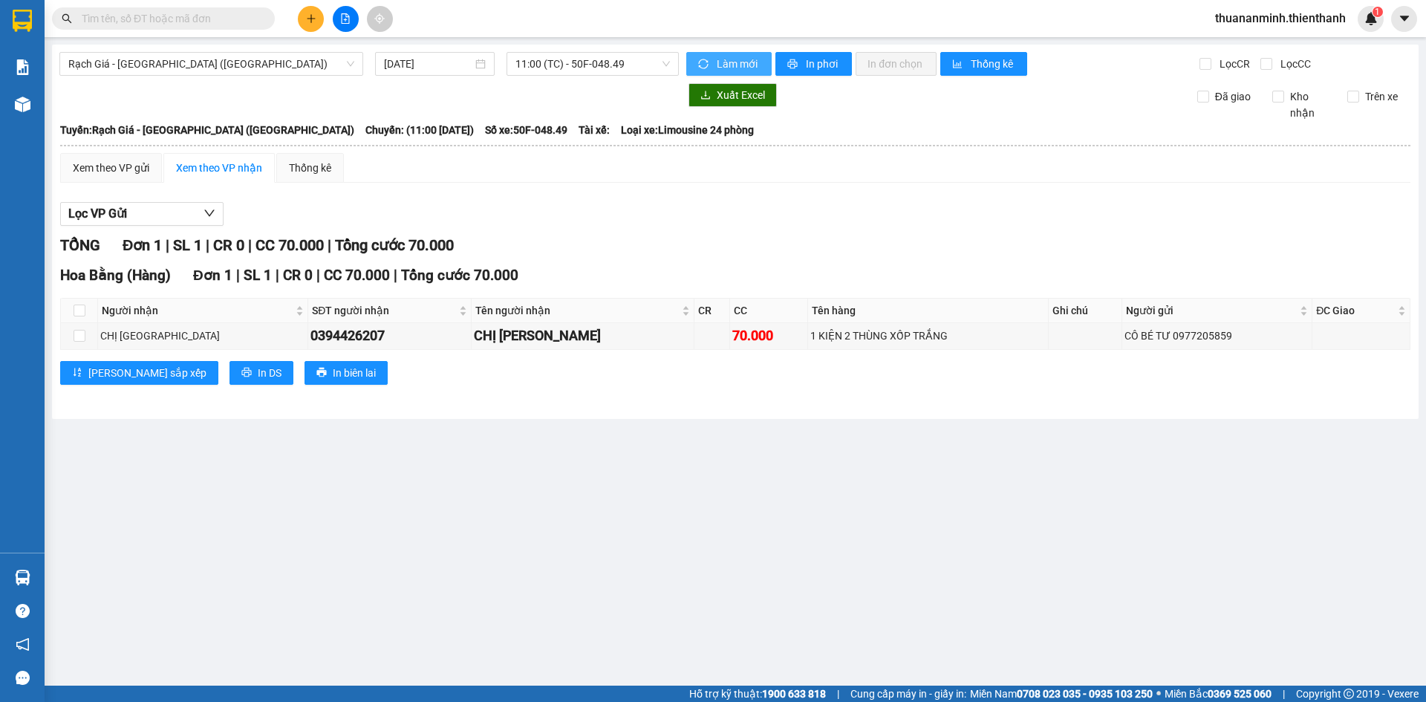
click at [737, 53] on button "Làm mới" at bounding box center [728, 64] width 85 height 24
drag, startPoint x: 874, startPoint y: 327, endPoint x: 1007, endPoint y: 347, distance: 134.3
click at [1003, 345] on td "1 KIỆN 2 THÙNG XỐP TRẮNG" at bounding box center [928, 336] width 241 height 26
click at [1060, 352] on div "Hoa Bằng (Hàng) Đơn 1 | SL 1 | CR 0 | CC 70.000 | Tổng cước 70.000 Người nhận S…" at bounding box center [735, 329] width 1350 height 131
drag, startPoint x: 1034, startPoint y: 355, endPoint x: 1107, endPoint y: 373, distance: 75.1
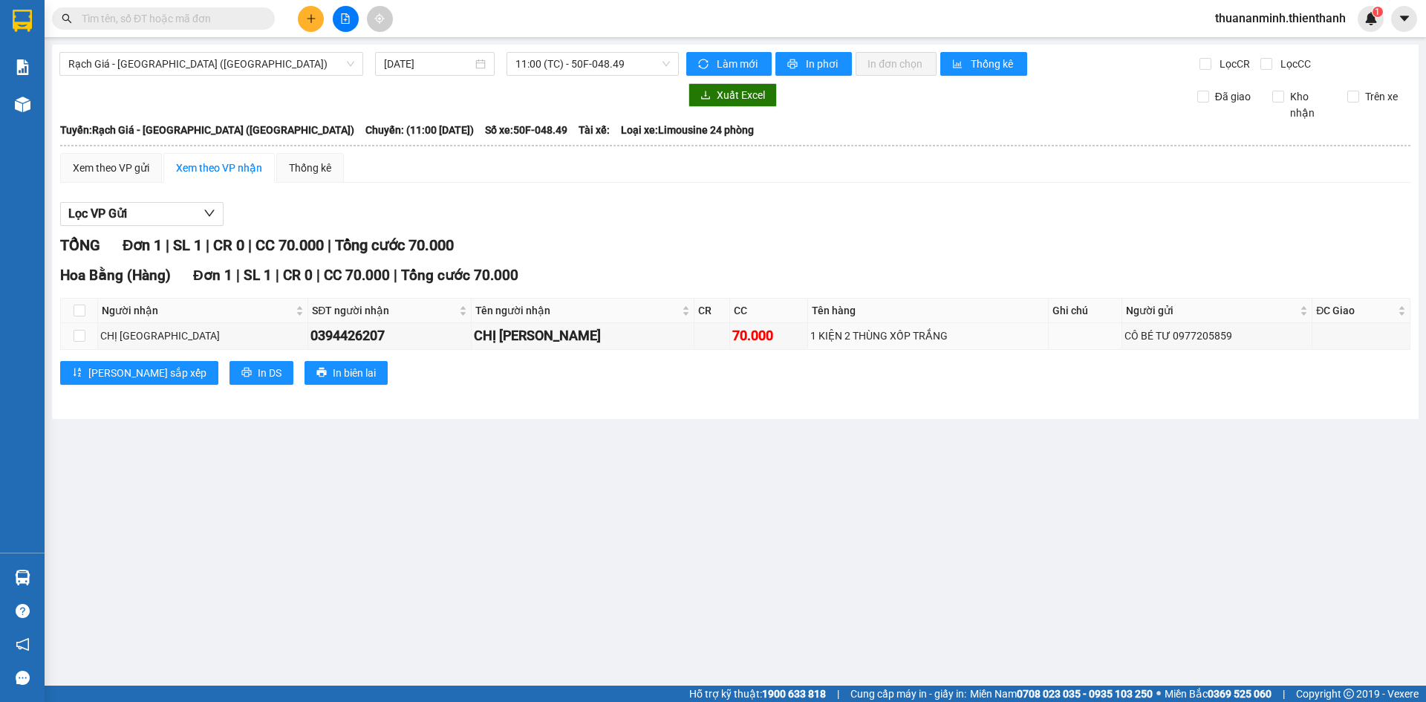
click at [1054, 360] on div "Hoa Bằng (Hàng) Đơn 1 | SL 1 | CR 0 | CC 70.000 | Tổng cước 70.000 Người nhận S…" at bounding box center [735, 329] width 1350 height 131
click at [1145, 382] on div "[PERSON_NAME] sắp xếp In DS In biên lai" at bounding box center [735, 373] width 1350 height 24
click at [927, 414] on div "Rạch Giá - [GEOGRAPHIC_DATA] ([GEOGRAPHIC_DATA]) [DATE] 11:00 (TC) - 50F-048.49…" at bounding box center [735, 232] width 1366 height 374
drag, startPoint x: 446, startPoint y: 411, endPoint x: 500, endPoint y: 402, distance: 54.2
click at [486, 403] on div "Rạch Giá - [GEOGRAPHIC_DATA] ([GEOGRAPHIC_DATA]) [DATE] 11:00 (TC) - 50F-048.49…" at bounding box center [735, 232] width 1366 height 374
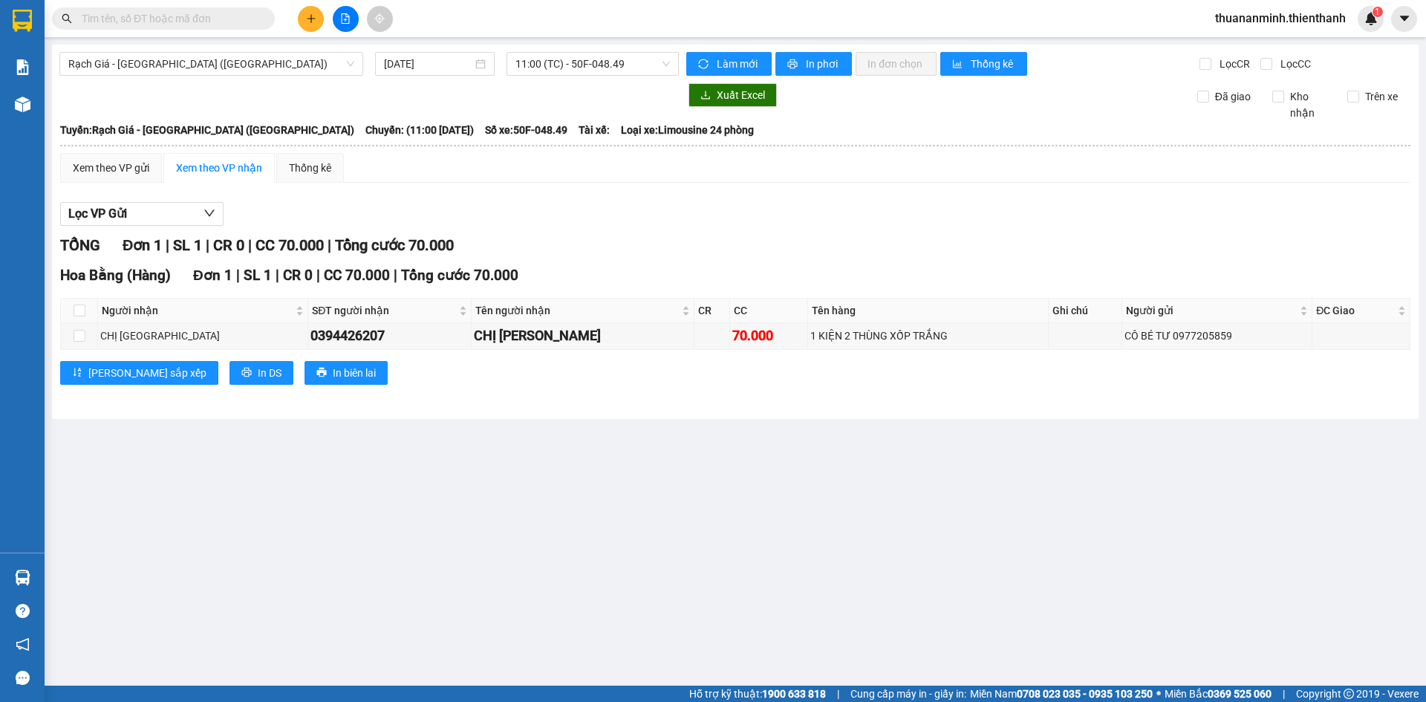
click at [601, 391] on div "Hoa Bằng (Hàng) Đơn 1 | SL 1 | CR 0 | CC 70.000 | Tổng cước 70.000 Người nhận S…" at bounding box center [735, 329] width 1350 height 131
click at [598, 391] on div "Hoa Bằng (Hàng) Đơn 1 | SL 1 | CR 0 | CC 70.000 | Tổng cước 70.000 Người nhận S…" at bounding box center [735, 329] width 1350 height 131
click at [558, 387] on div "Hoa Bằng (Hàng) Đơn 1 | SL 1 | CR 0 | CC 70.000 | Tổng cước 70.000 Người nhận S…" at bounding box center [735, 329] width 1350 height 131
